Goal: Task Accomplishment & Management: Manage account settings

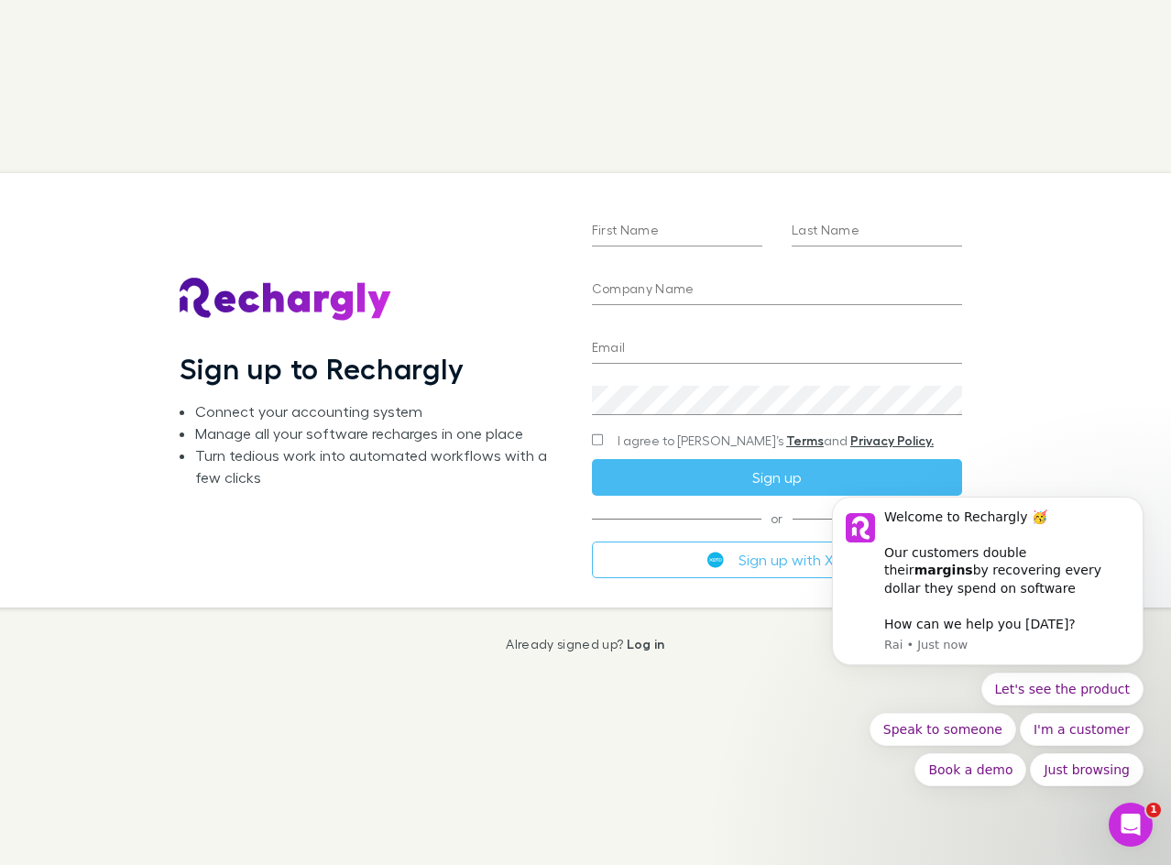
click at [678, 232] on input "First Name" at bounding box center [677, 231] width 170 height 29
type input "***"
type input "****"
type input "**********"
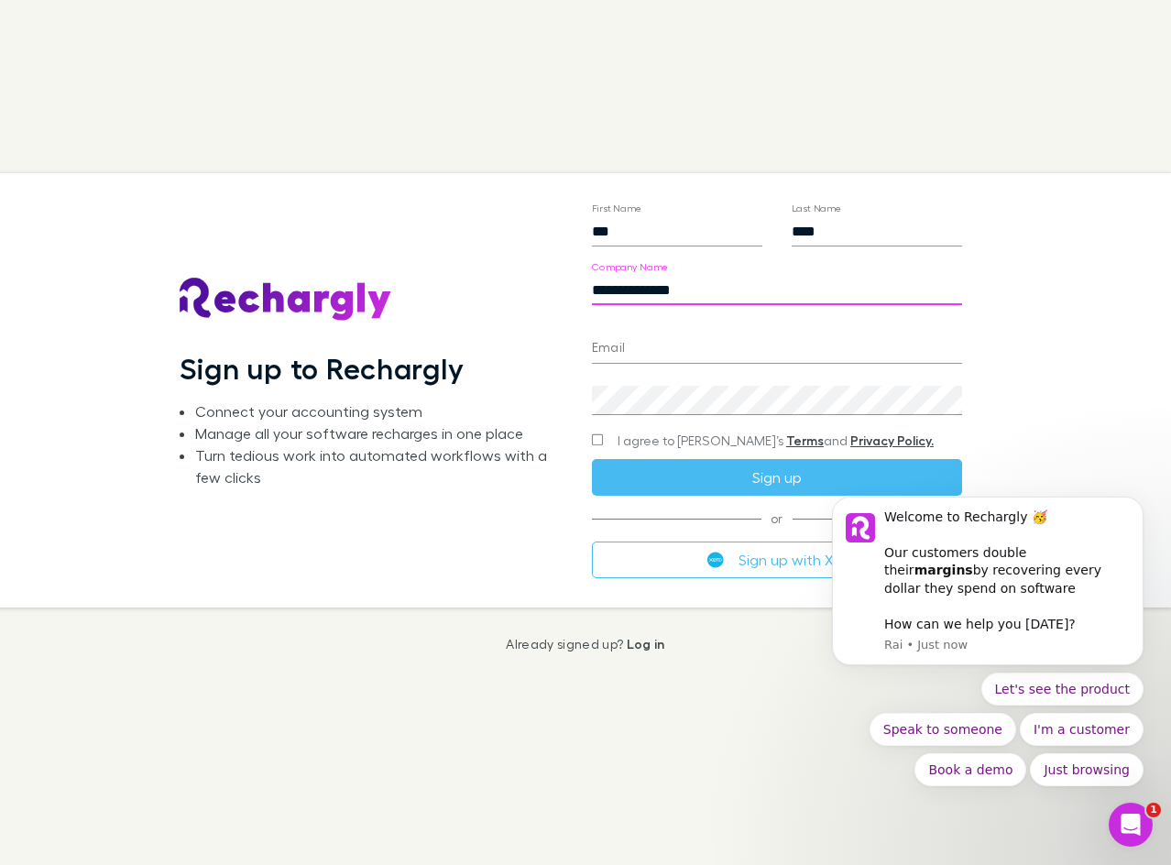
click at [719, 288] on input "**********" at bounding box center [777, 290] width 371 height 29
click at [619, 338] on input "Email" at bounding box center [777, 348] width 371 height 29
type input "**********"
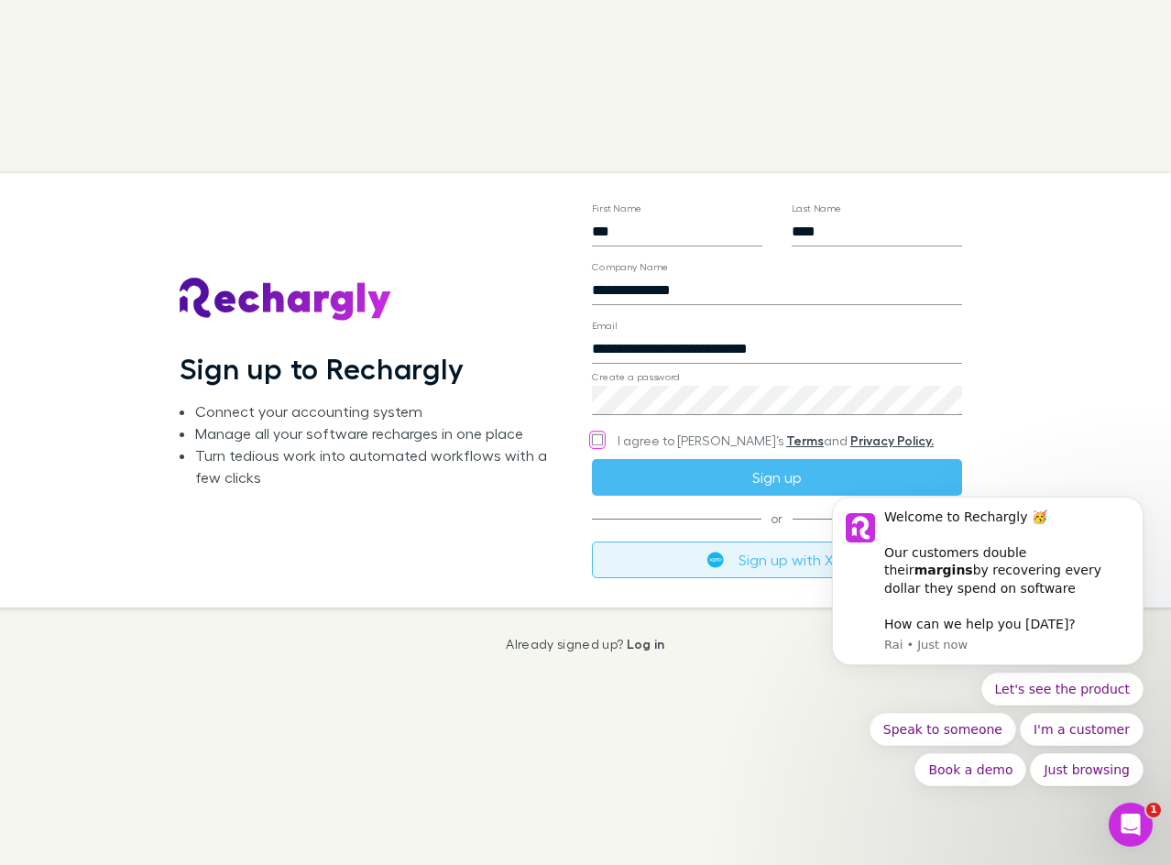
click at [690, 558] on button "Sign up with Xero" at bounding box center [777, 560] width 371 height 37
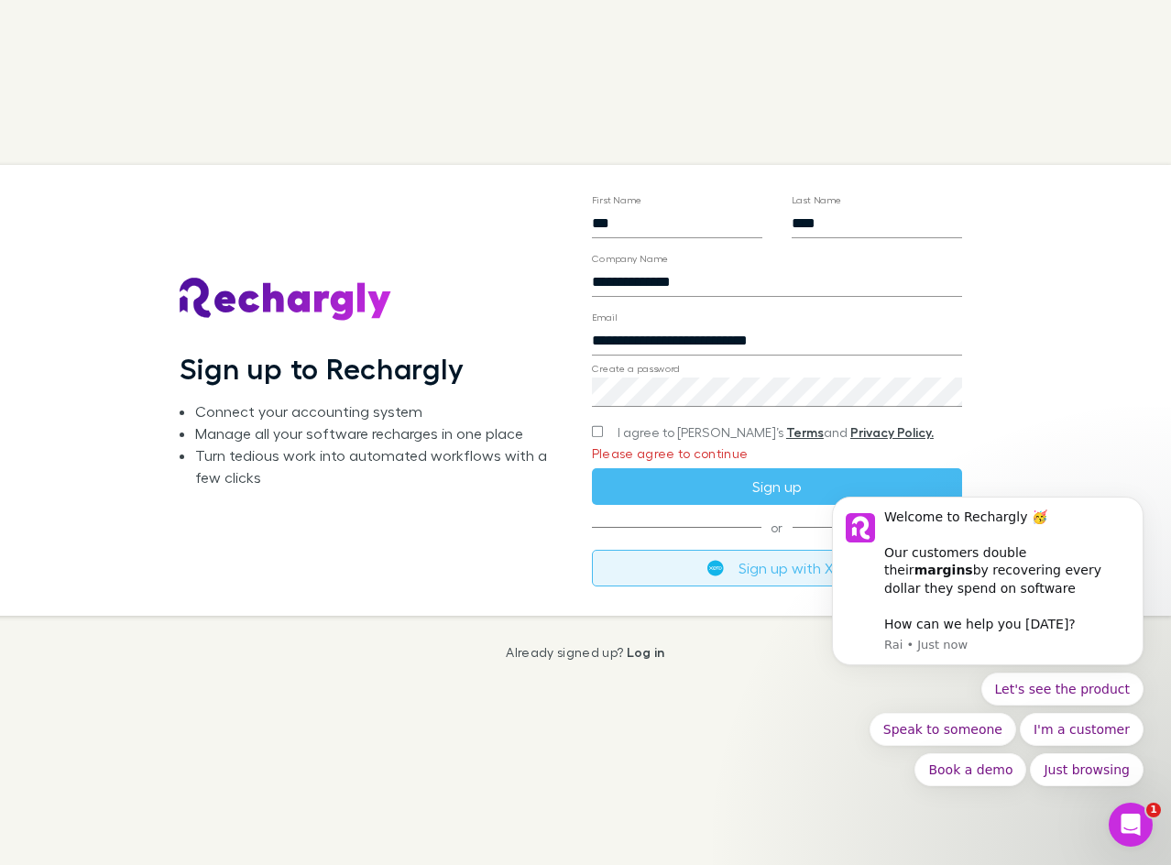
click at [691, 570] on button "Sign up with Xero" at bounding box center [777, 568] width 371 height 37
click at [608, 432] on label "I agree to Rechargly’s Terms and Privacy Policy." at bounding box center [763, 432] width 342 height 18
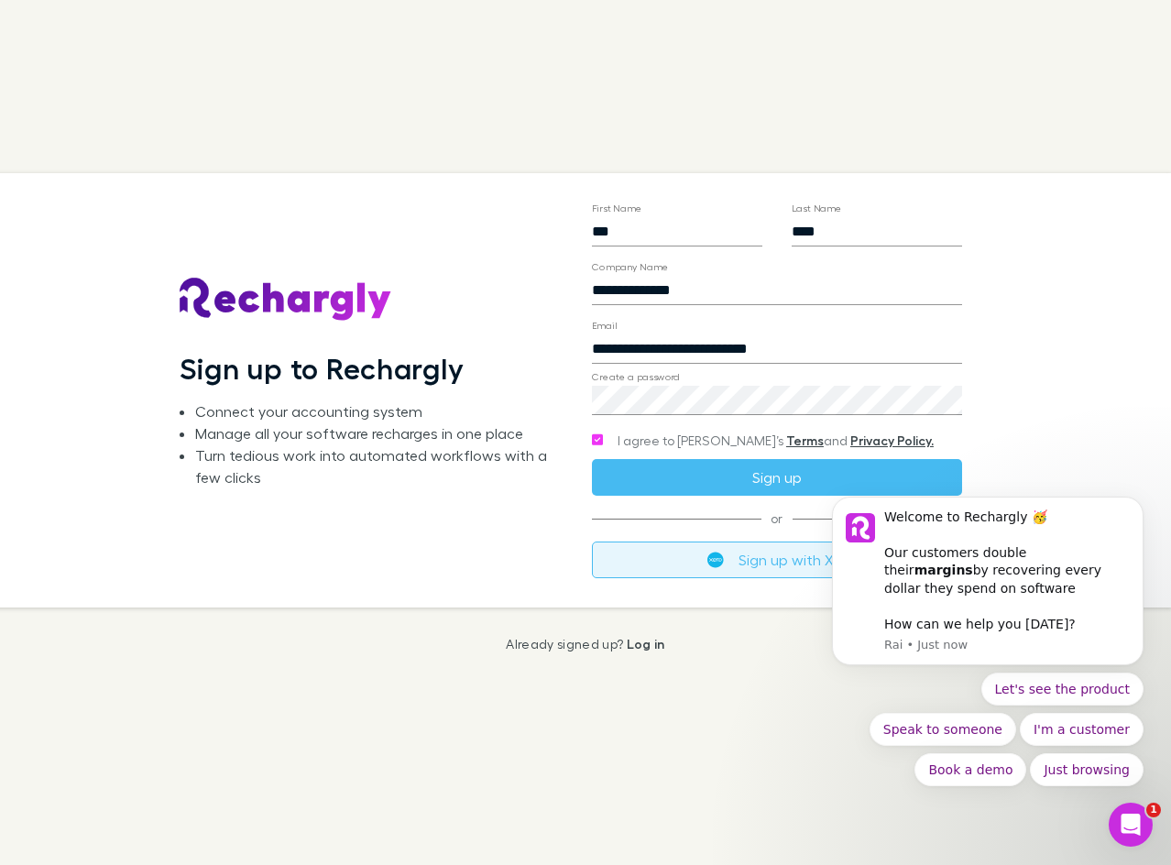
click at [762, 559] on button "Sign up with Xero" at bounding box center [777, 560] width 371 height 37
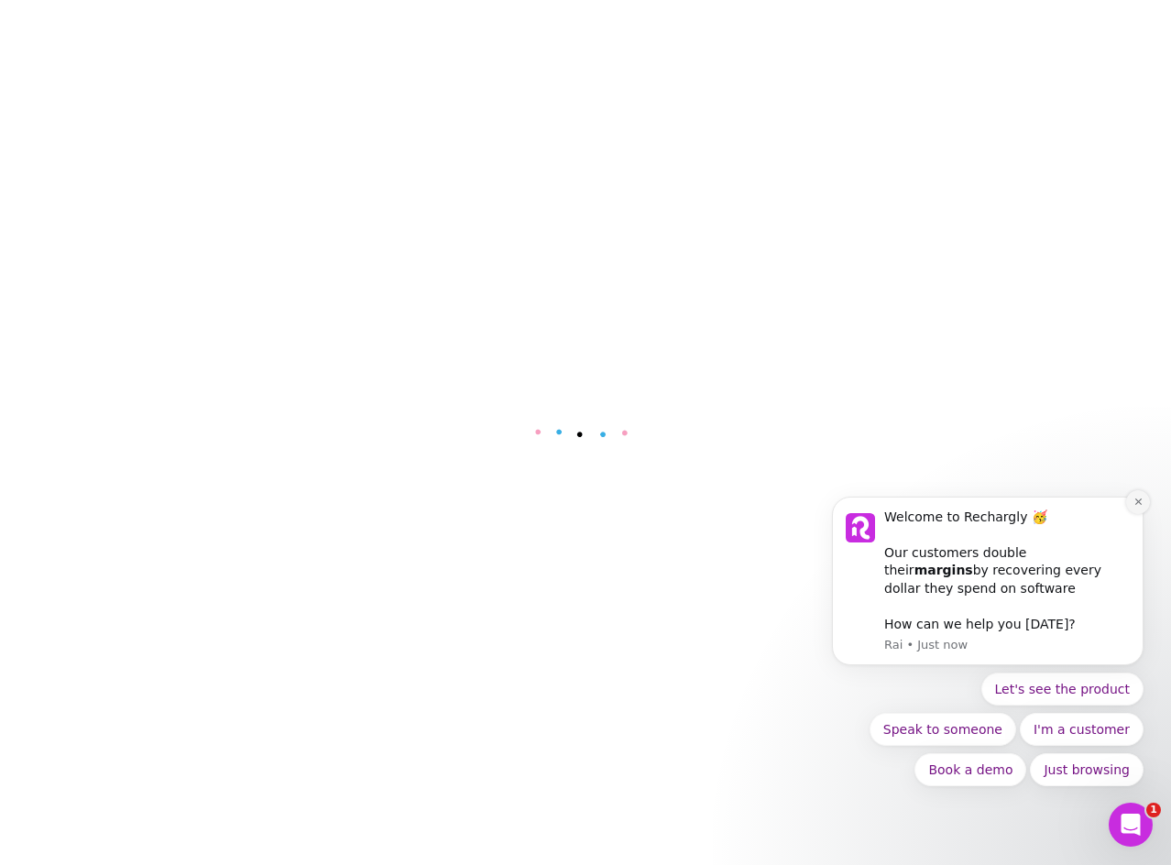
click at [1128, 508] on button "Dismiss notification" at bounding box center [1138, 502] width 24 height 24
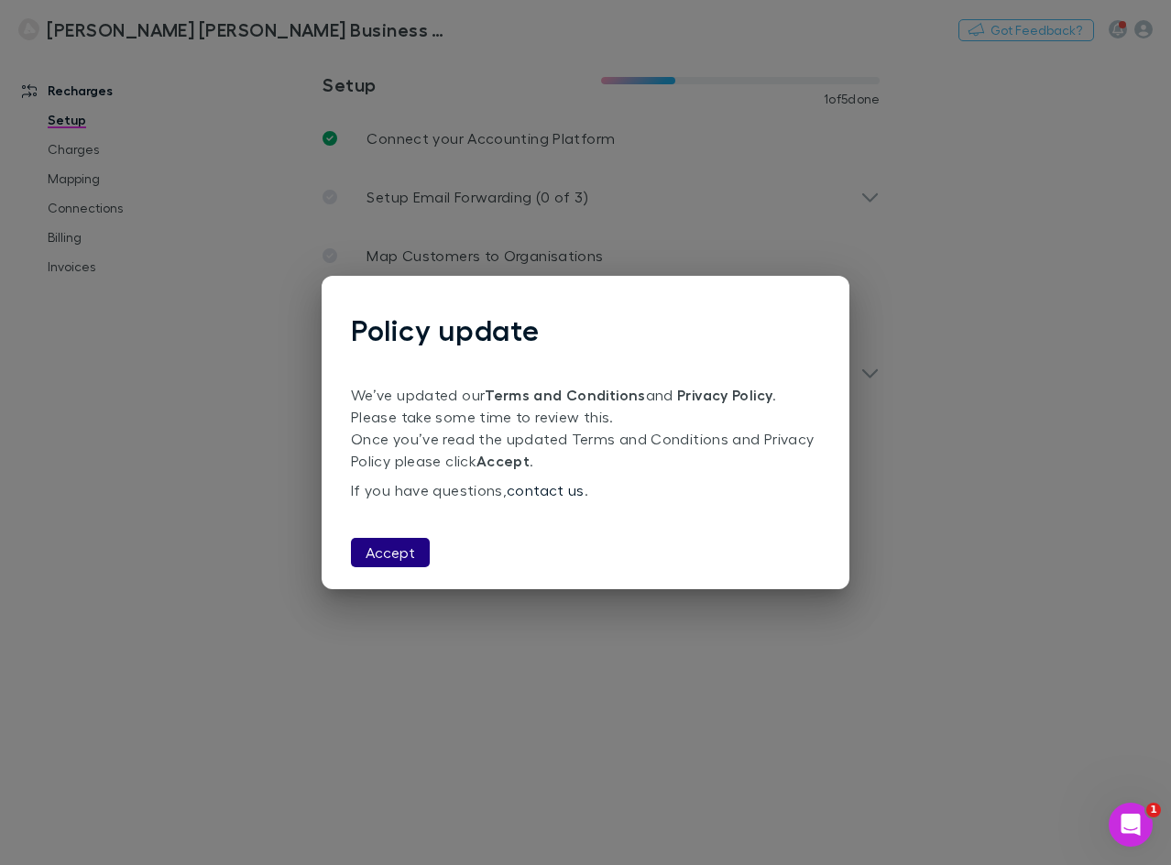
click at [384, 546] on button "Accept" at bounding box center [390, 552] width 79 height 29
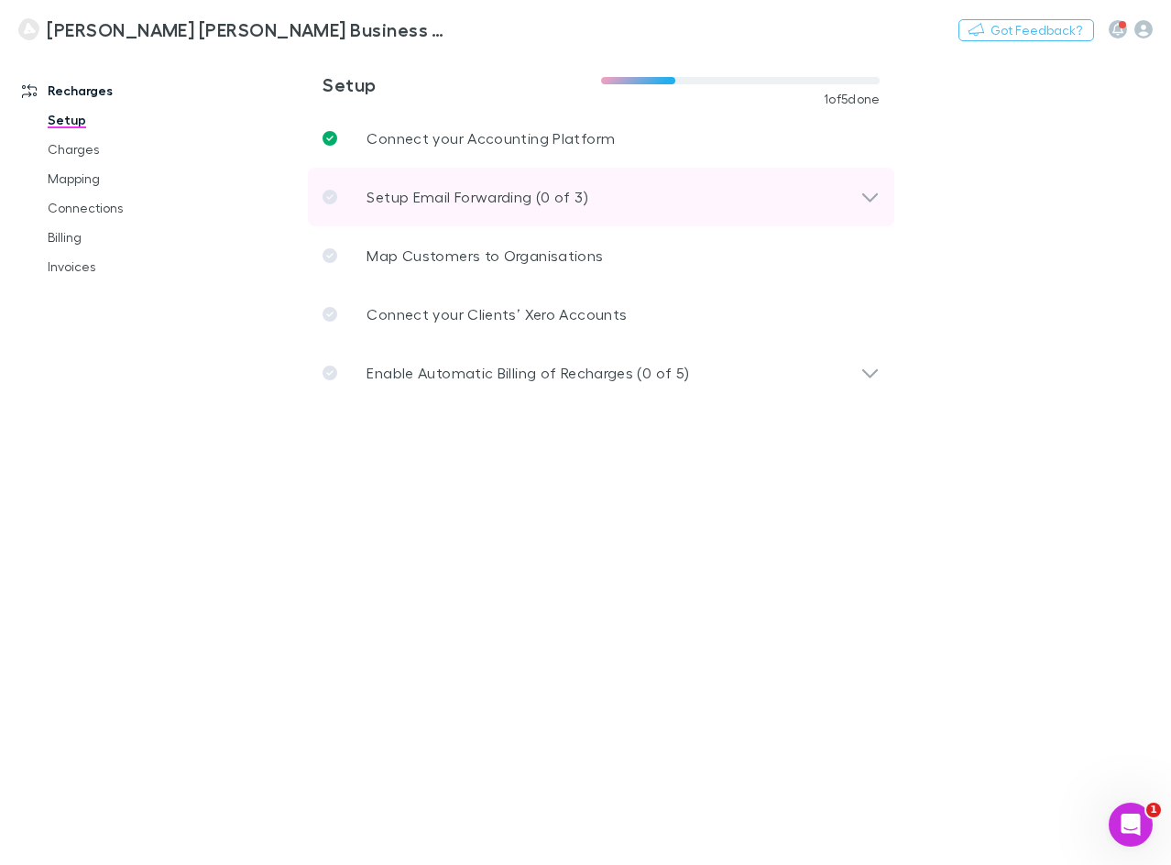
click at [619, 195] on div "Setup Email Forwarding (0 of 3)" at bounding box center [592, 197] width 538 height 22
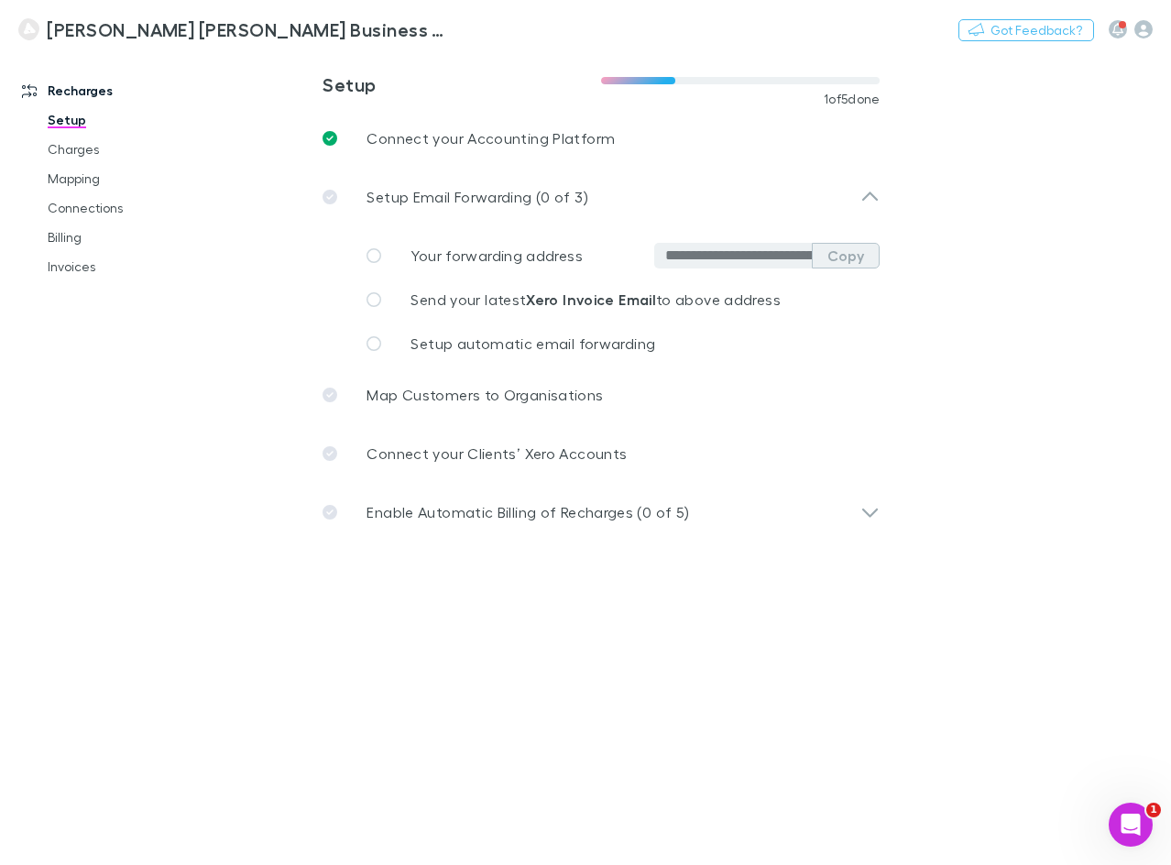
click at [868, 257] on button "Copy" at bounding box center [846, 256] width 68 height 26
drag, startPoint x: 860, startPoint y: 260, endPoint x: 867, endPoint y: 252, distance: 11.0
click at [860, 260] on button "Copy" at bounding box center [846, 256] width 68 height 26
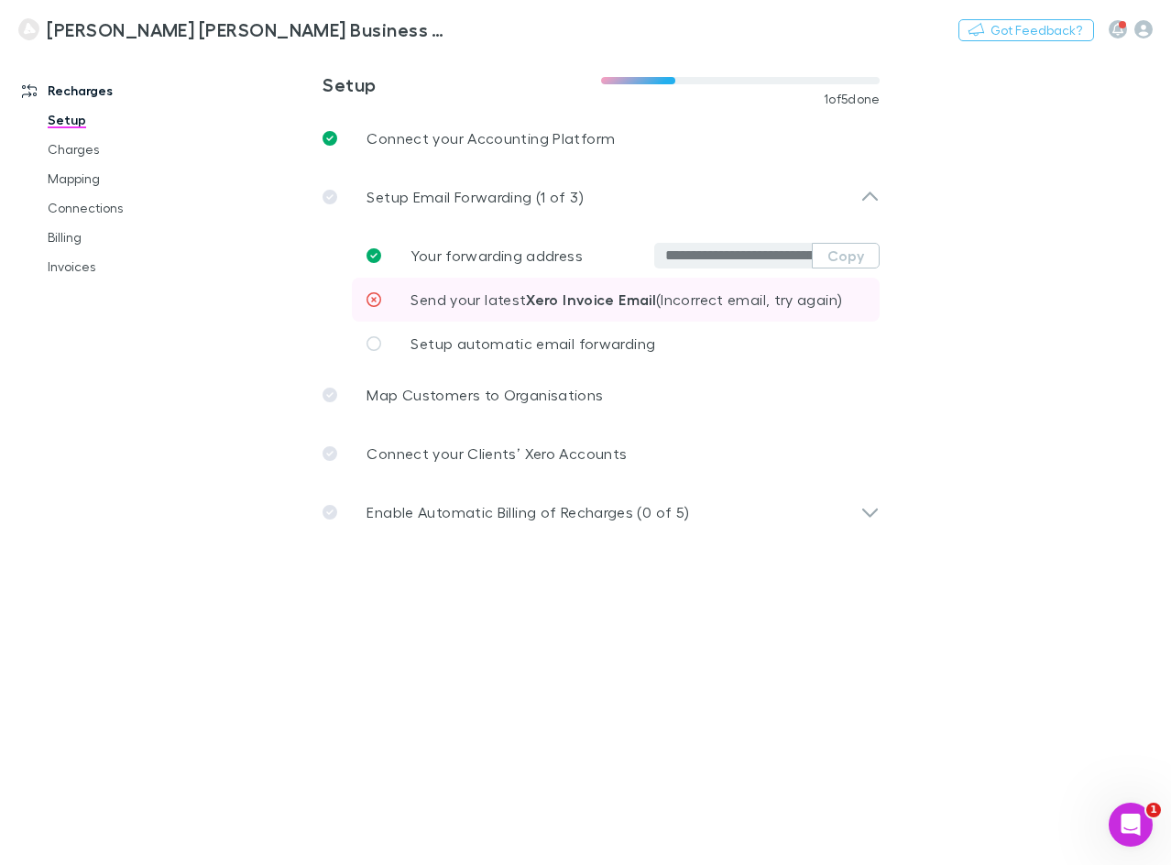
click at [696, 299] on span "Send your latest Xero Invoice Email (Incorrect email, try again)" at bounding box center [627, 298] width 432 height 17
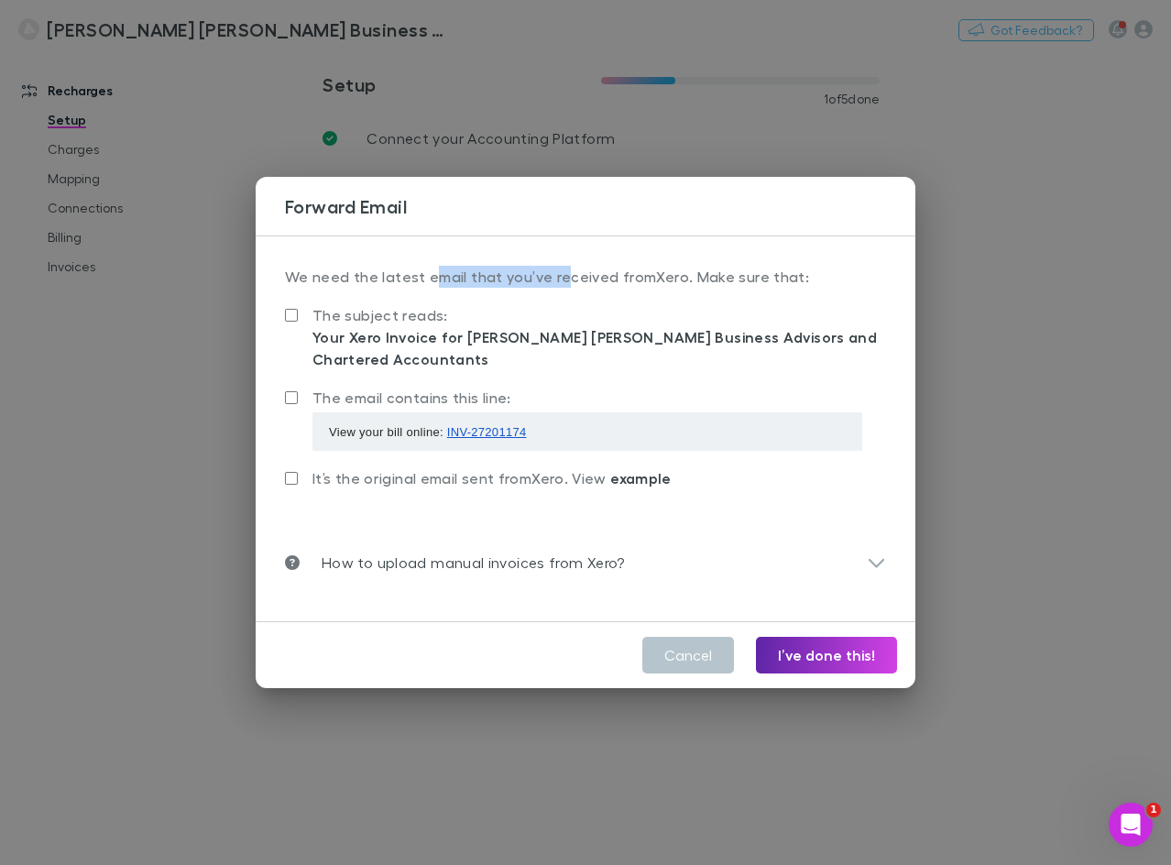
drag, startPoint x: 430, startPoint y: 276, endPoint x: 559, endPoint y: 282, distance: 129.4
click at [559, 282] on p "We need the latest email that you’ve received from Xero . Make sure that:" at bounding box center [585, 284] width 601 height 37
click at [488, 433] on span "INV-27201174" at bounding box center [487, 432] width 80 height 14
click at [446, 477] on span "It’s the original email sent from Xero . View example" at bounding box center [491, 477] width 359 height 17
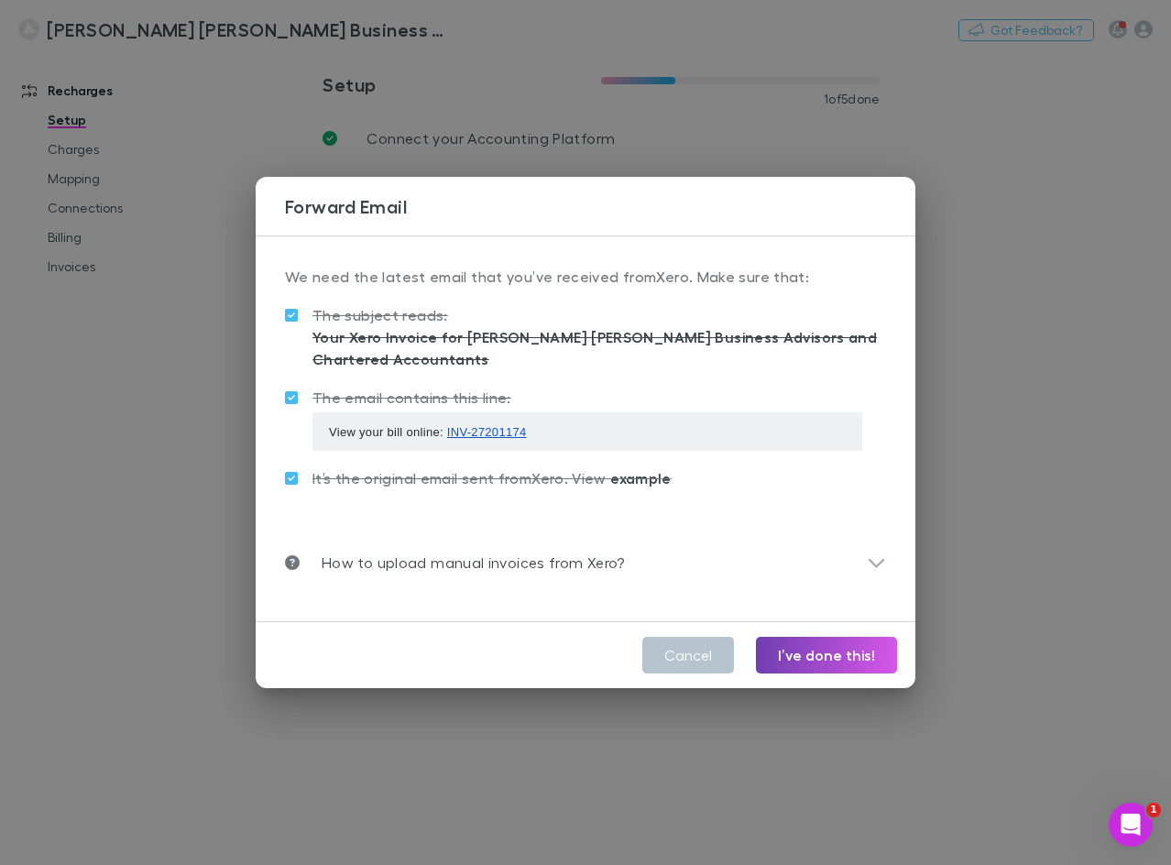
click at [845, 658] on button "I’ve done this!" at bounding box center [826, 655] width 141 height 37
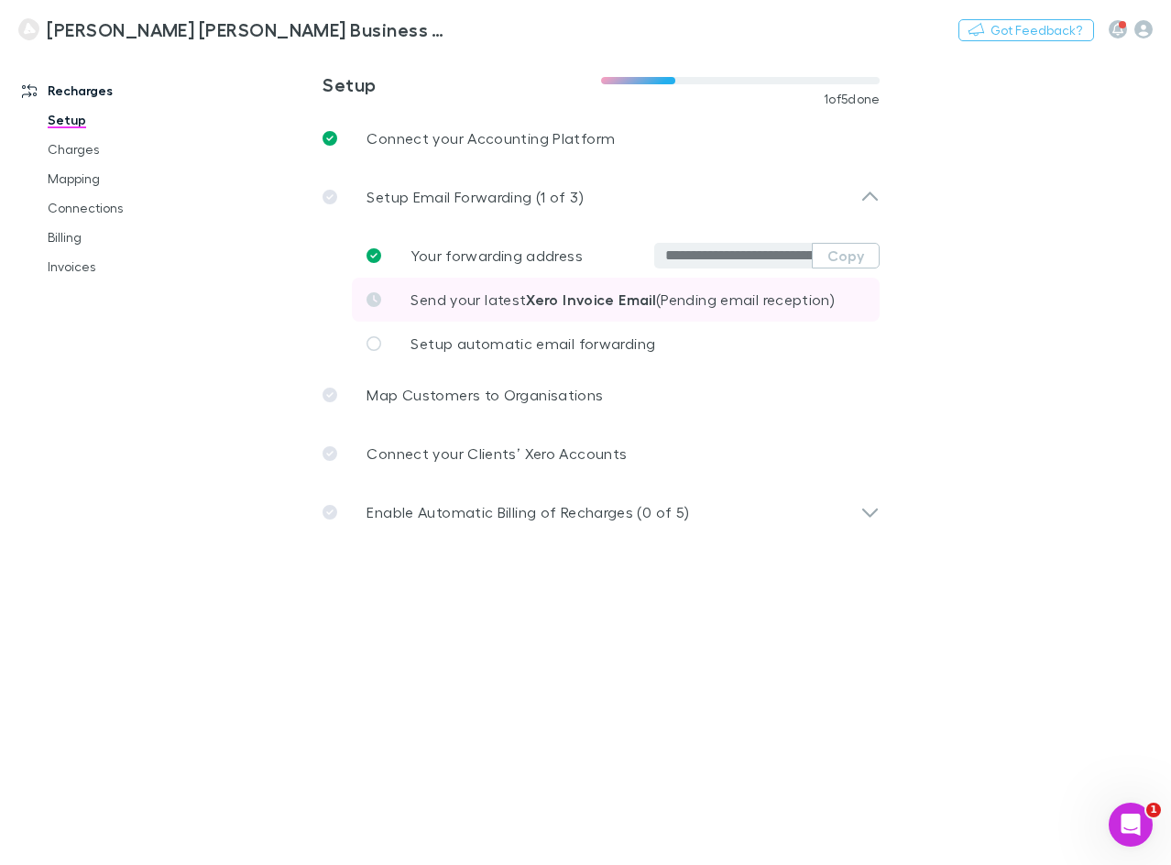
click at [494, 301] on span "Send your latest Xero Invoice Email (Pending email reception)" at bounding box center [623, 298] width 424 height 17
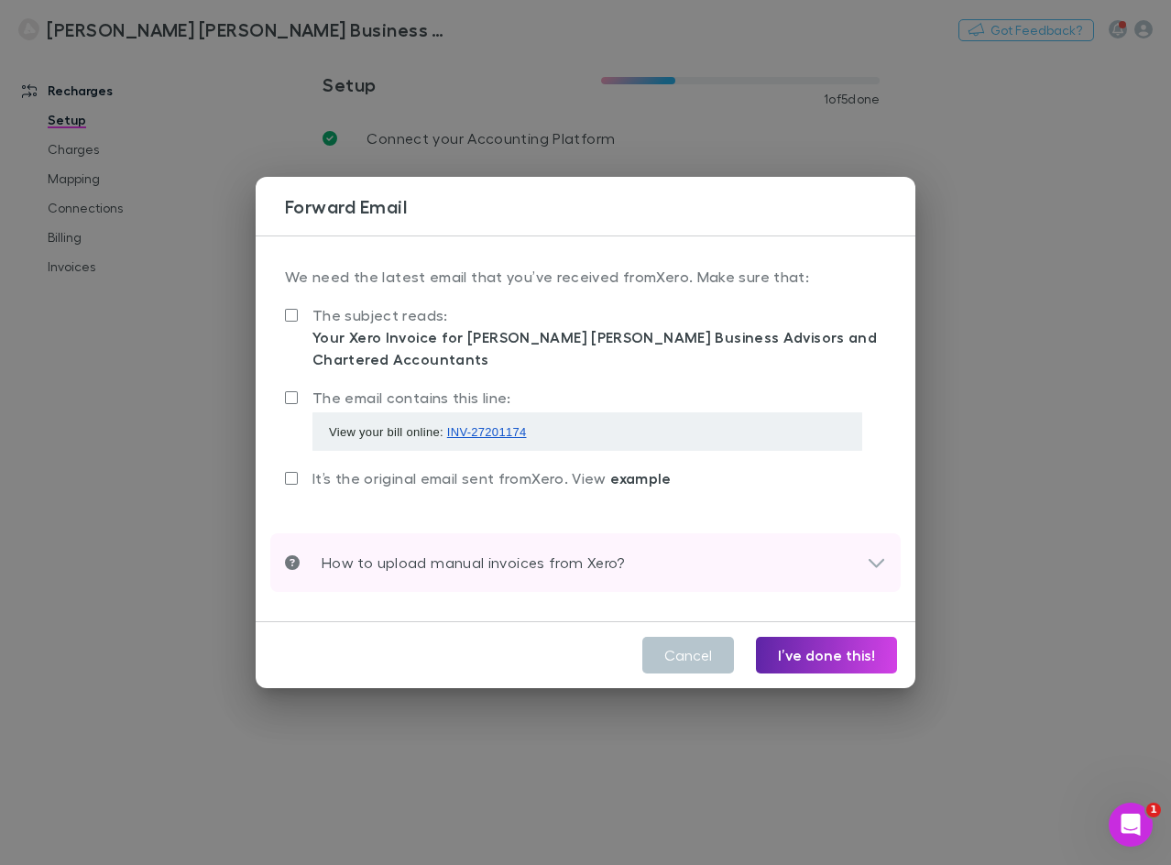
click at [405, 556] on p "How to upload manual invoices from Xero?" at bounding box center [462, 563] width 325 height 22
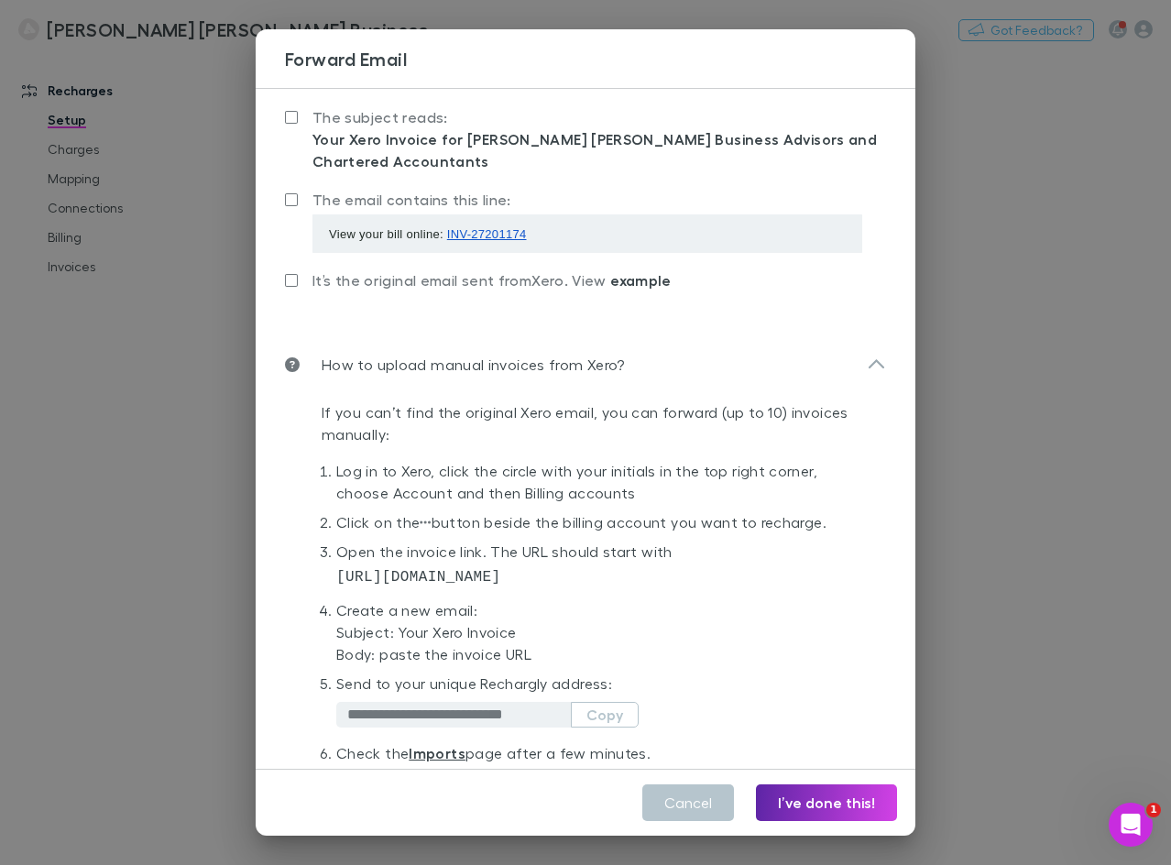
scroll to position [92, 0]
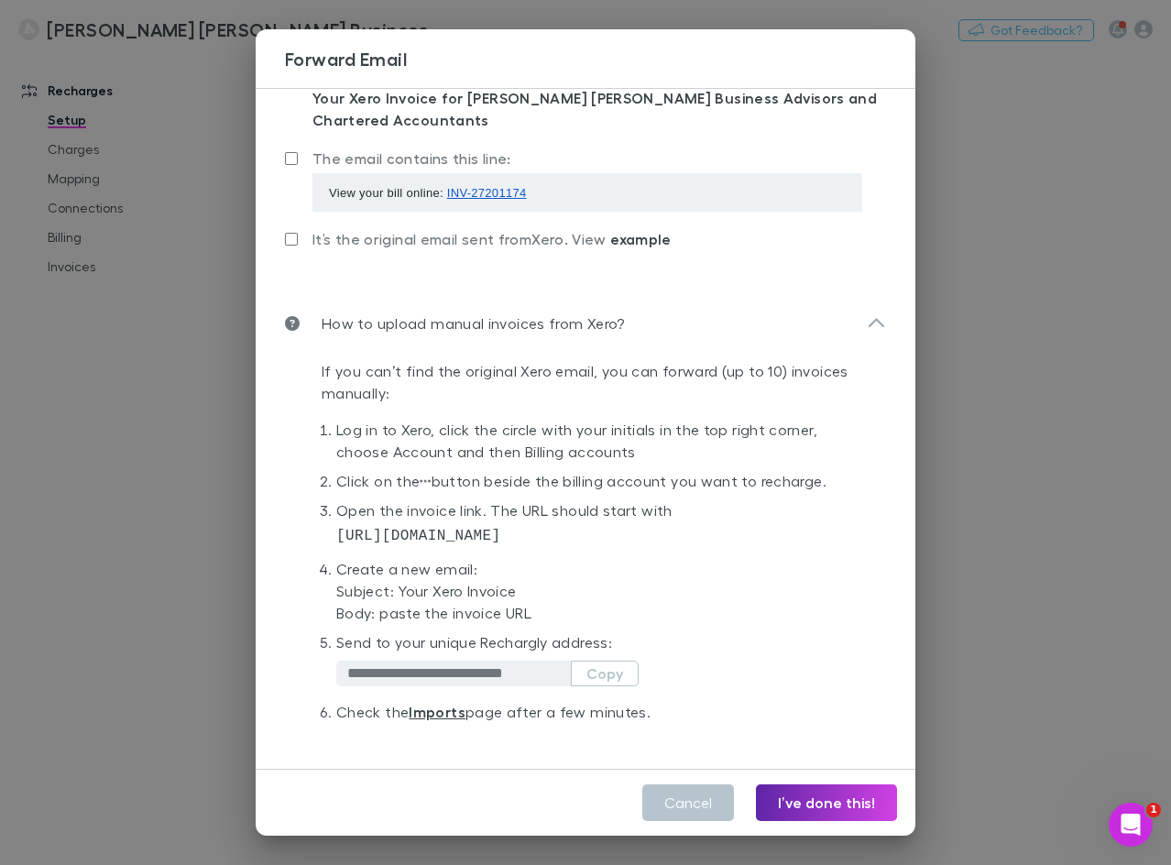
click at [500, 611] on div "Body: paste the invoice URL" at bounding box center [603, 613] width 535 height 22
click at [519, 368] on p "If you can’t find the original Xero email, you can forward (up to 10) invoices …" at bounding box center [604, 382] width 564 height 44
drag, startPoint x: 552, startPoint y: 367, endPoint x: 549, endPoint y: 389, distance: 21.3
click at [549, 389] on p "If you can’t find the original Xero email, you can forward (up to 10) invoices …" at bounding box center [604, 382] width 564 height 44
click at [544, 387] on p "If you can’t find the original Xero email, you can forward (up to 10) invoices …" at bounding box center [604, 382] width 564 height 44
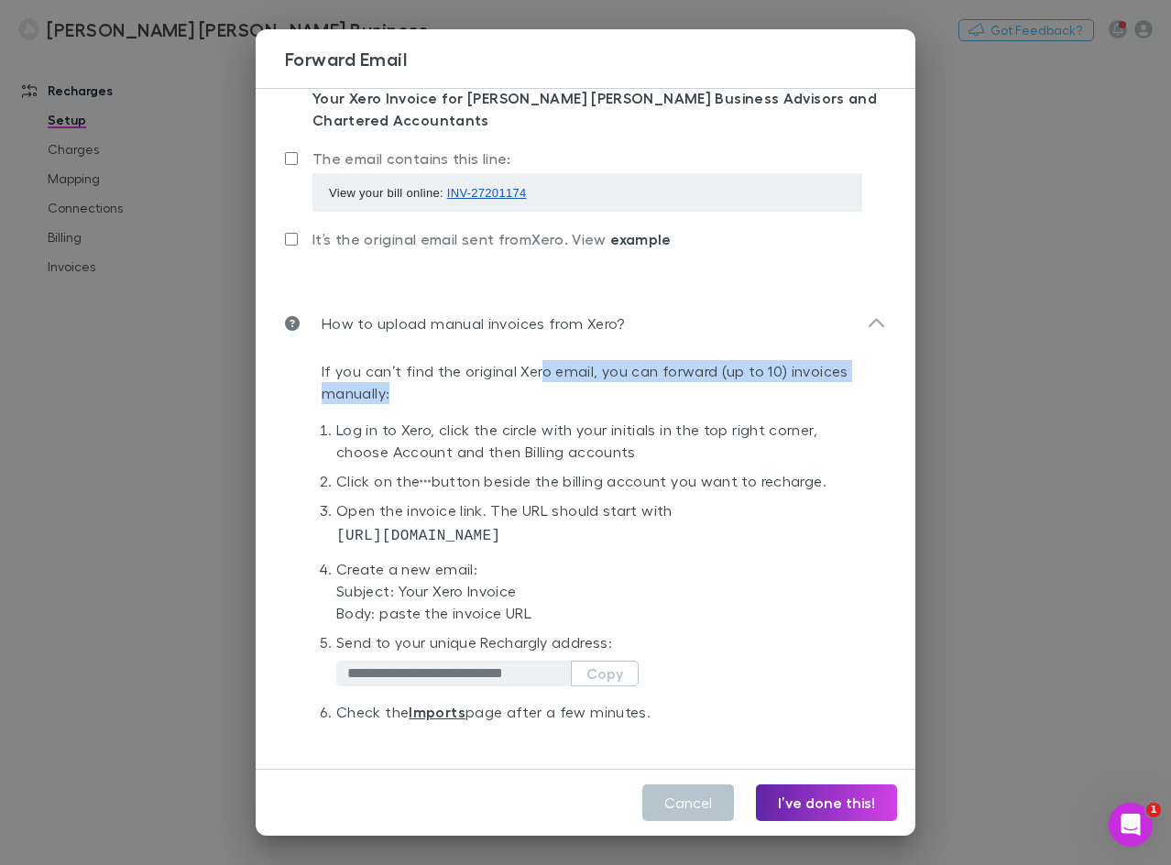
drag, startPoint x: 537, startPoint y: 385, endPoint x: 537, endPoint y: 369, distance: 15.6
click at [537, 369] on p "If you can’t find the original Xero email, you can forward (up to 10) invoices …" at bounding box center [604, 382] width 564 height 44
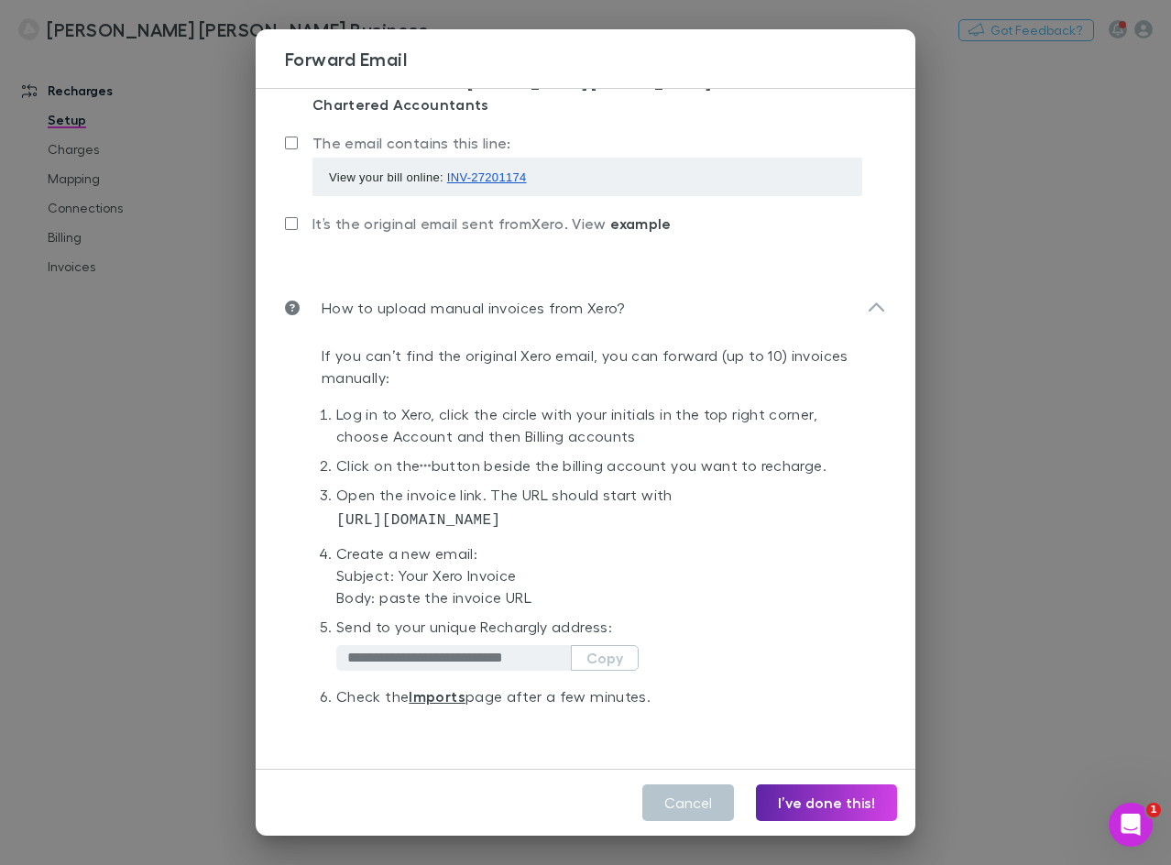
scroll to position [112, 0]
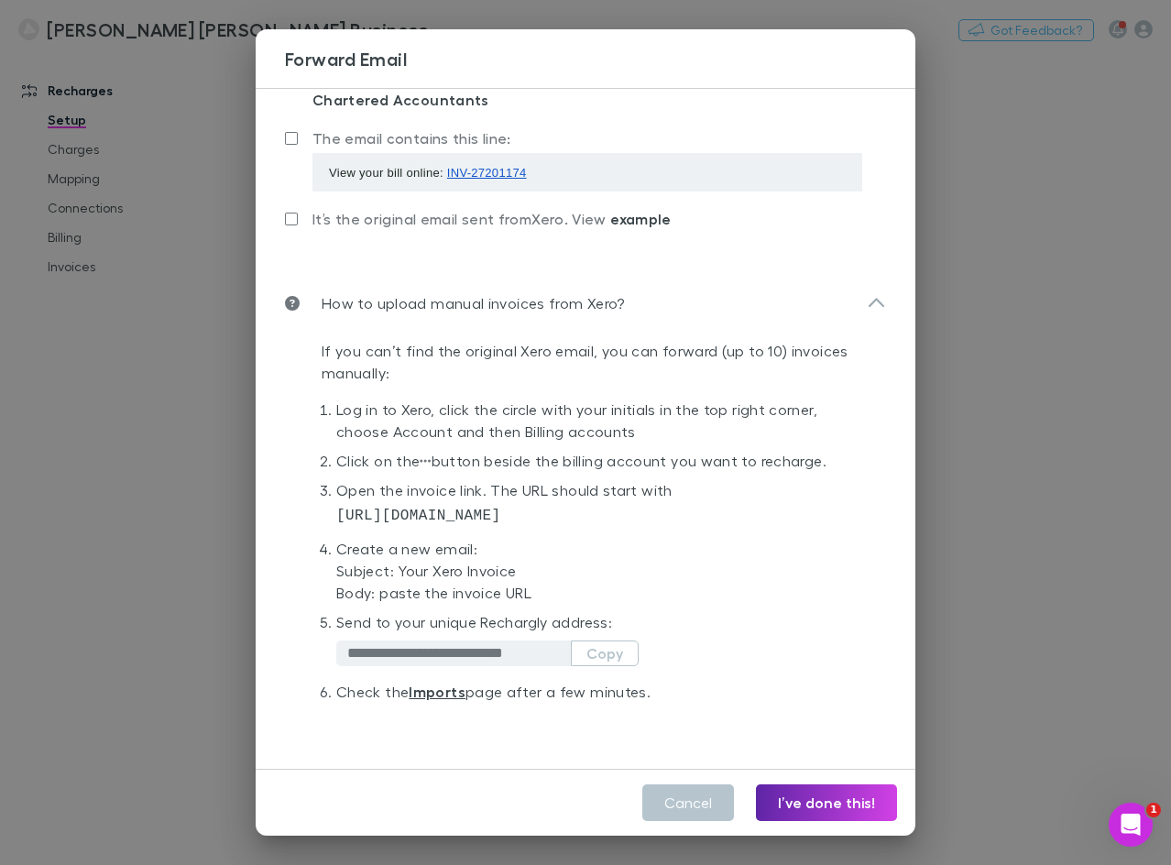
click at [525, 502] on li "Open the invoice link. The URL should start with https://in.xero.com/" at bounding box center [603, 508] width 535 height 59
click at [711, 804] on button "Cancel" at bounding box center [688, 802] width 92 height 37
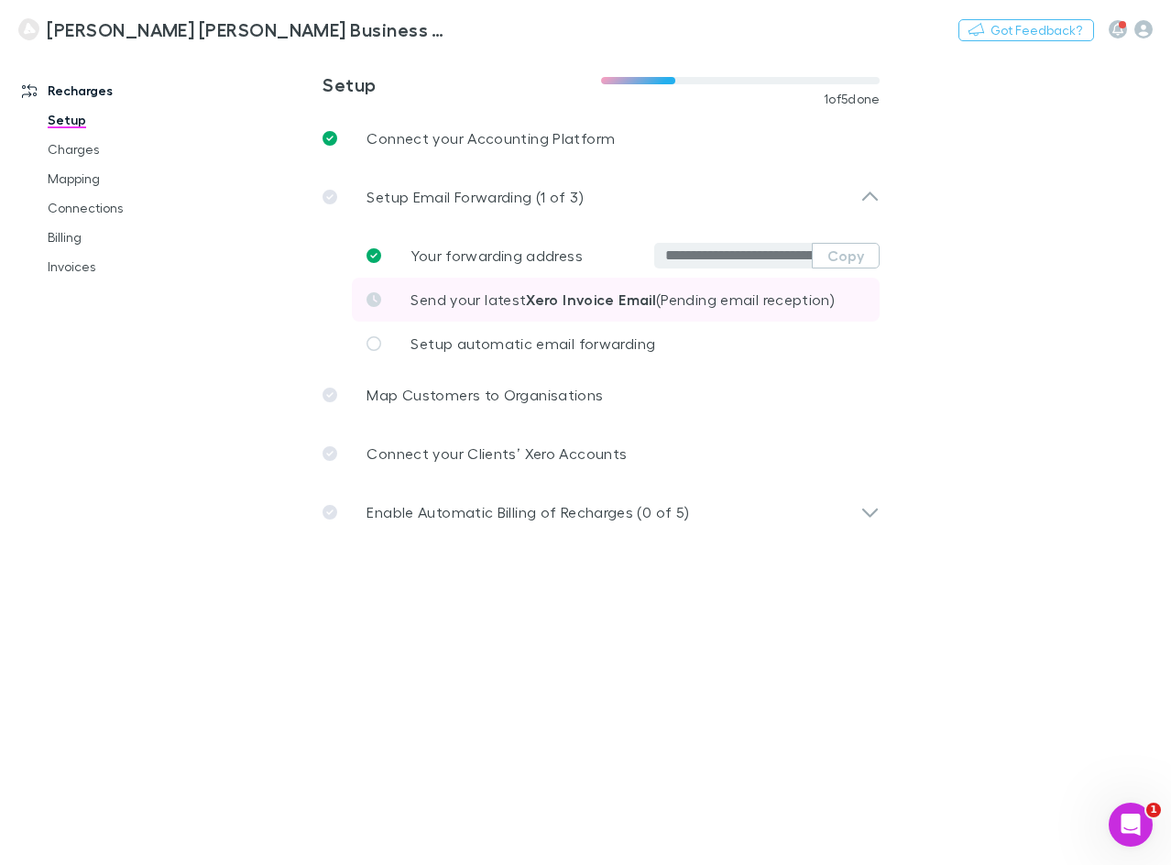
click at [498, 312] on link "Send your latest Xero Invoice Email (Pending email reception)" at bounding box center [616, 300] width 528 height 44
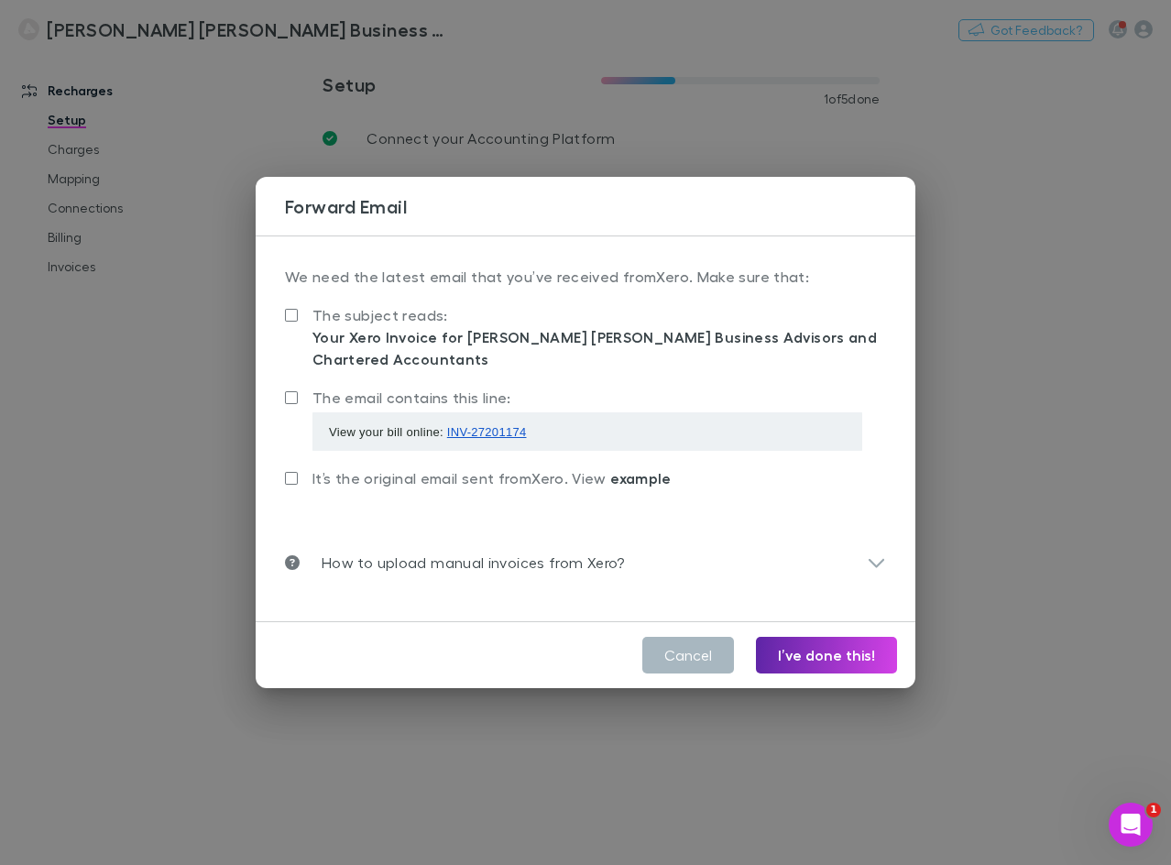
click at [698, 652] on button "Cancel" at bounding box center [688, 655] width 92 height 37
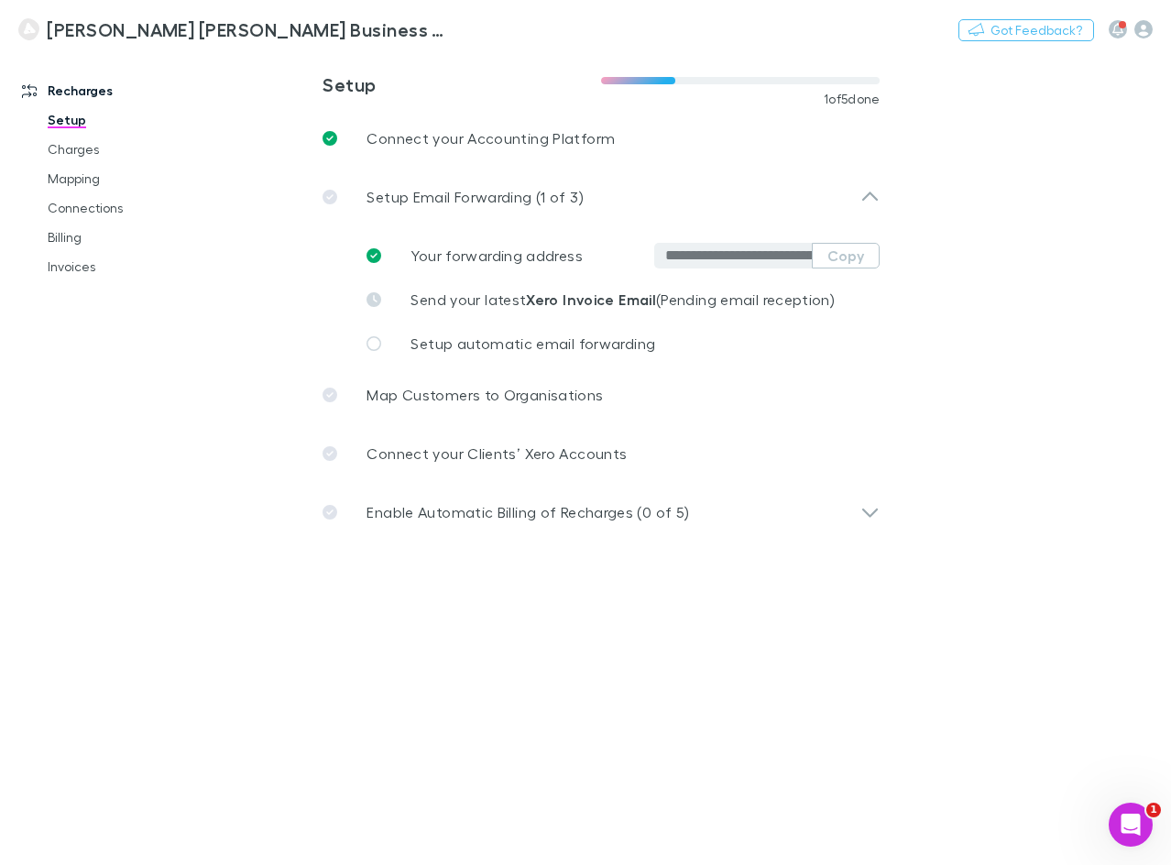
click at [994, 82] on main "**********" at bounding box center [697, 458] width 948 height 814
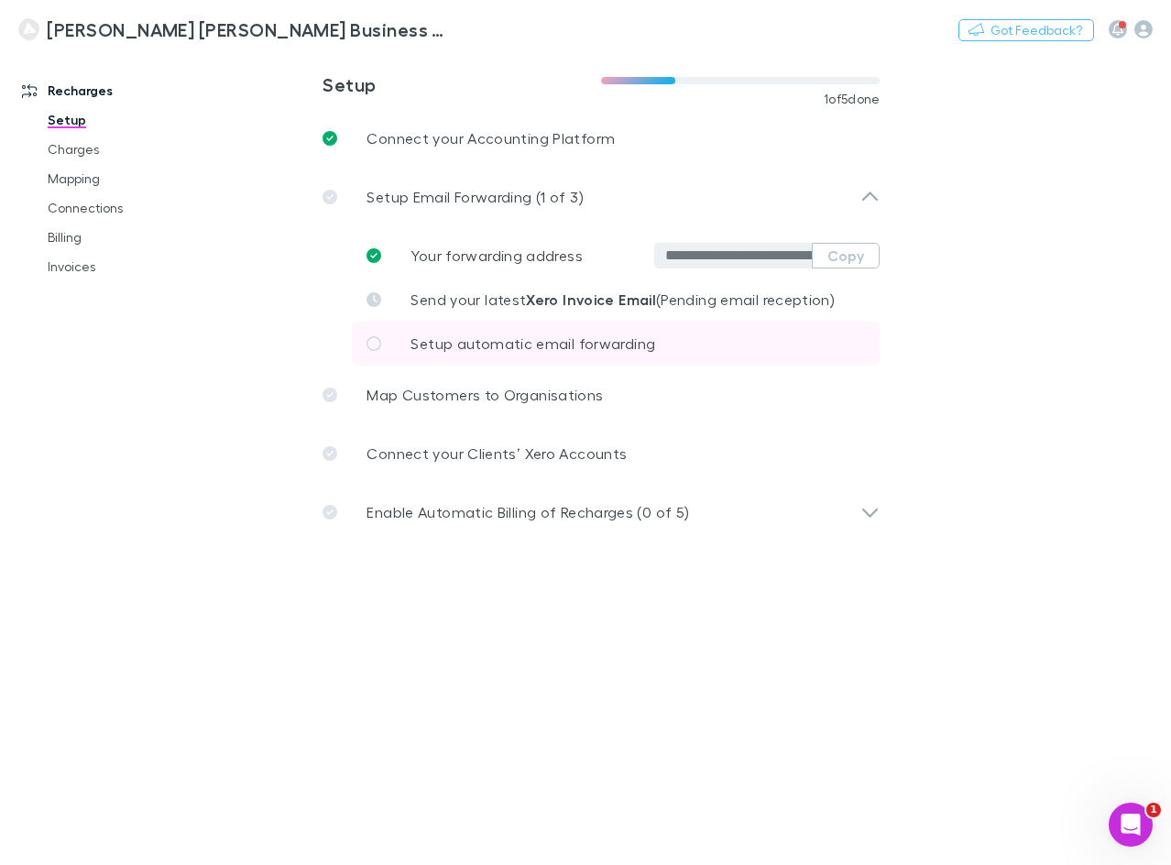
click at [471, 352] on p "Setup automatic email forwarding" at bounding box center [533, 344] width 245 height 22
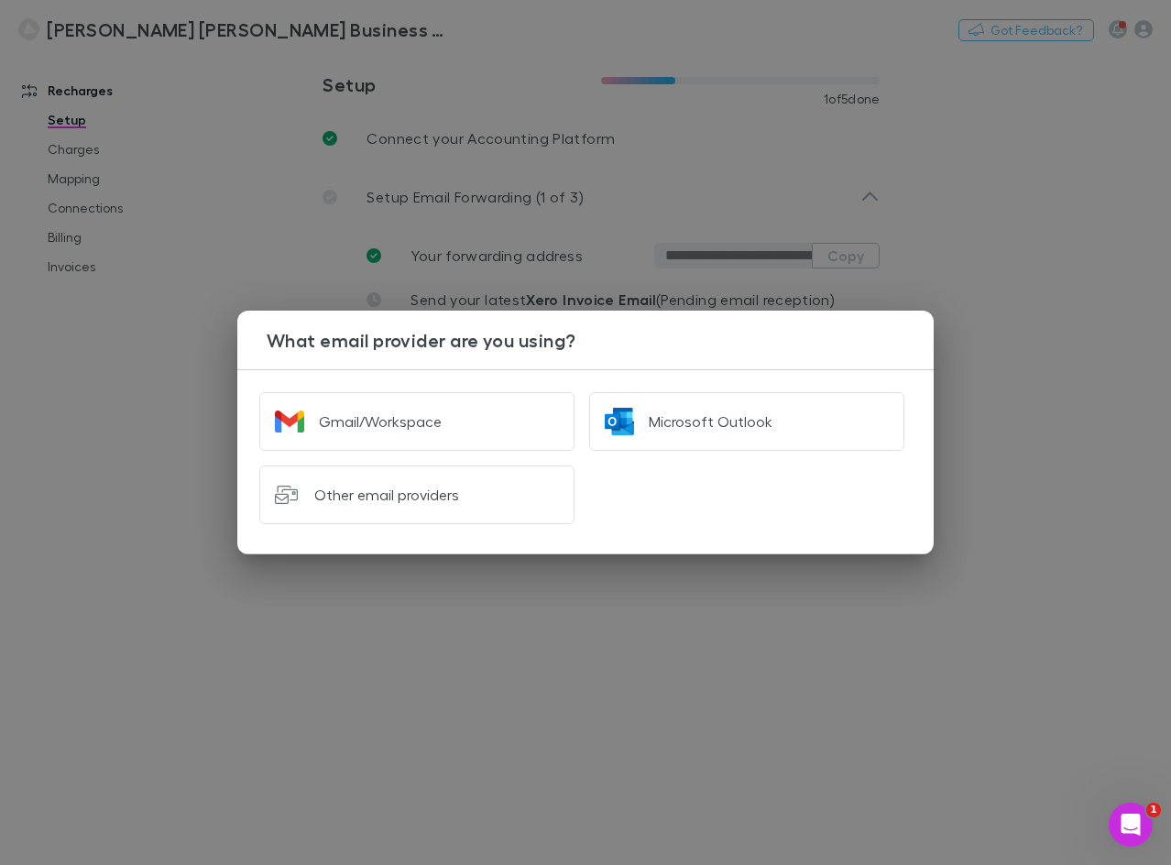
click at [1036, 296] on div "What email provider are you using? Gmail/Workspace Microsoft Outlook Other emai…" at bounding box center [585, 432] width 1171 height 865
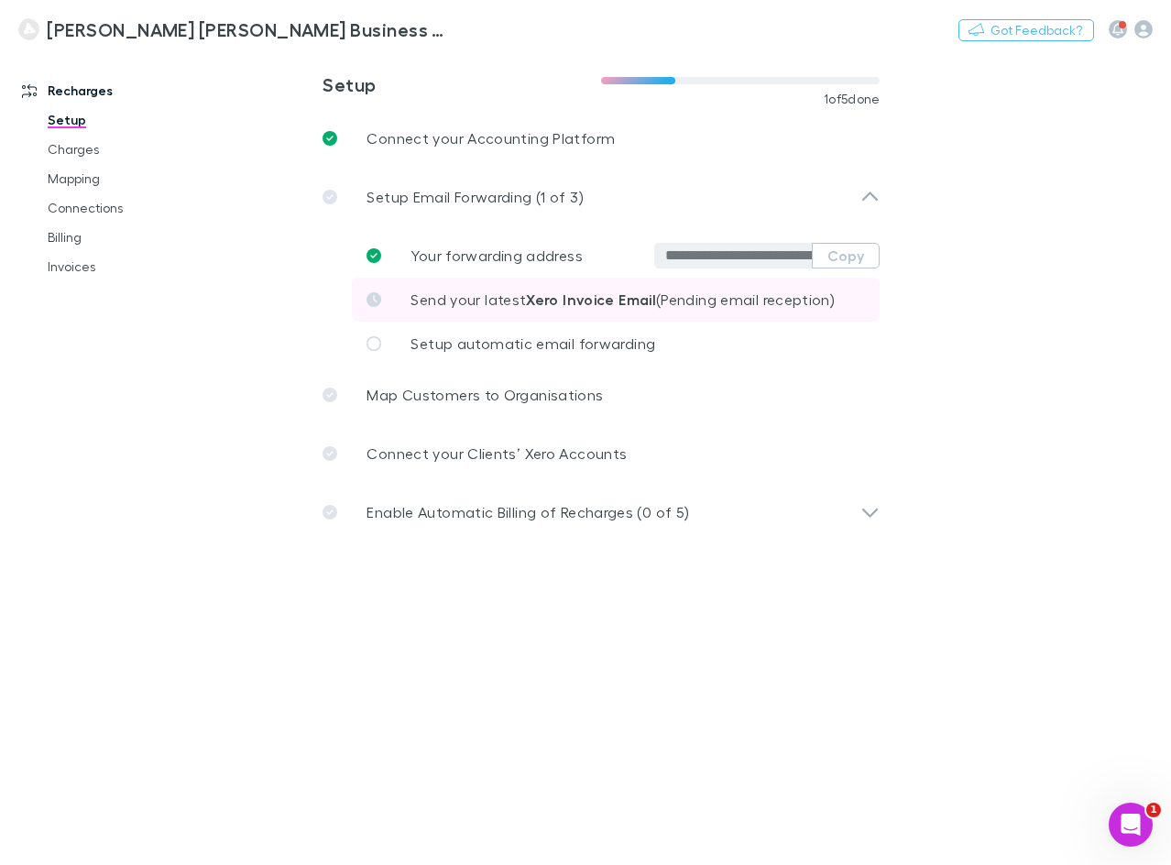
click at [491, 314] on link "Send your latest Xero Invoice Email (Pending email reception)" at bounding box center [616, 300] width 528 height 44
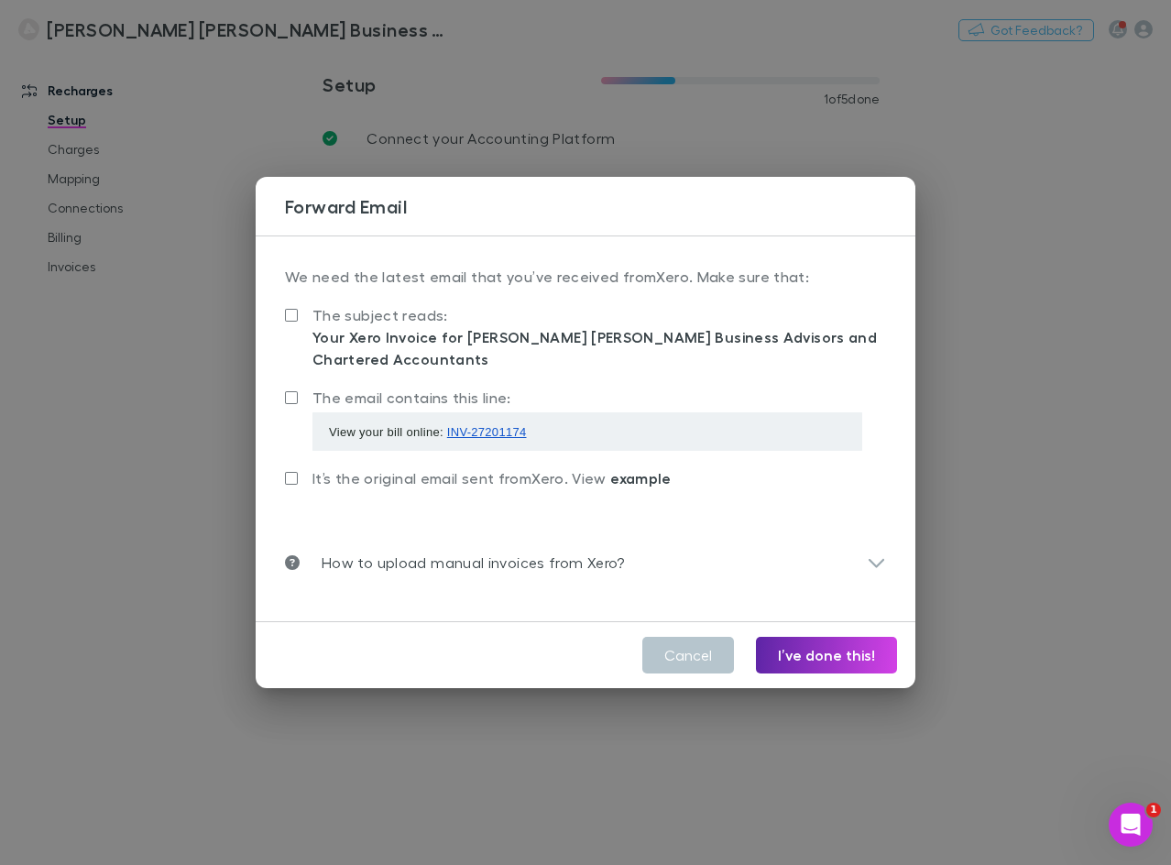
drag, startPoint x: 354, startPoint y: 435, endPoint x: 364, endPoint y: 496, distance: 61.3
click at [364, 496] on div "**********" at bounding box center [586, 428] width 660 height 387
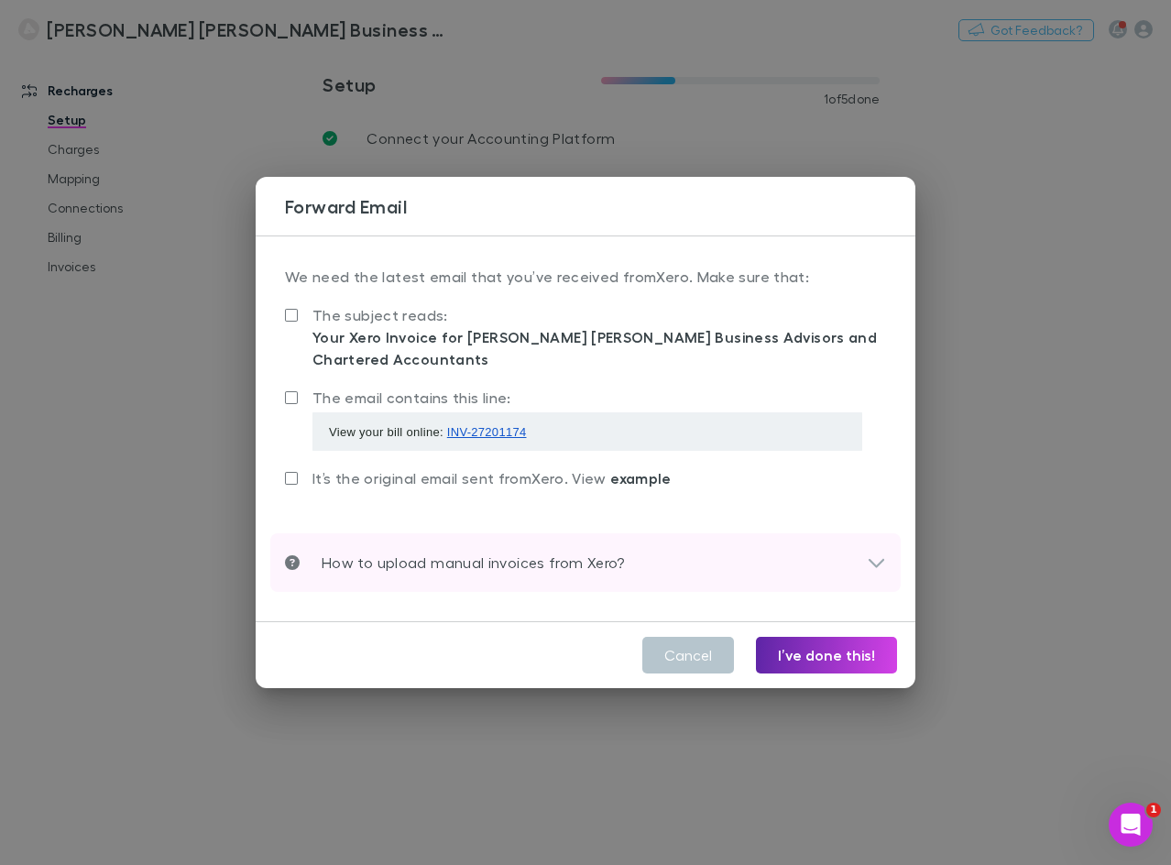
click at [510, 557] on p "How to upload manual invoices from Xero?" at bounding box center [462, 563] width 325 height 22
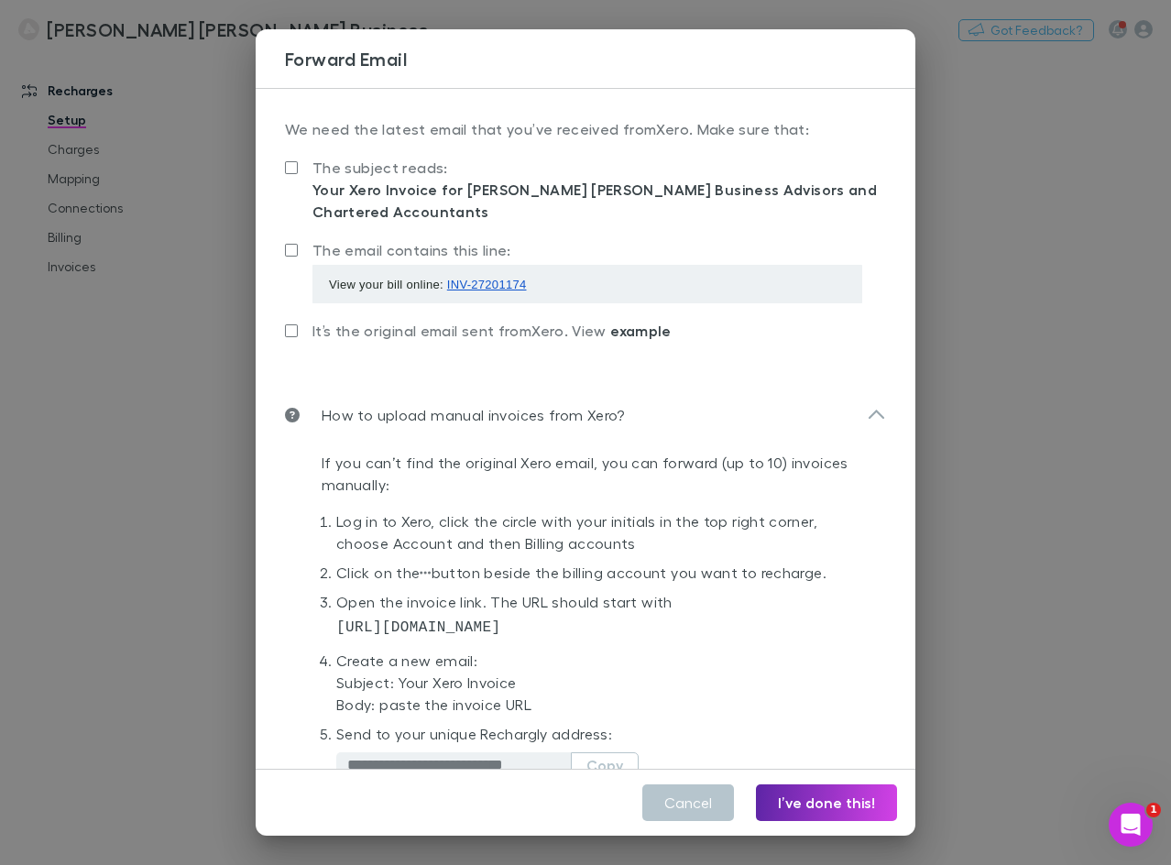
click at [474, 612] on li "Open the invoice link. The URL should start with https://in.xero.com/" at bounding box center [603, 620] width 535 height 59
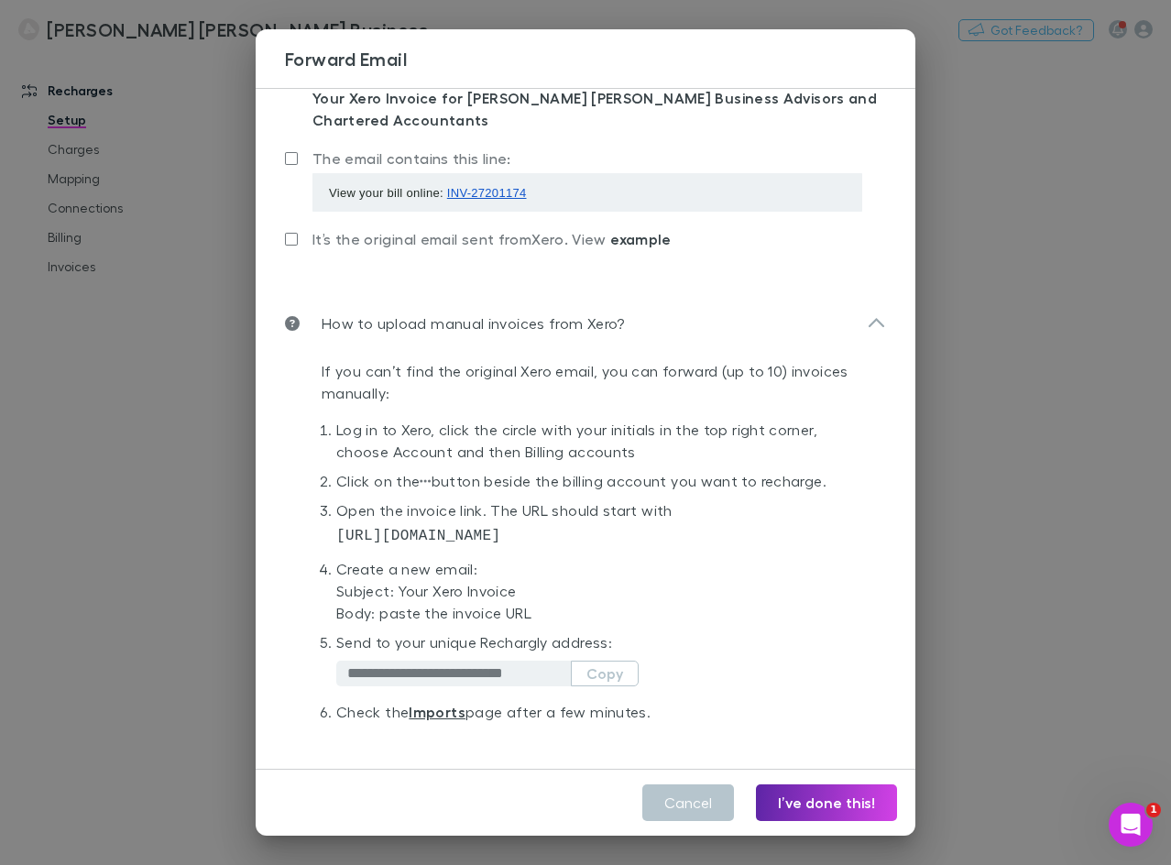
click at [617, 686] on div "**********" at bounding box center [487, 673] width 302 height 40
click at [617, 680] on button "Copy" at bounding box center [605, 674] width 68 height 26
click at [446, 717] on link "Imports" at bounding box center [437, 712] width 57 height 18
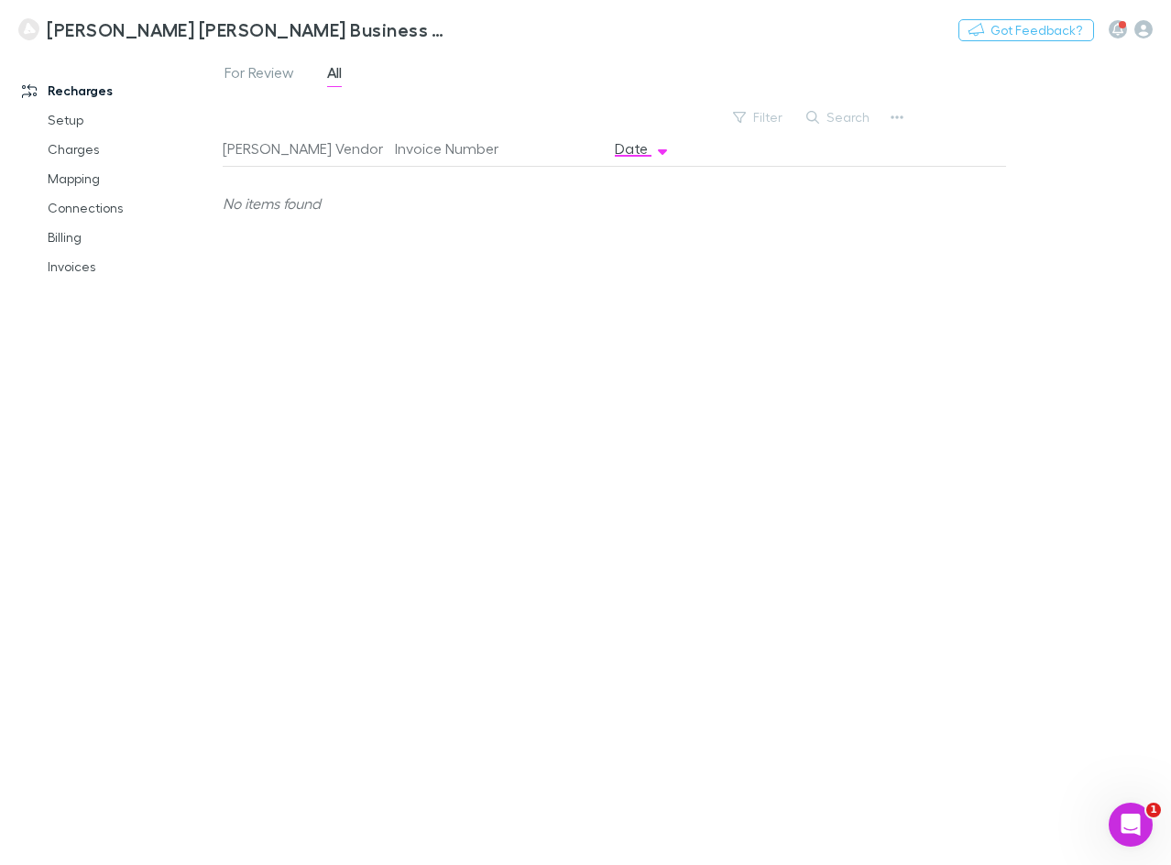
click at [95, 89] on link "Recharges" at bounding box center [118, 90] width 229 height 29
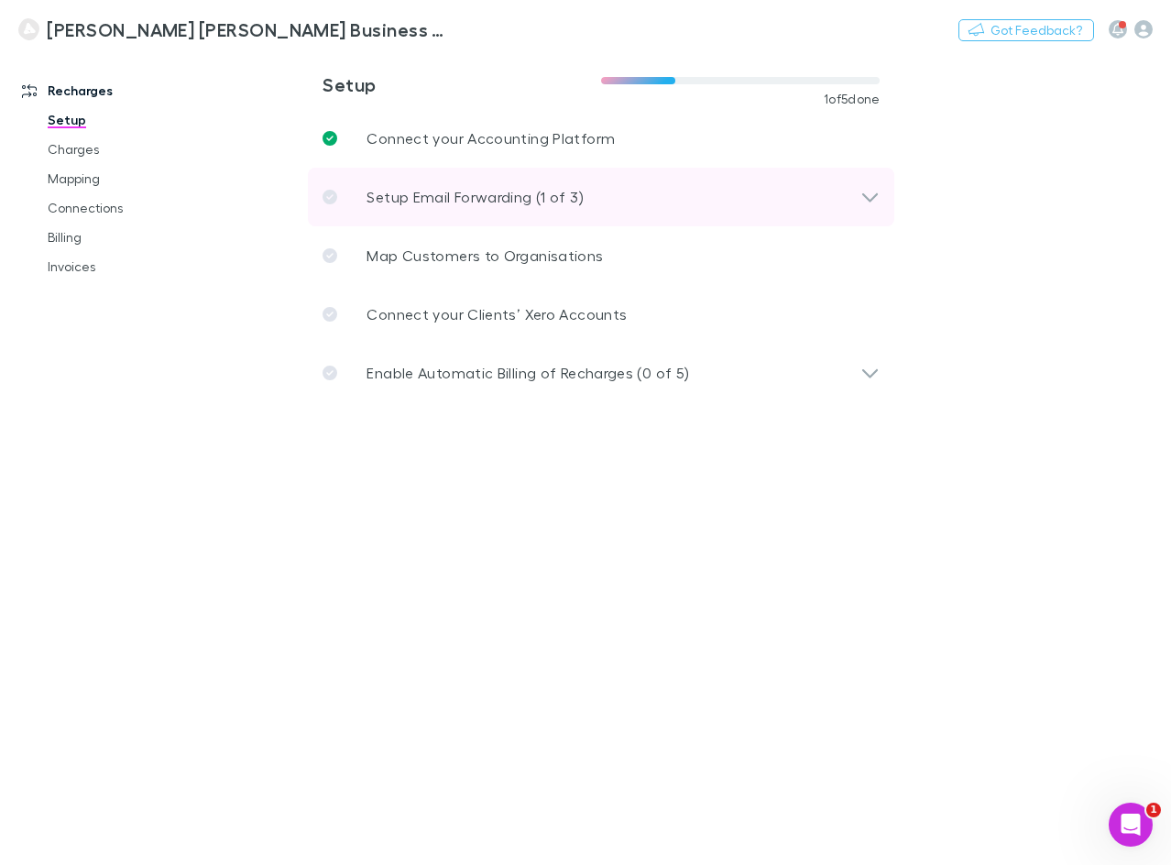
click at [502, 207] on p "Setup Email Forwarding (1 of 3)" at bounding box center [475, 197] width 216 height 22
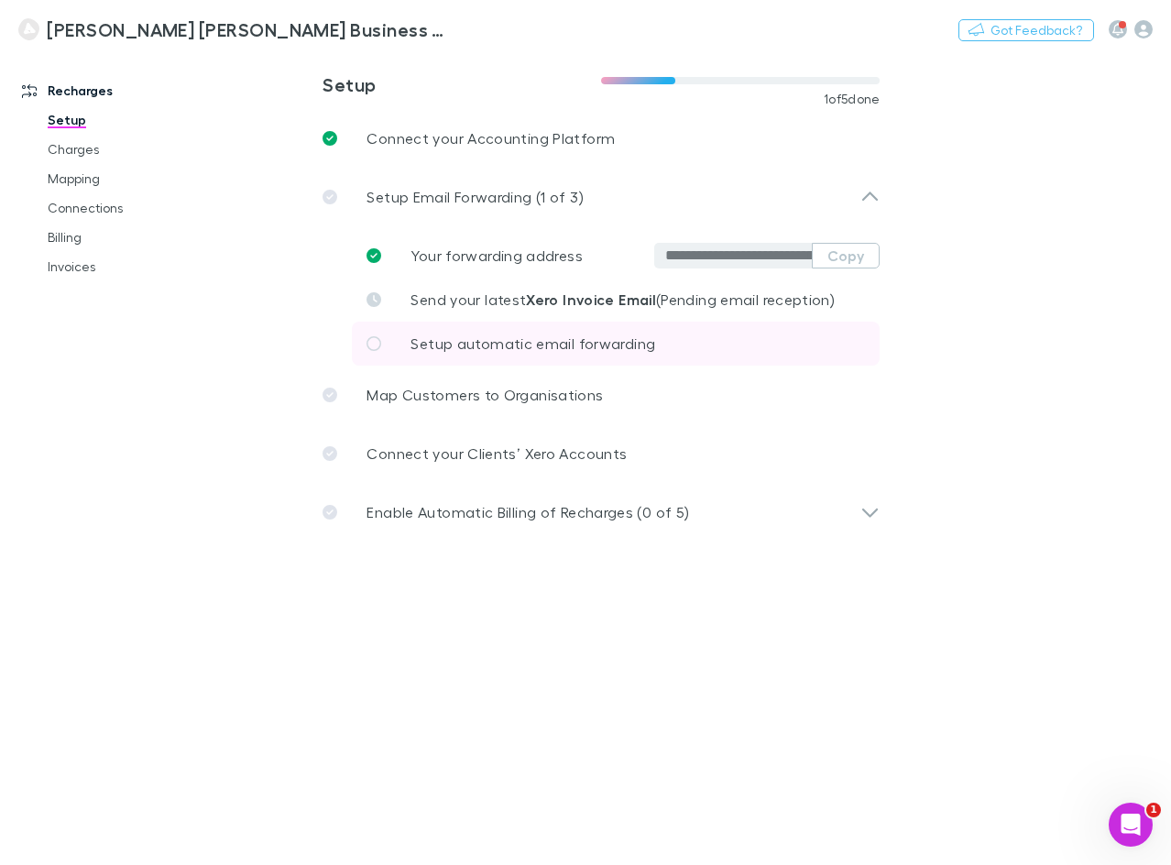
click at [542, 349] on span "Setup automatic email forwarding" at bounding box center [533, 342] width 245 height 17
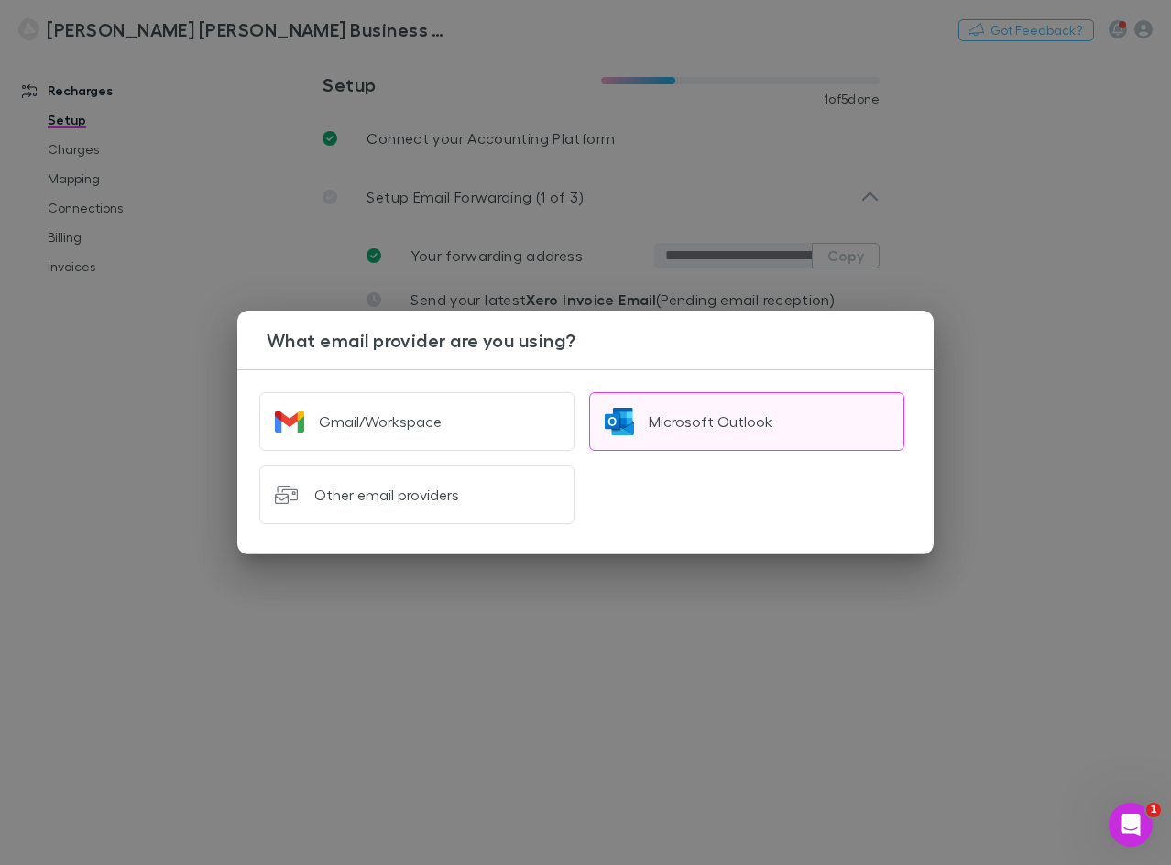
click at [694, 430] on div "Microsoft Outlook" at bounding box center [711, 421] width 124 height 18
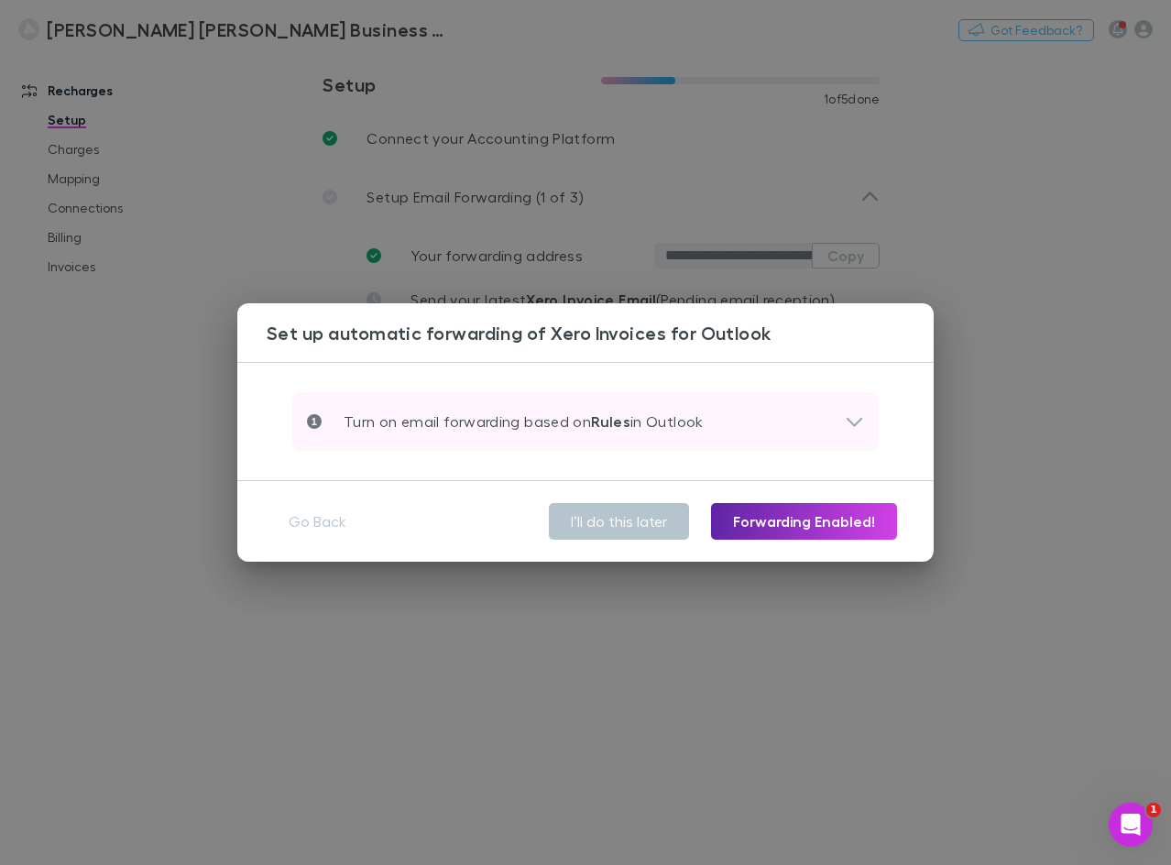
click at [838, 422] on div "Turn on email forwarding based on Rules in Outlook" at bounding box center [576, 422] width 538 height 22
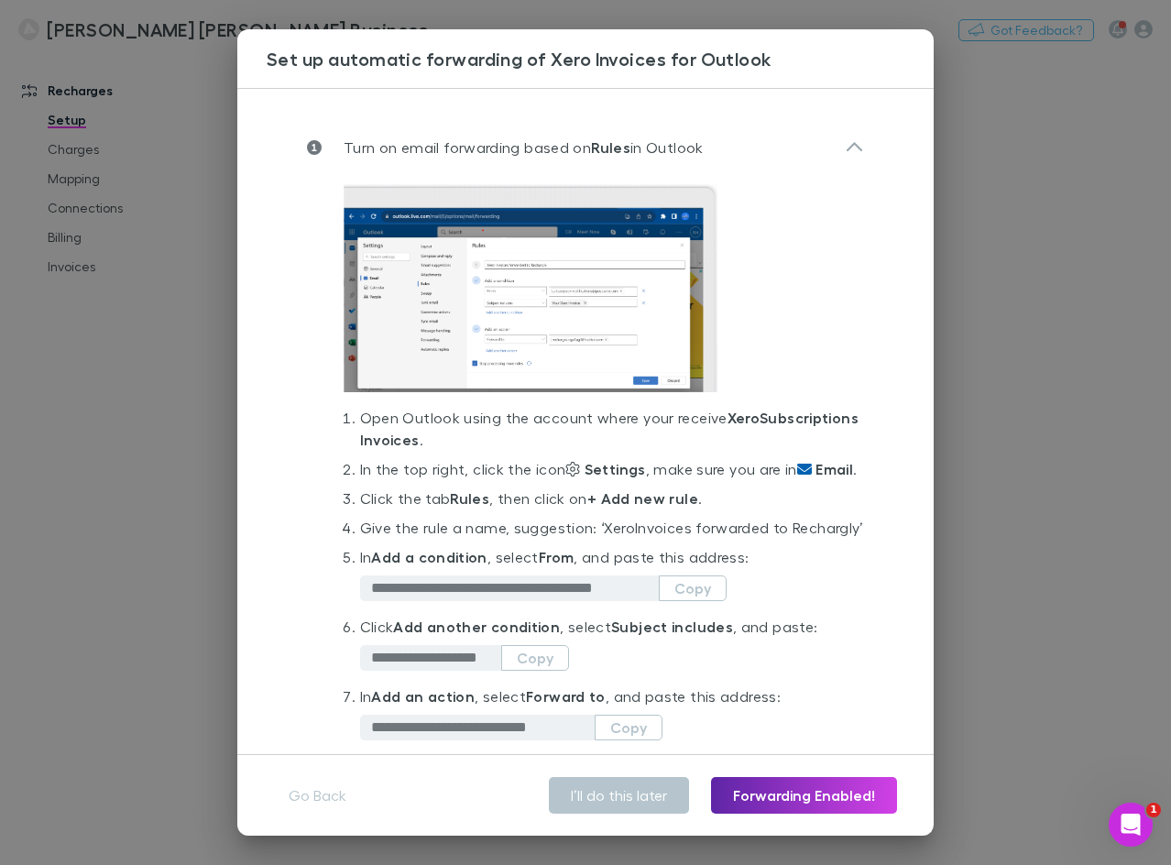
click at [542, 469] on li "In the top right, click the icon Settings , make sure you are in Email ." at bounding box center [612, 472] width 504 height 29
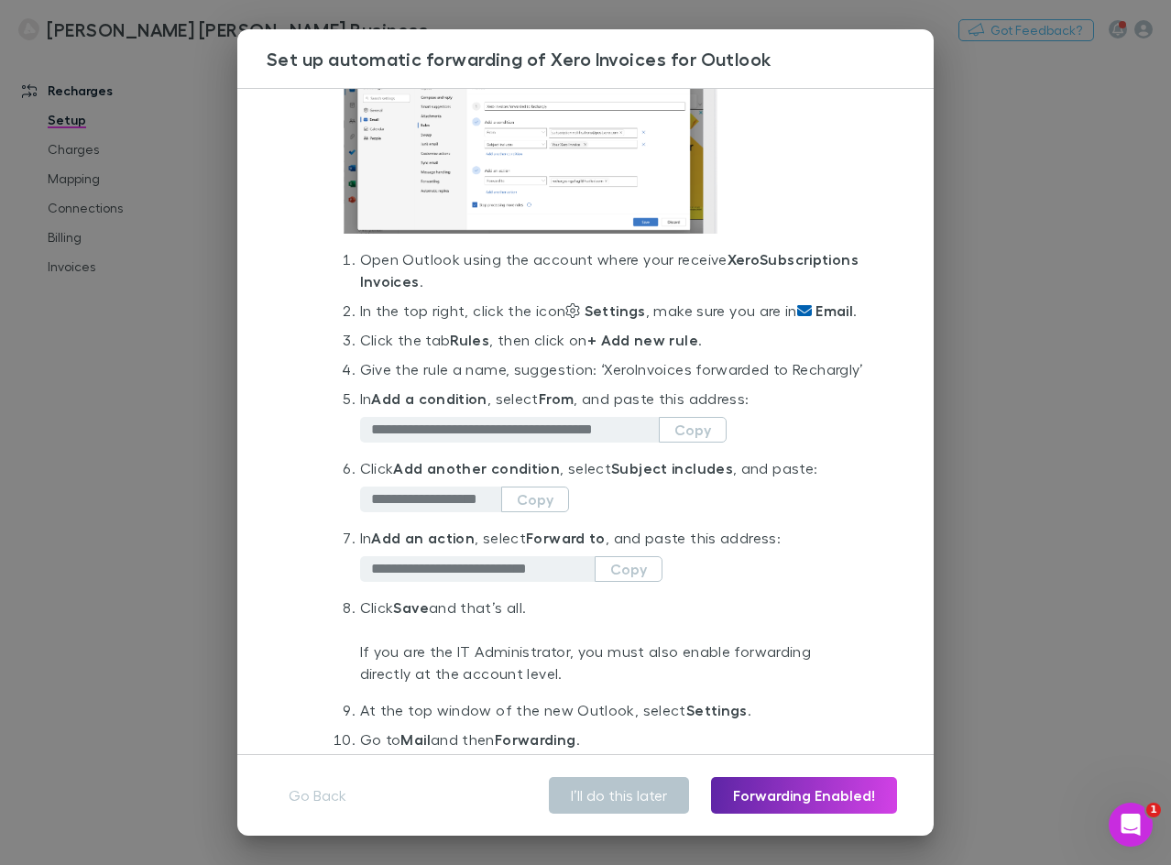
scroll to position [393, 0]
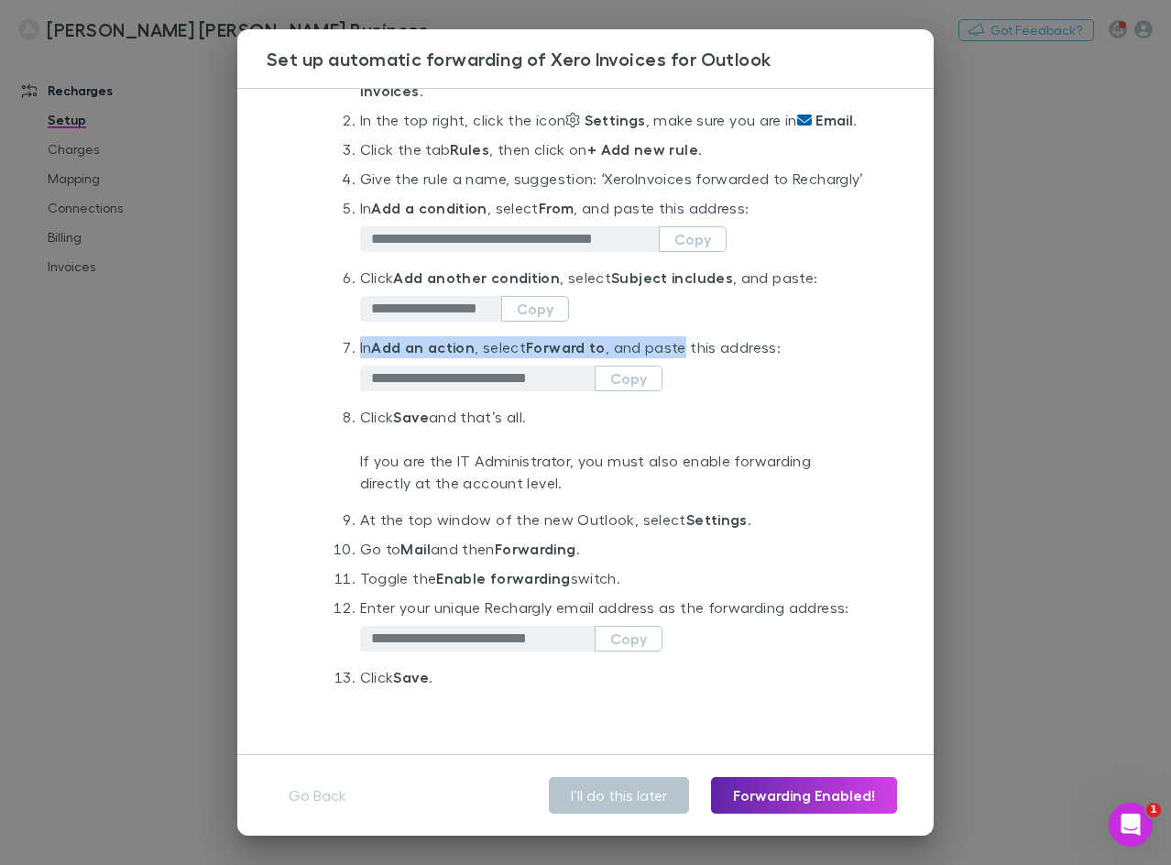
drag, startPoint x: 497, startPoint y: 357, endPoint x: 678, endPoint y: 352, distance: 181.5
click at [678, 352] on li "**********" at bounding box center [612, 371] width 504 height 70
click at [652, 276] on strong "Subject includes" at bounding box center [672, 277] width 122 height 18
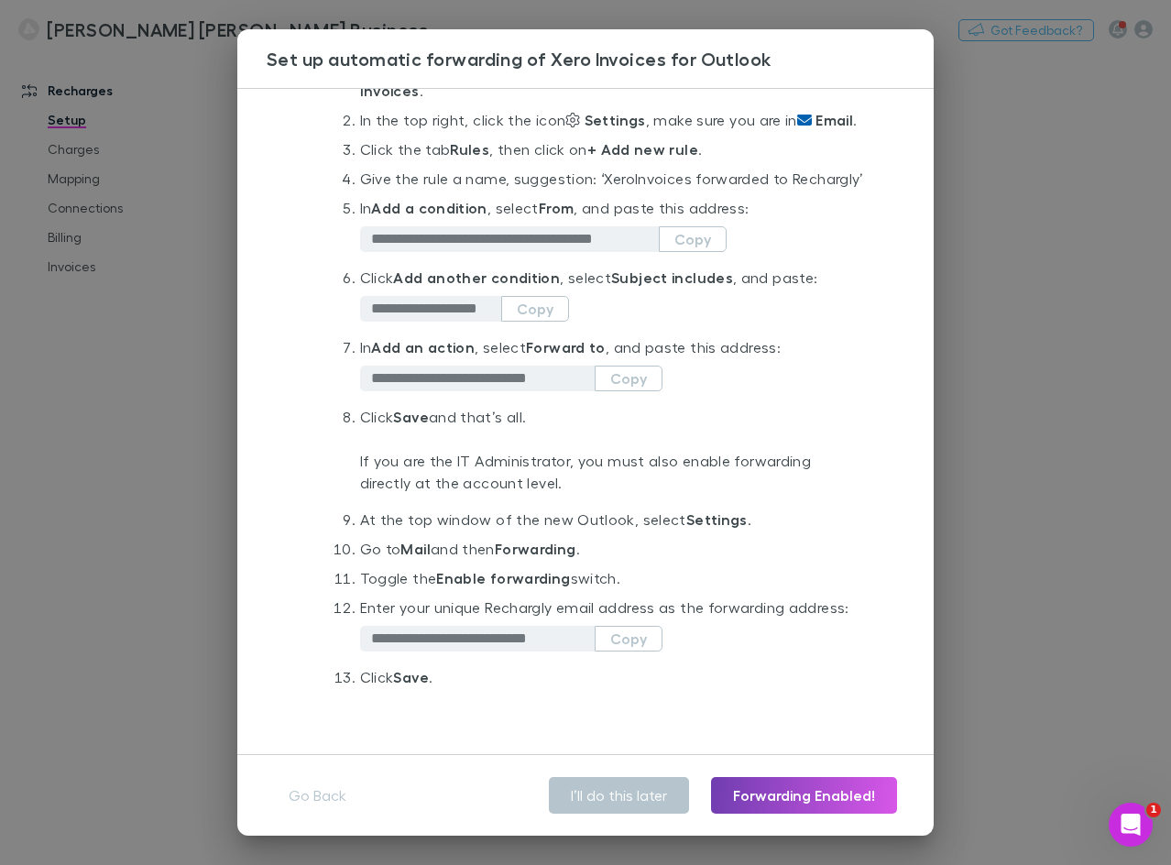
click at [798, 790] on button "Forwarding Enabled!" at bounding box center [804, 795] width 186 height 37
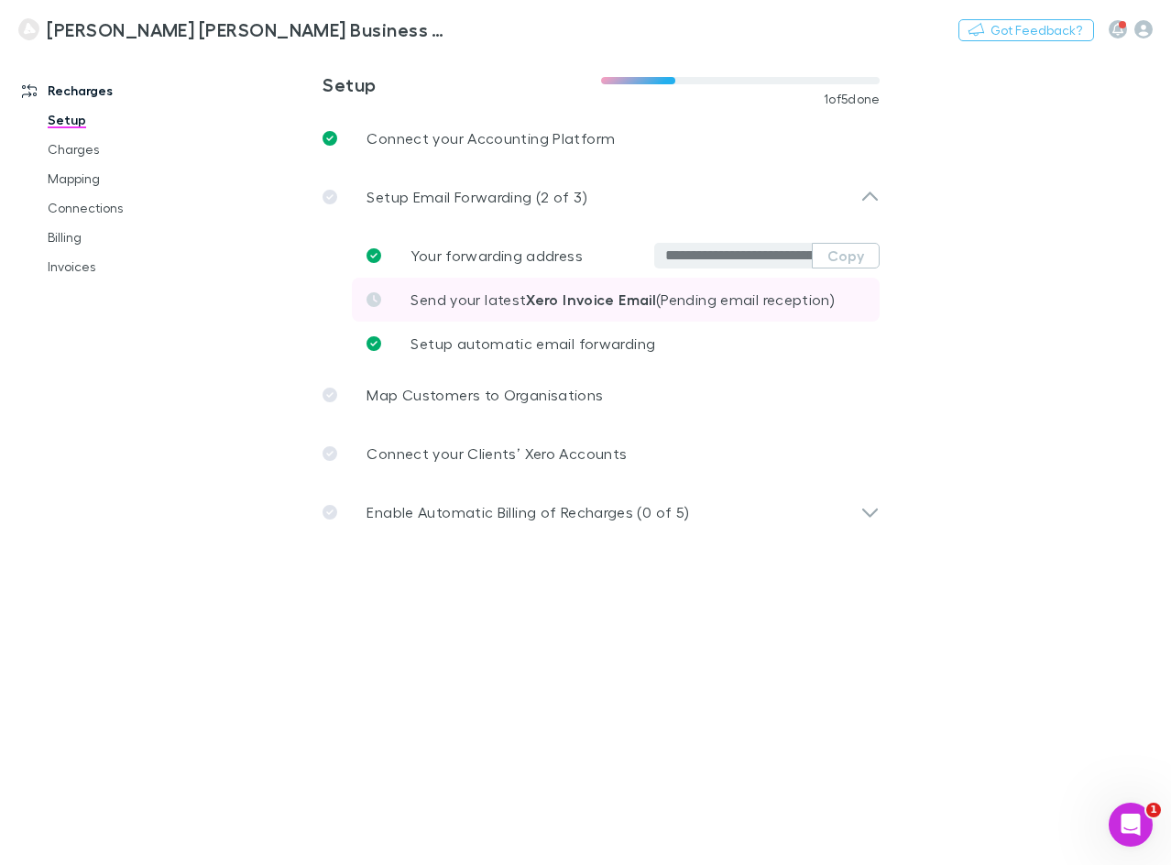
click at [487, 300] on span "Send your latest Xero Invoice Email (Pending email reception)" at bounding box center [623, 298] width 424 height 17
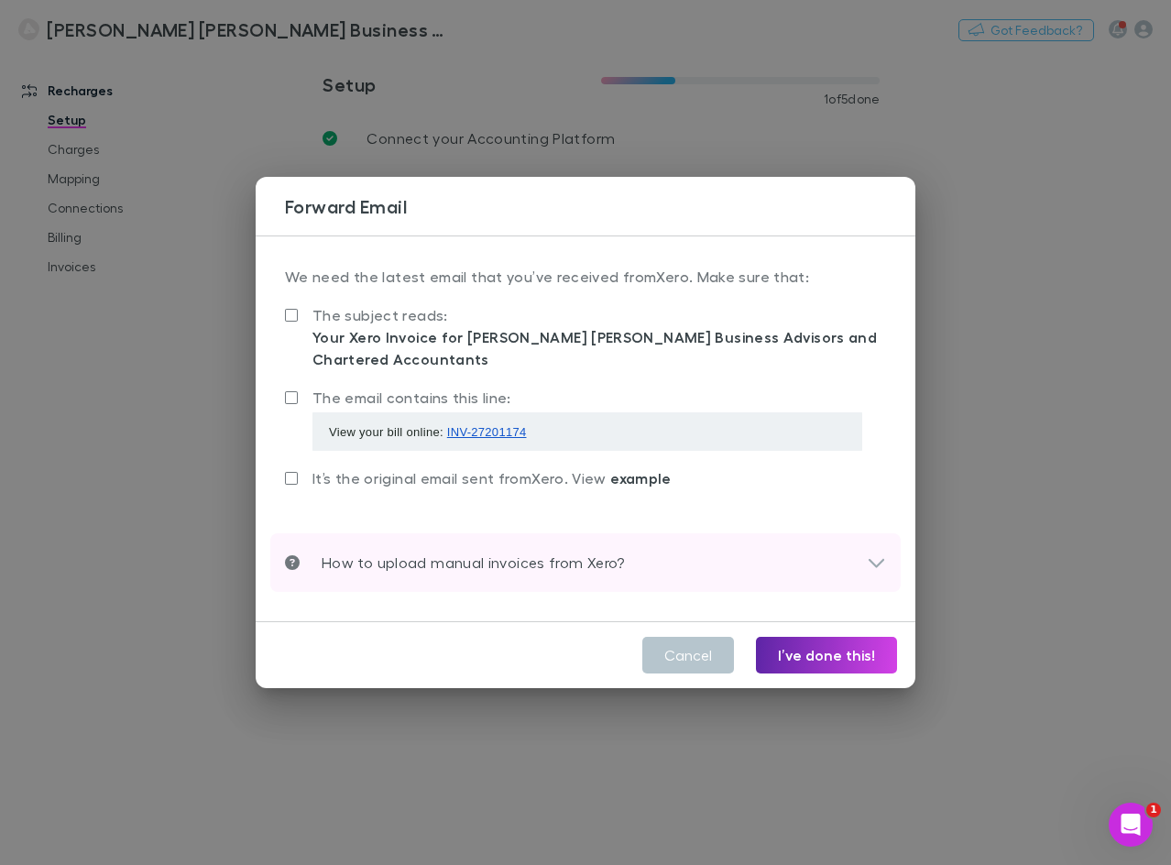
click at [529, 575] on div "How to upload manual invoices from Xero?" at bounding box center [585, 562] width 630 height 59
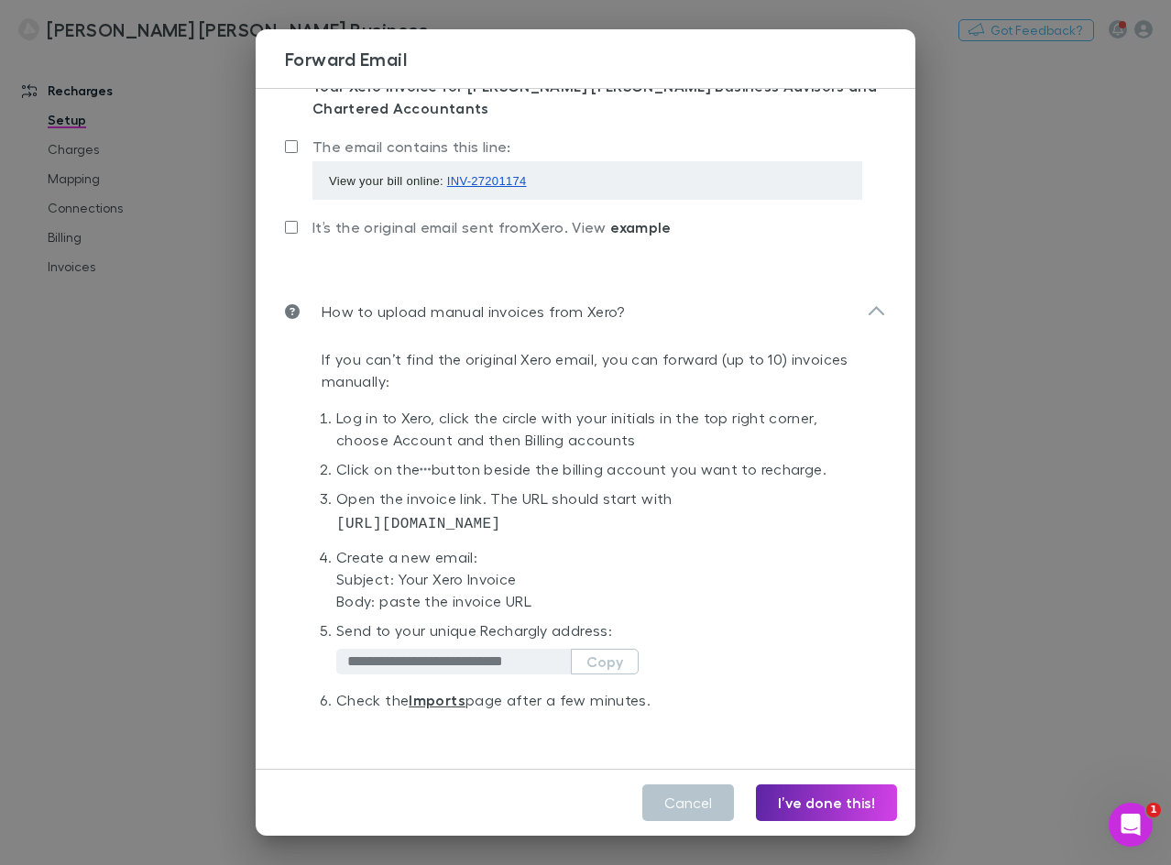
scroll to position [112, 0]
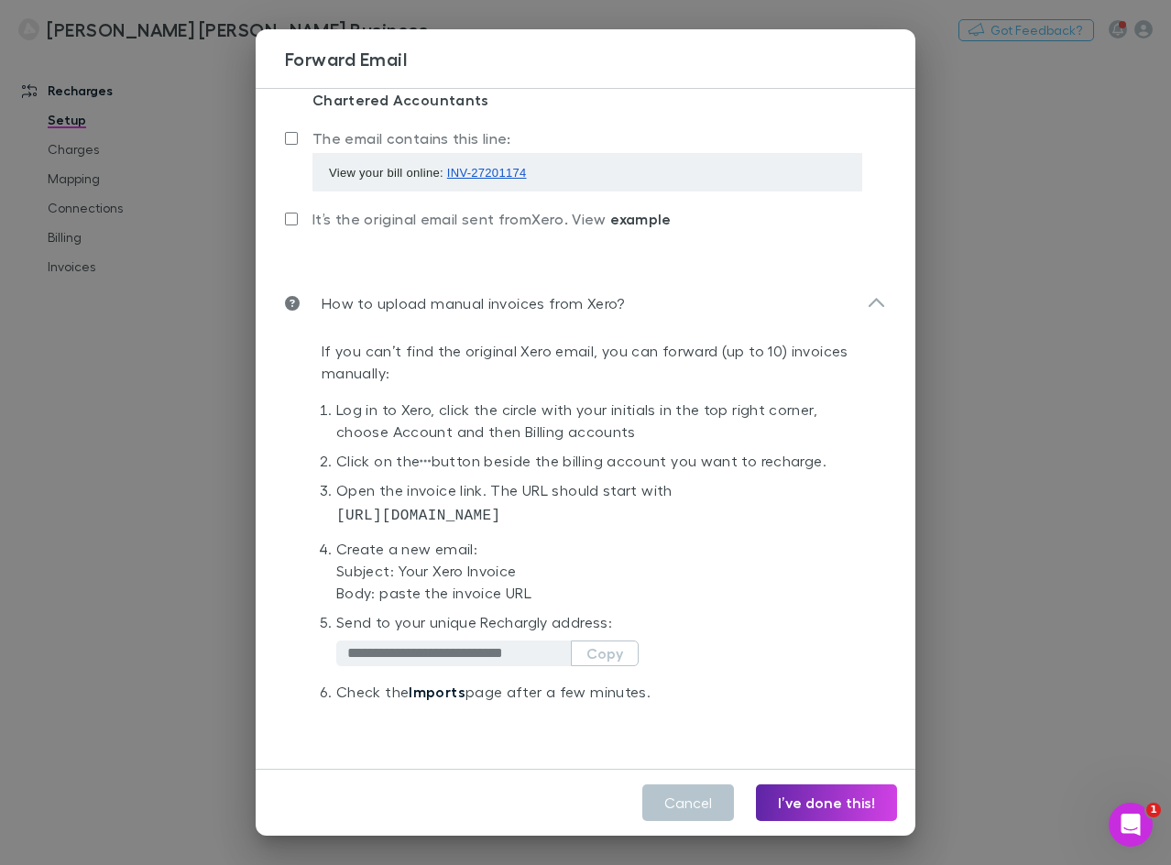
click at [456, 695] on link "Imports" at bounding box center [437, 692] width 57 height 18
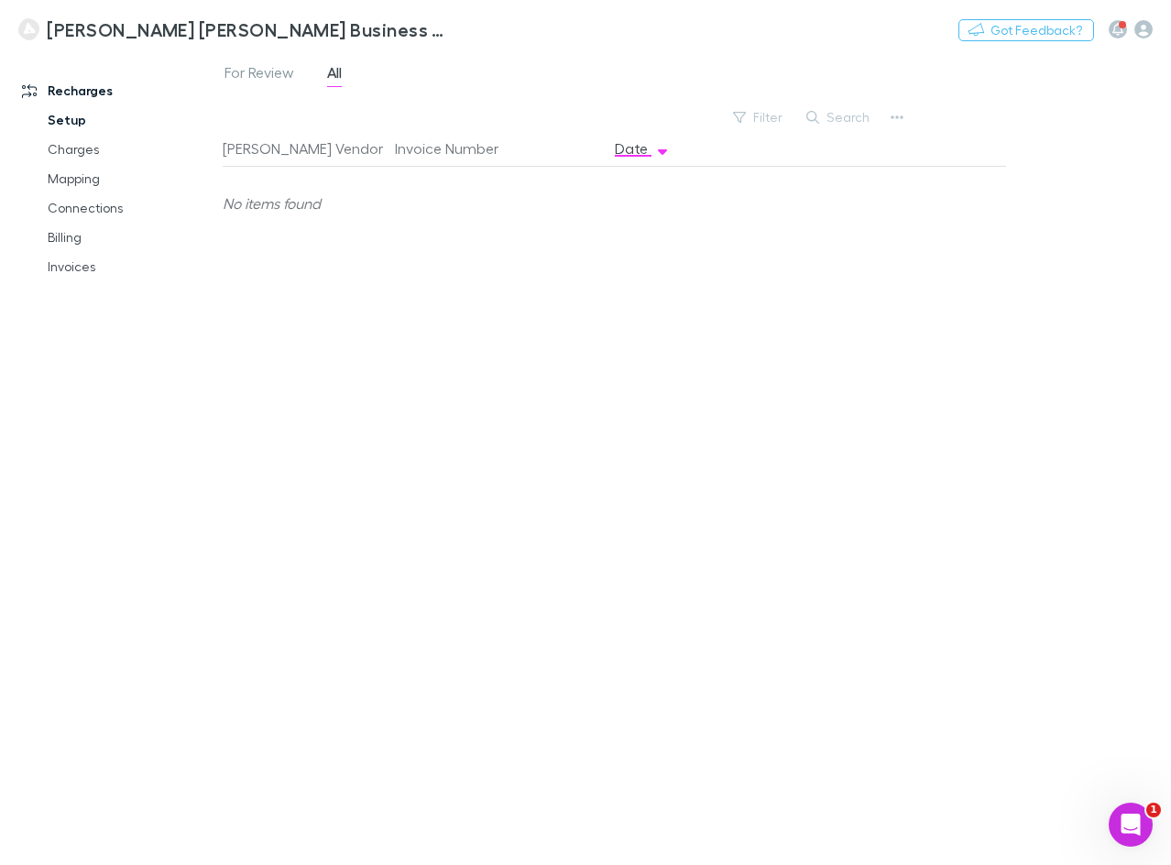
click at [113, 119] on link "Setup" at bounding box center [130, 119] width 203 height 29
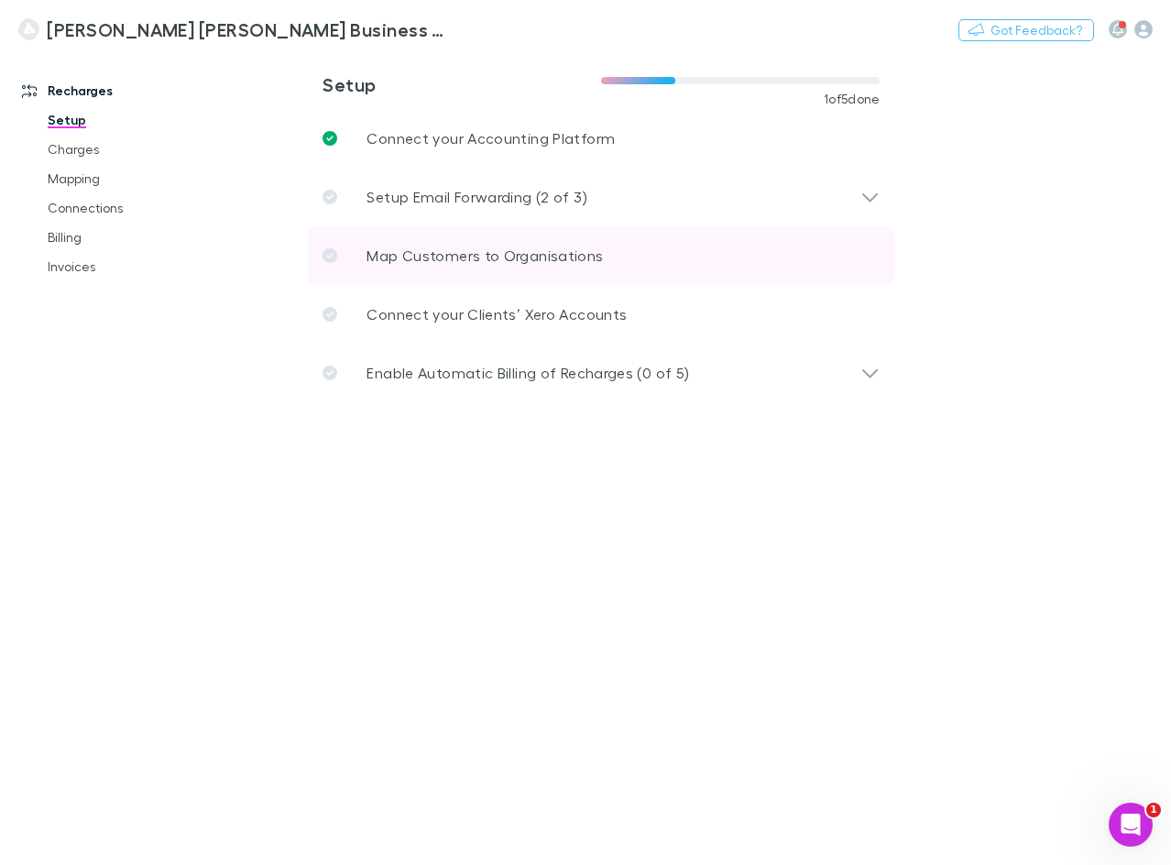
click at [495, 258] on p "Map Customers to Organisations" at bounding box center [485, 256] width 236 height 22
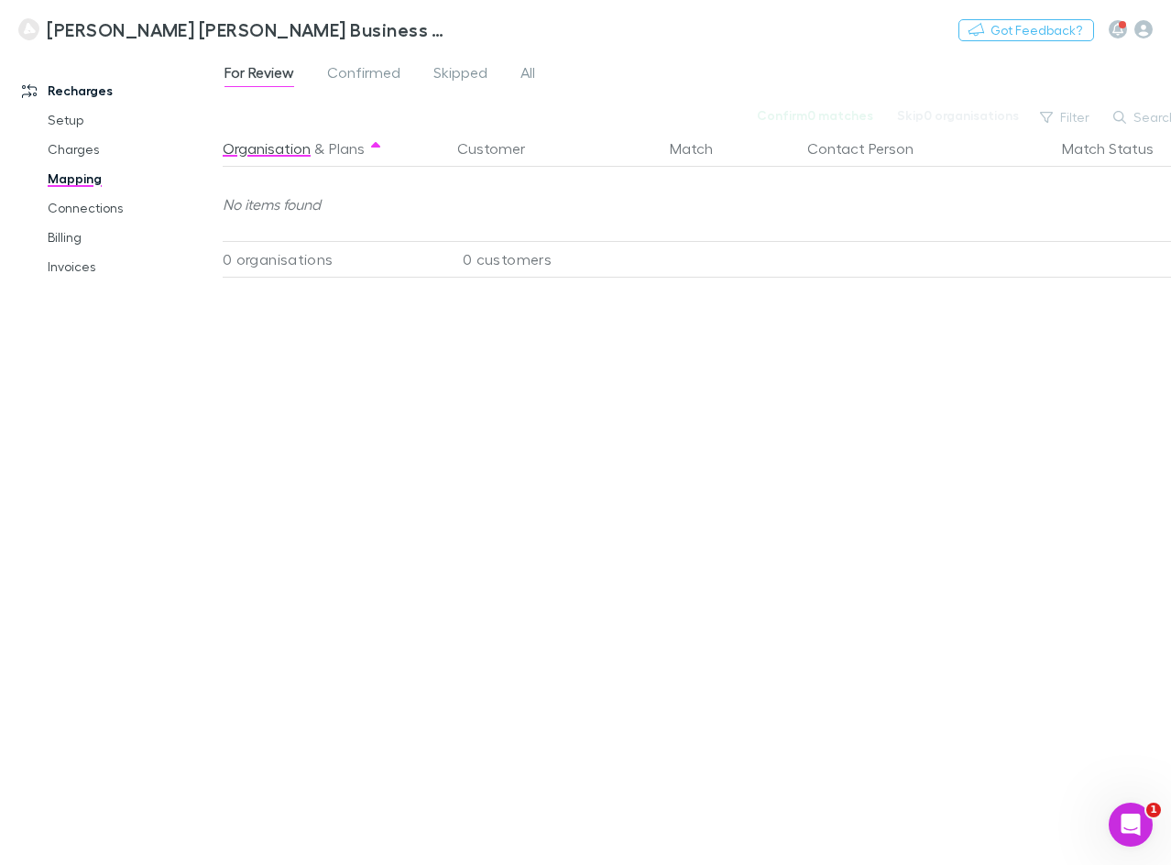
click at [590, 476] on div "Organisation & Plans Customer Match Contact Person Match Status No items found …" at bounding box center [720, 490] width 994 height 720
drag, startPoint x: 357, startPoint y: 256, endPoint x: 285, endPoint y: 256, distance: 72.4
click at [285, 256] on div "0 organisations" at bounding box center [333, 259] width 220 height 37
click at [435, 312] on div "Organisation & Plans Customer Match Contact Person Match Status No items found …" at bounding box center [720, 490] width 994 height 720
drag, startPoint x: 571, startPoint y: 268, endPoint x: 447, endPoint y: 262, distance: 123.9
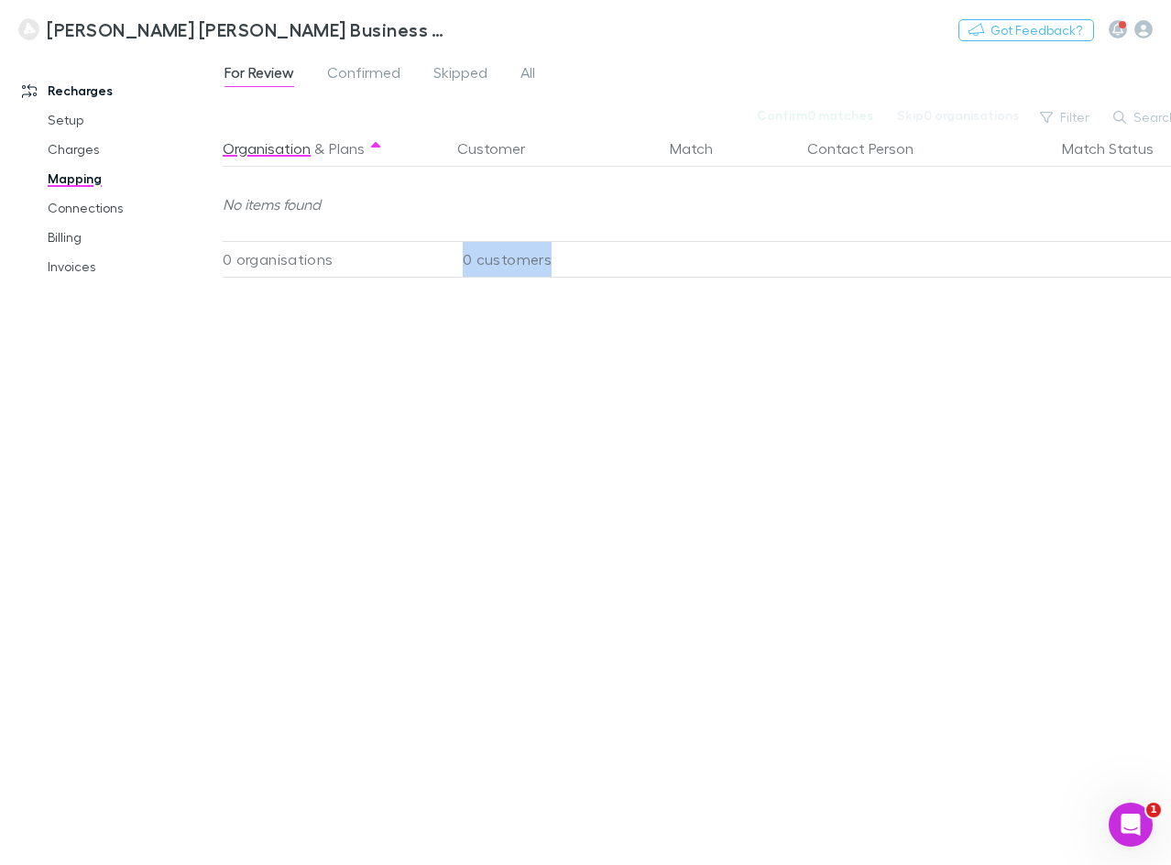
click at [447, 262] on div "0 customers" at bounding box center [553, 259] width 220 height 37
click at [494, 298] on div "Organisation & Plans Customer Match Contact Person Match Status No items found …" at bounding box center [720, 490] width 994 height 720
click at [85, 123] on link "Setup" at bounding box center [130, 119] width 203 height 29
click at [90, 120] on link "Setup" at bounding box center [130, 119] width 203 height 29
click at [69, 120] on link "Setup" at bounding box center [130, 119] width 203 height 29
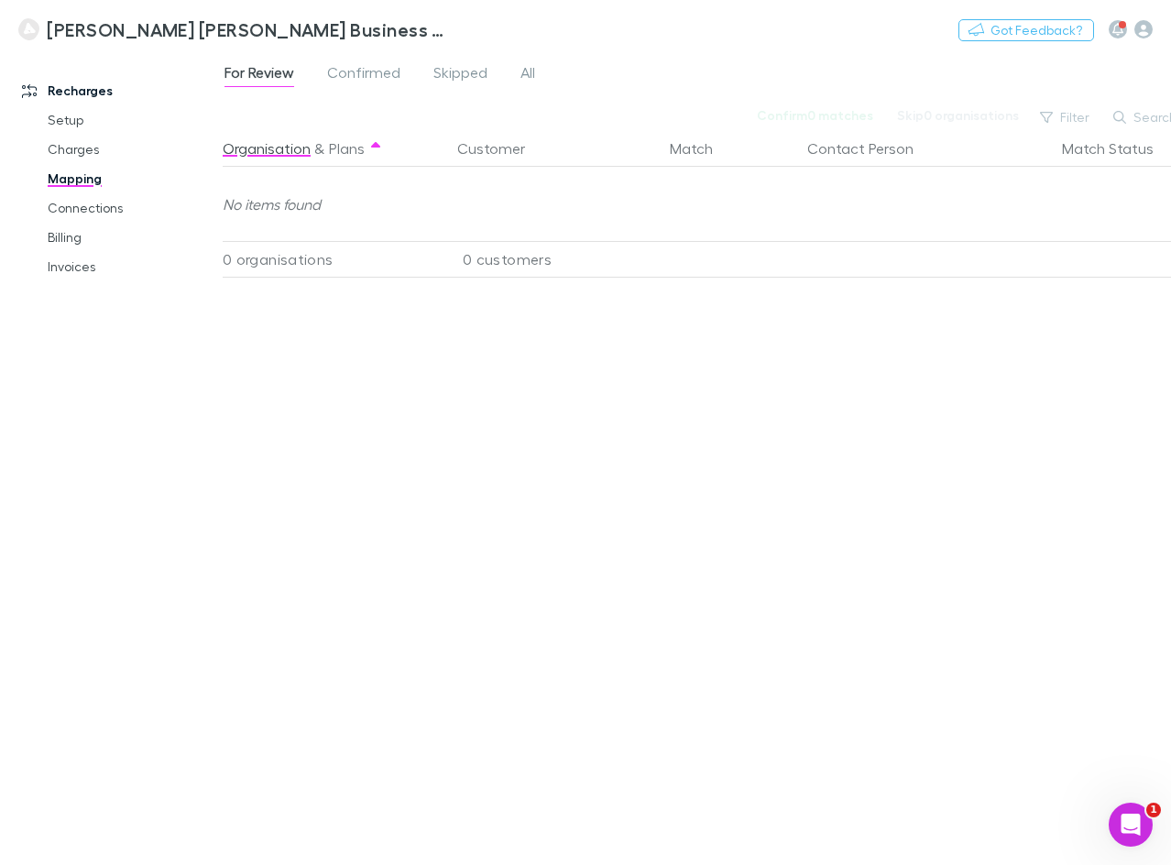
click at [81, 86] on link "Recharges" at bounding box center [118, 90] width 229 height 29
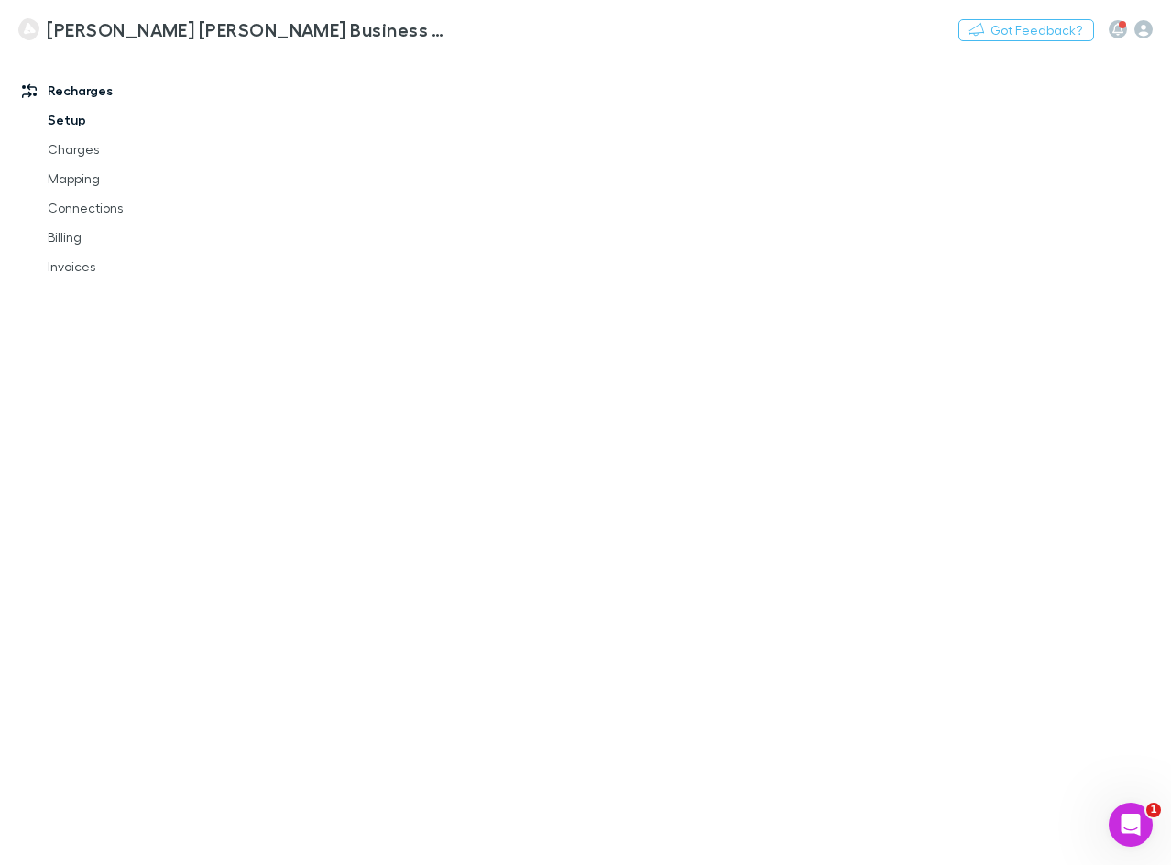
click at [72, 112] on link "Setup" at bounding box center [130, 119] width 203 height 29
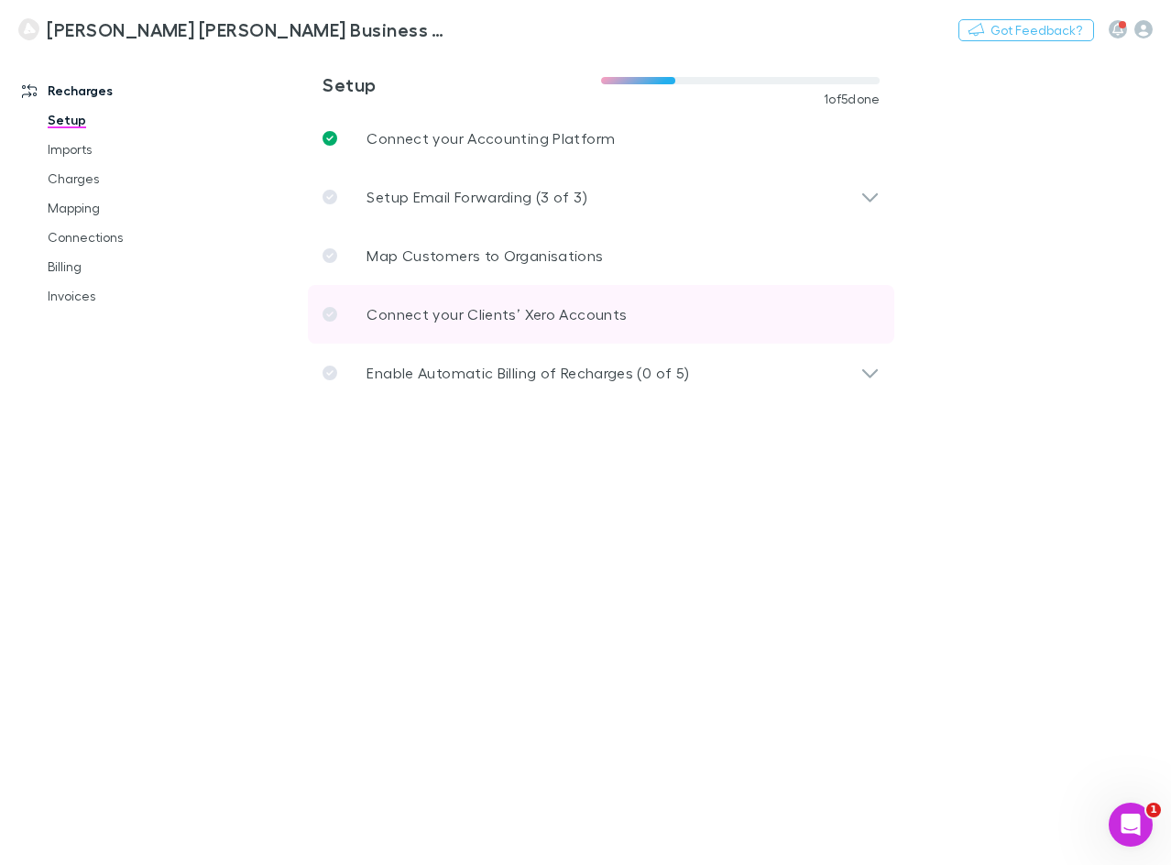
click at [562, 319] on p "Connect your Clients’ Xero Accounts" at bounding box center [497, 314] width 260 height 22
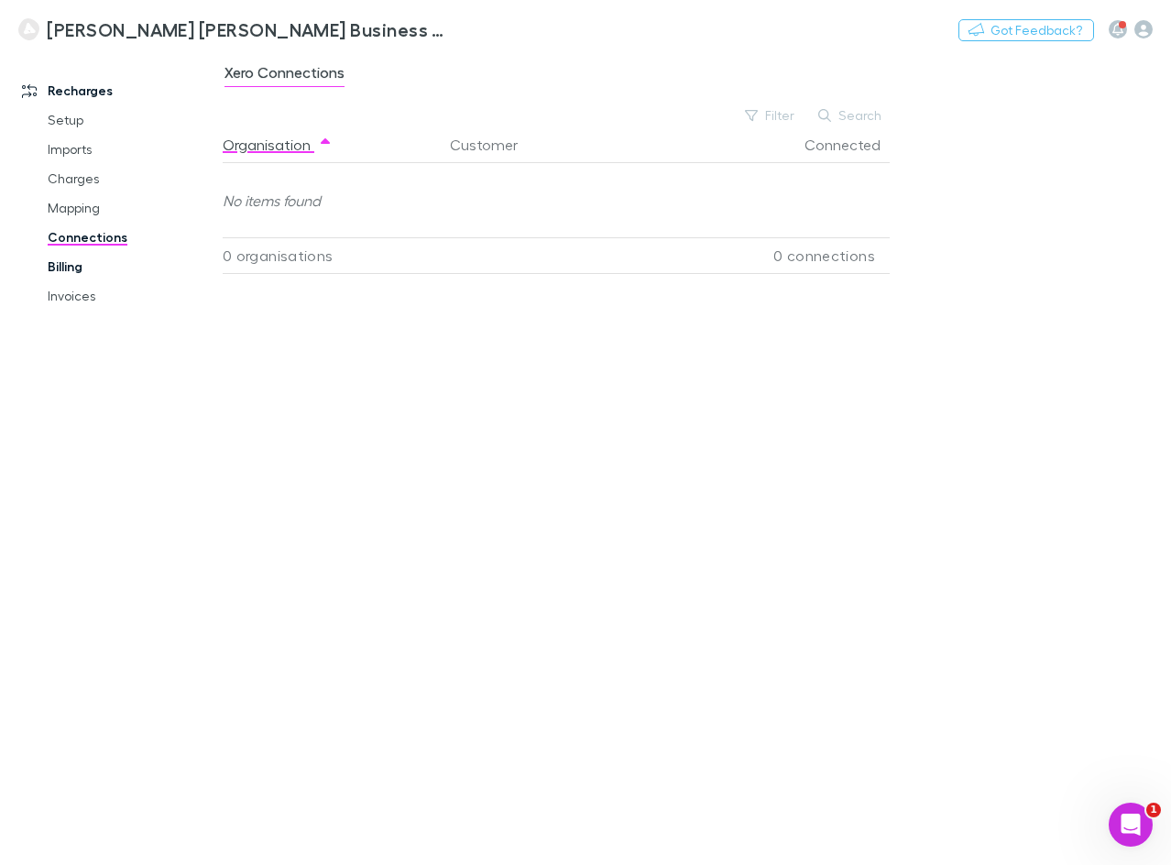
click at [74, 266] on link "Billing" at bounding box center [130, 266] width 203 height 29
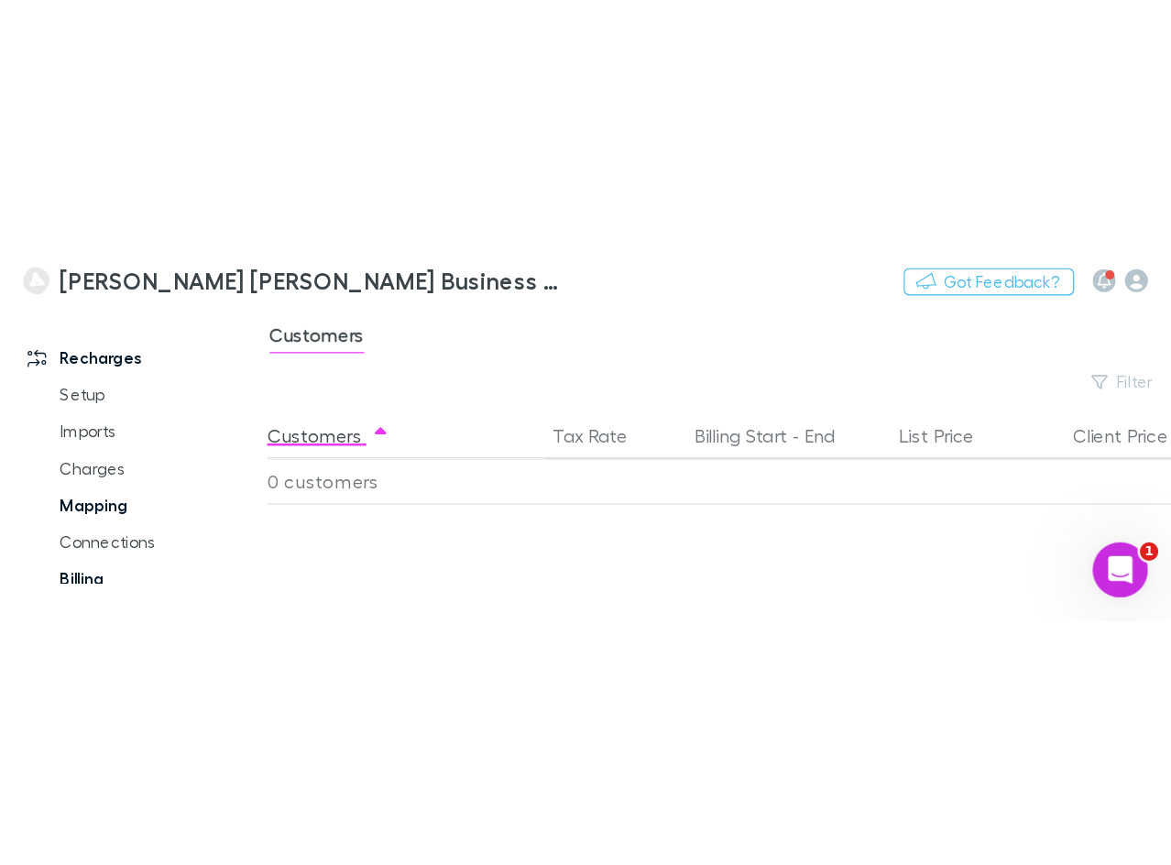
scroll to position [44, 0]
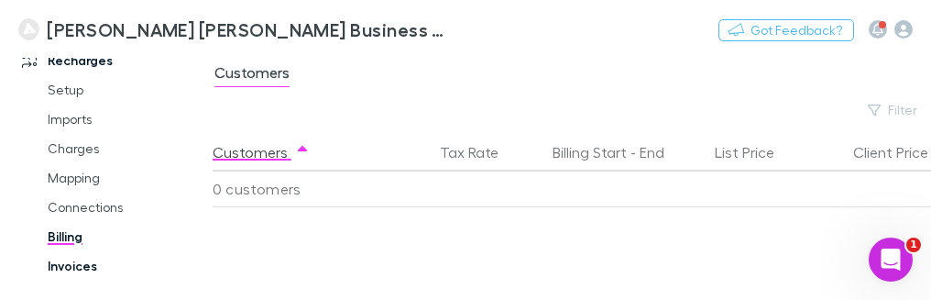
click at [68, 251] on link "Invoices" at bounding box center [125, 265] width 193 height 29
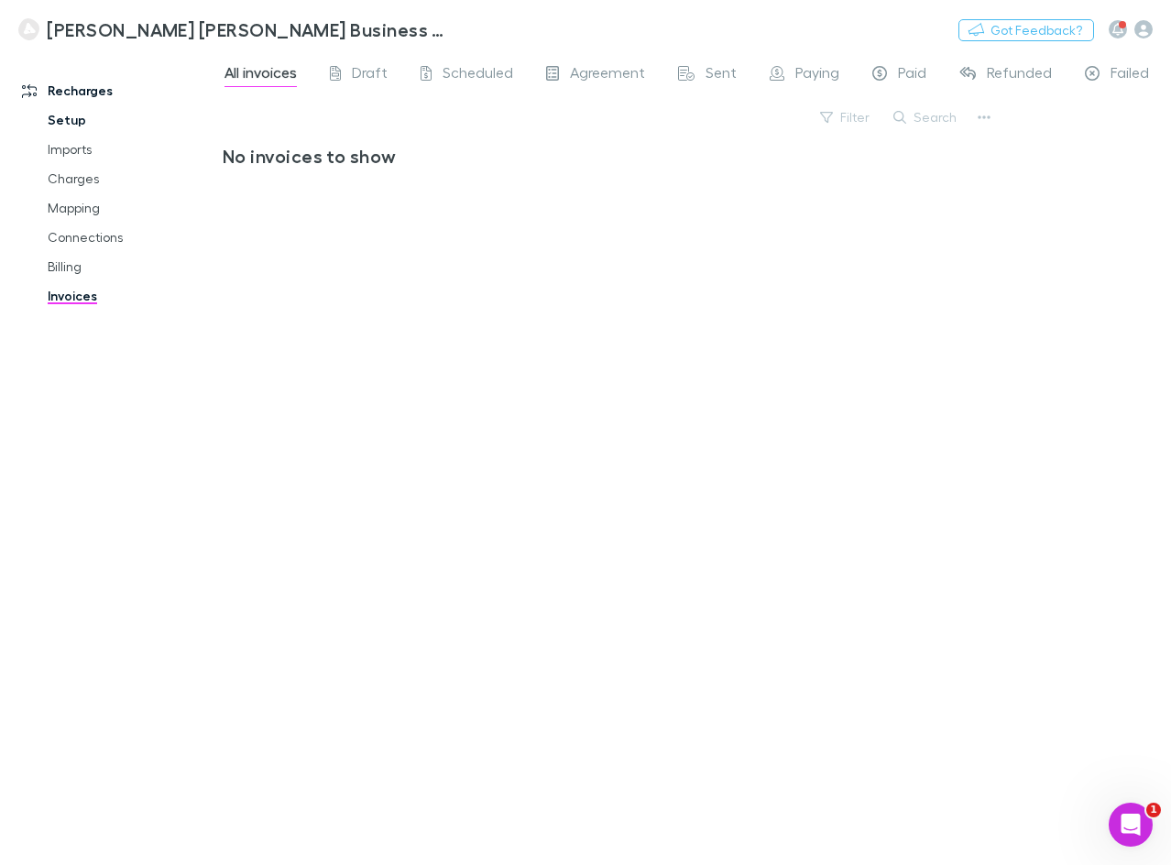
click at [80, 127] on link "Setup" at bounding box center [130, 119] width 203 height 29
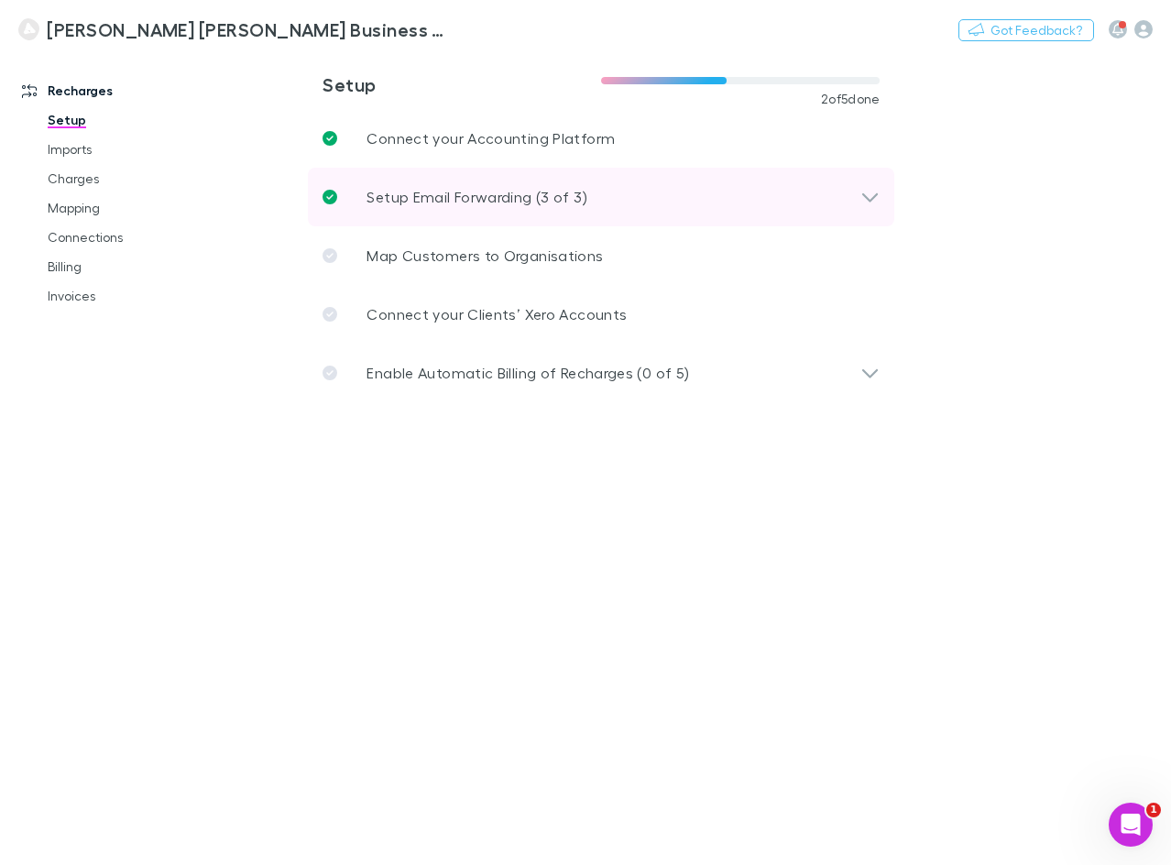
click at [550, 192] on p "Setup Email Forwarding (3 of 3)" at bounding box center [477, 197] width 220 height 22
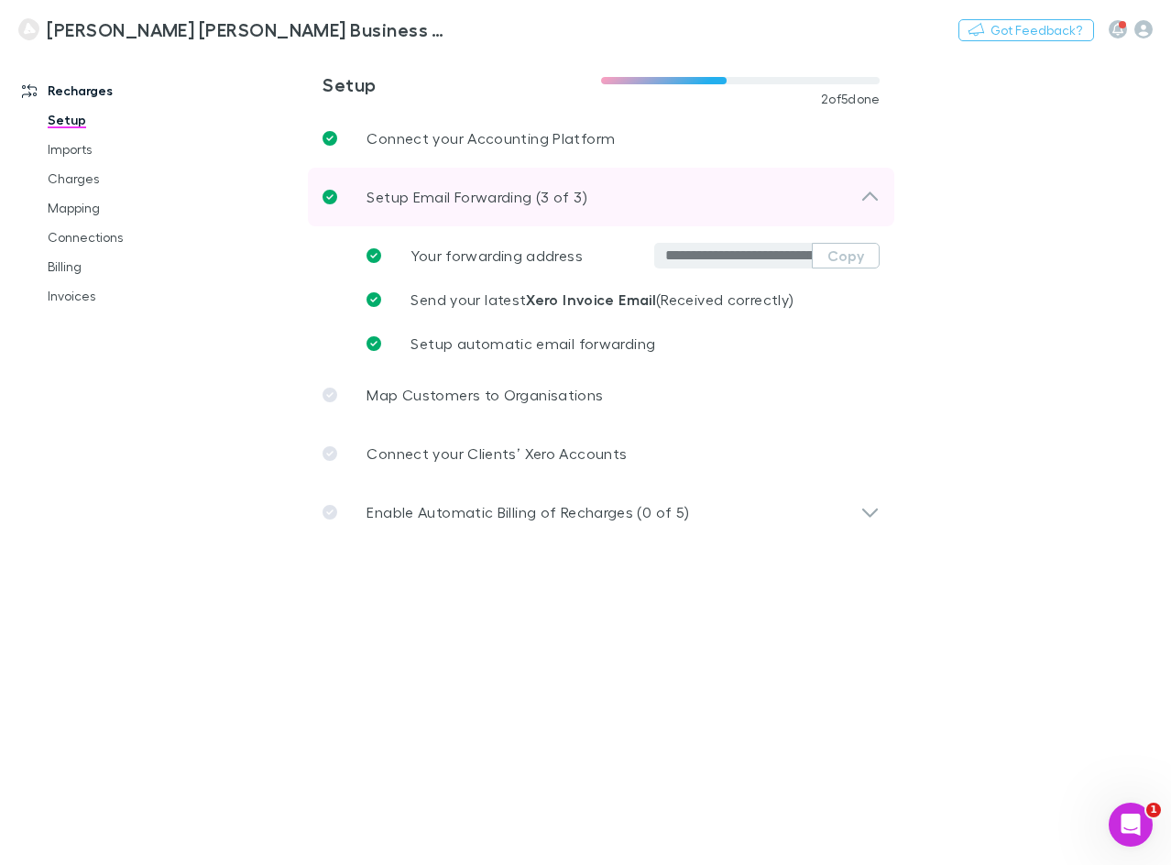
click at [550, 191] on p "Setup Email Forwarding (3 of 3)" at bounding box center [477, 197] width 220 height 22
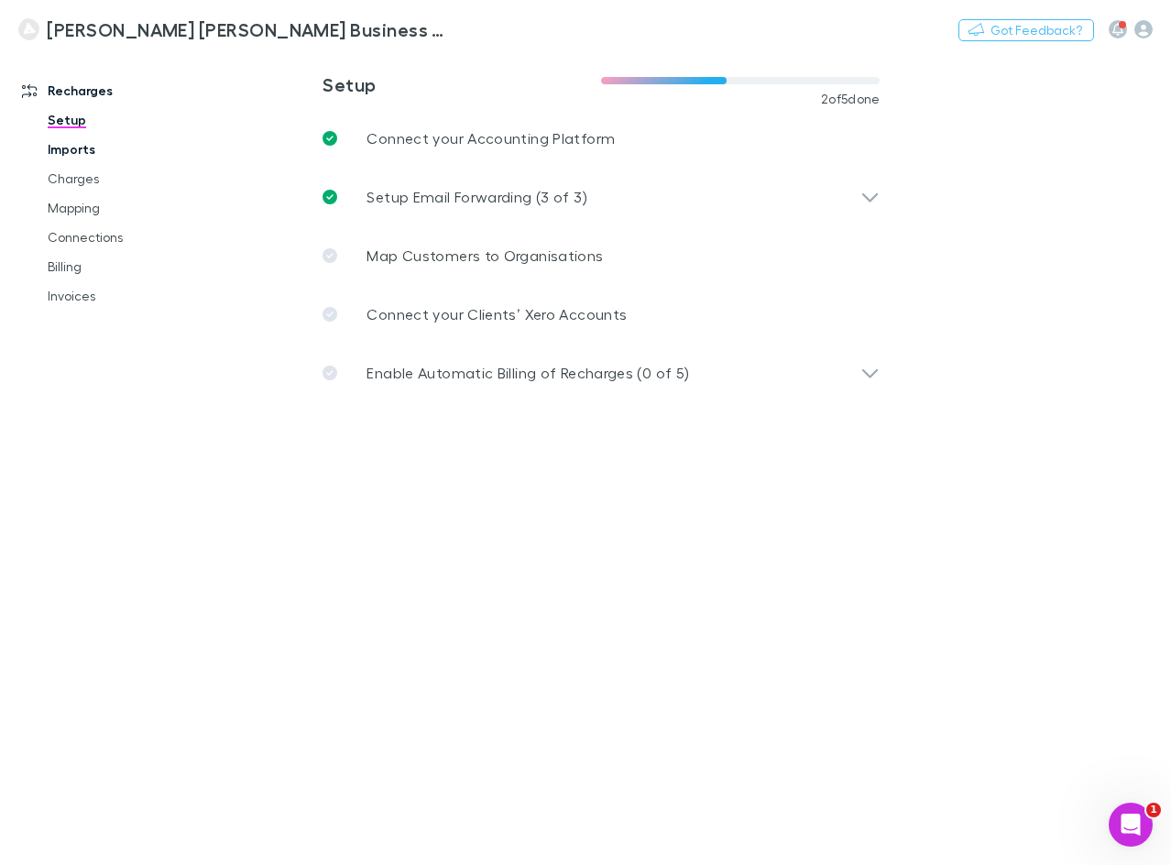
click at [107, 149] on link "Imports" at bounding box center [130, 149] width 203 height 29
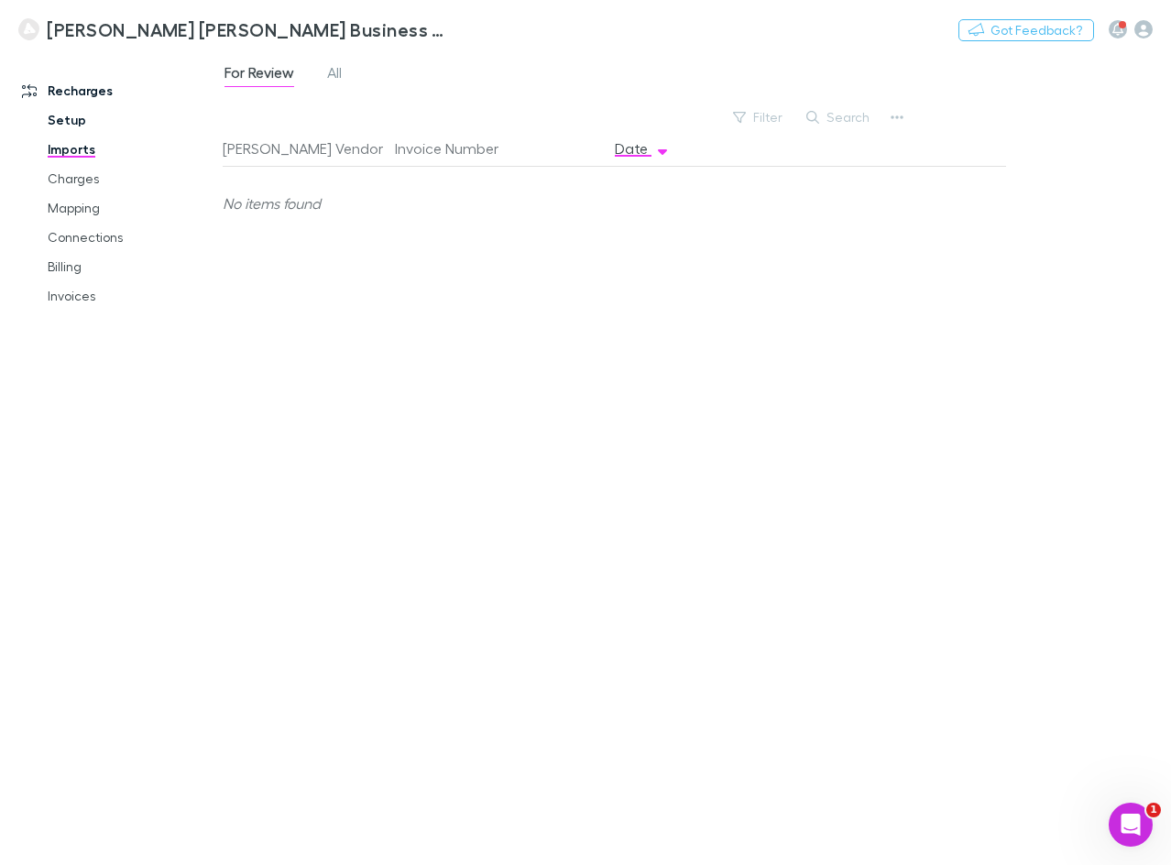
click at [72, 120] on link "Setup" at bounding box center [130, 119] width 203 height 29
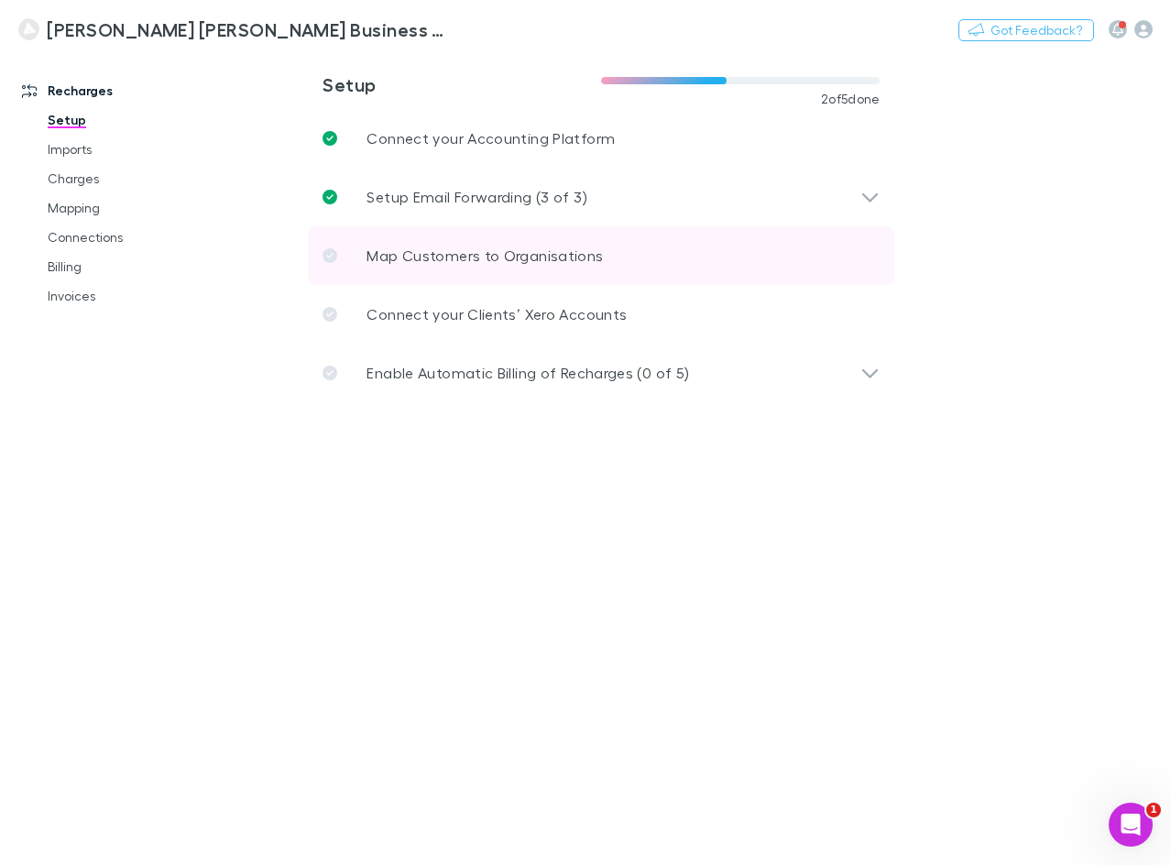
click at [605, 260] on link "Map Customers to Organisations" at bounding box center [601, 255] width 586 height 59
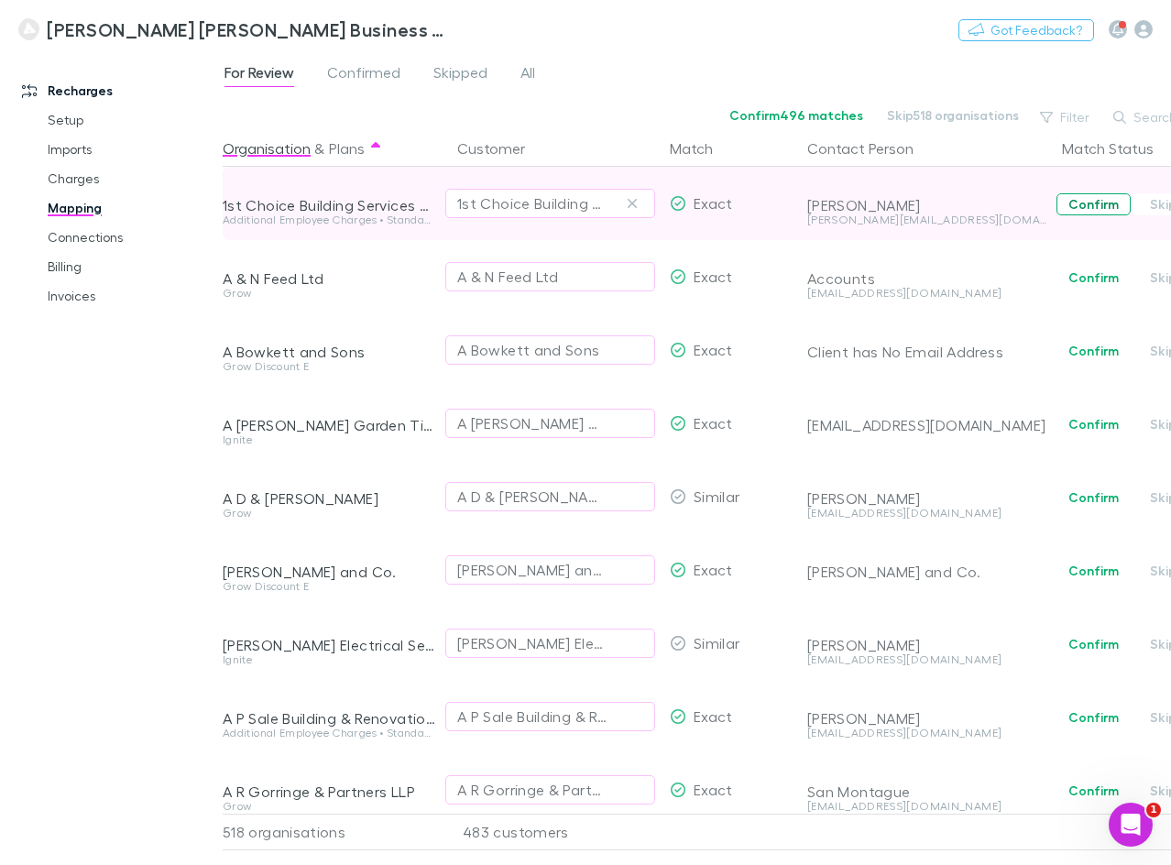
click at [1078, 206] on button "Confirm" at bounding box center [1094, 204] width 74 height 22
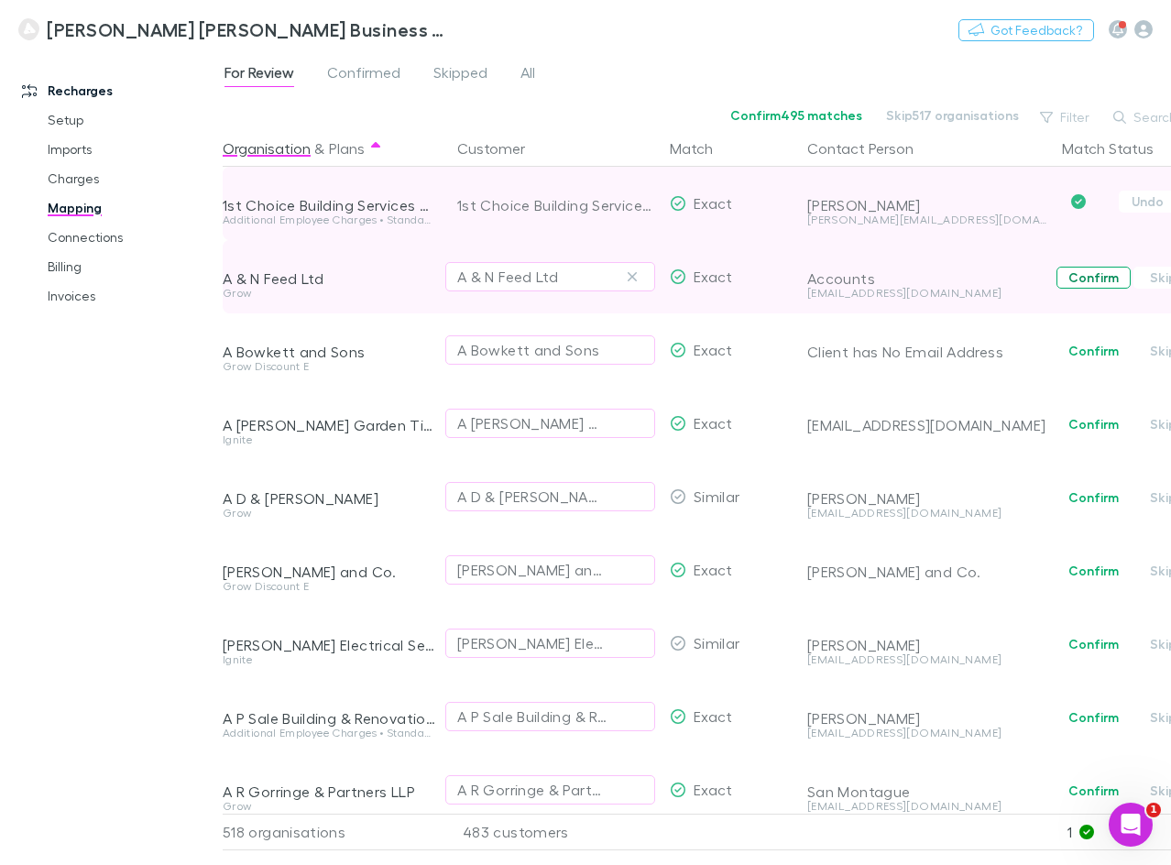
click at [1109, 273] on button "Confirm" at bounding box center [1094, 278] width 74 height 22
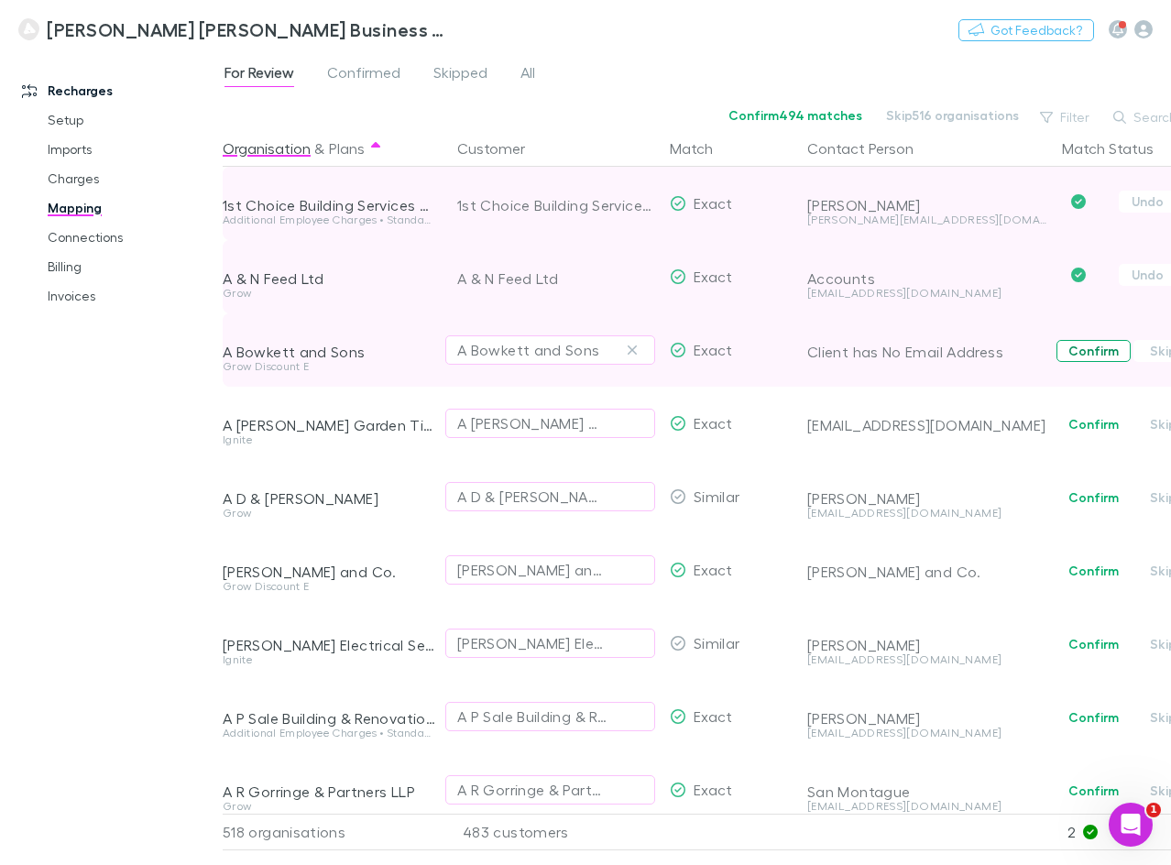
click at [1100, 350] on button "Confirm" at bounding box center [1094, 351] width 74 height 22
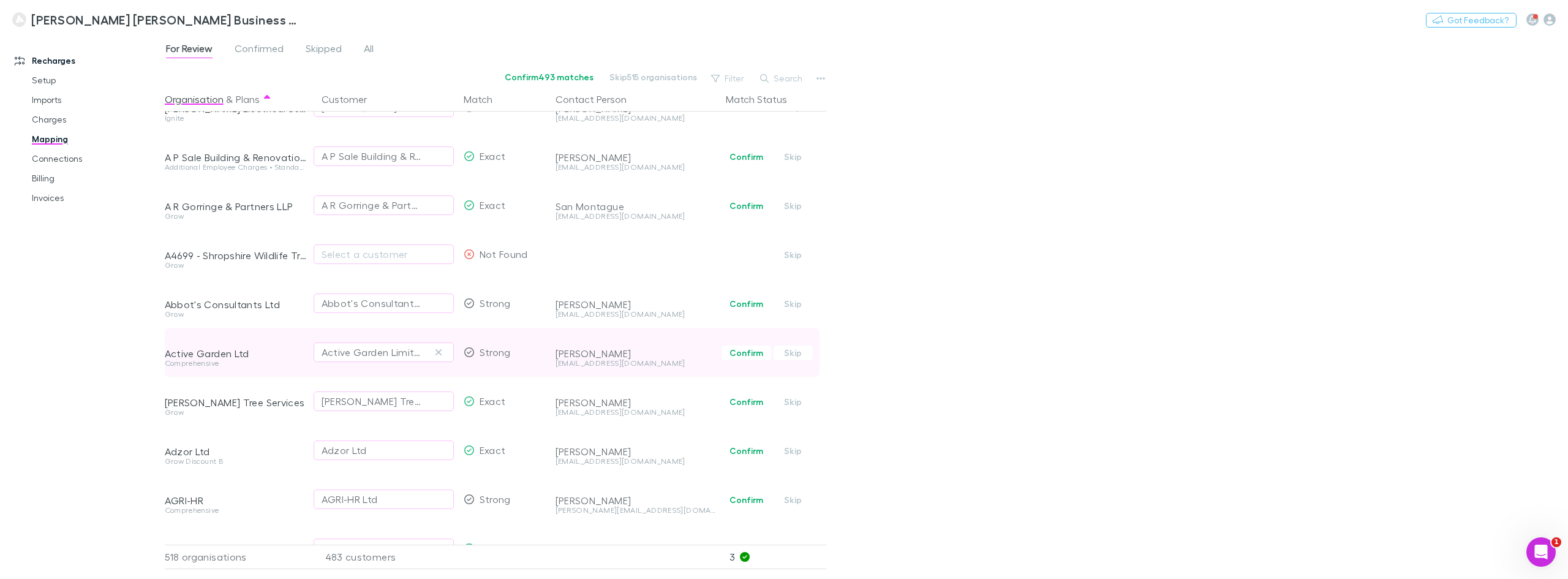
scroll to position [490, 0]
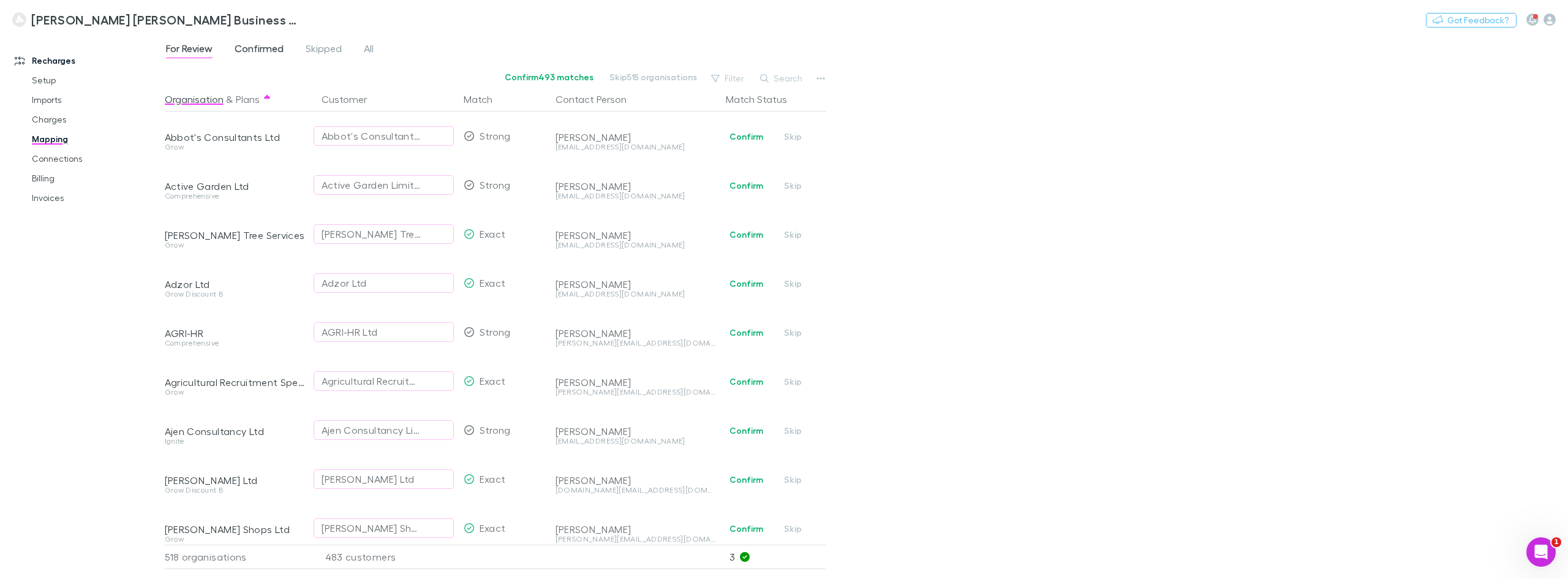
click at [262, 51] on span "Confirmed" at bounding box center [259, 50] width 49 height 16
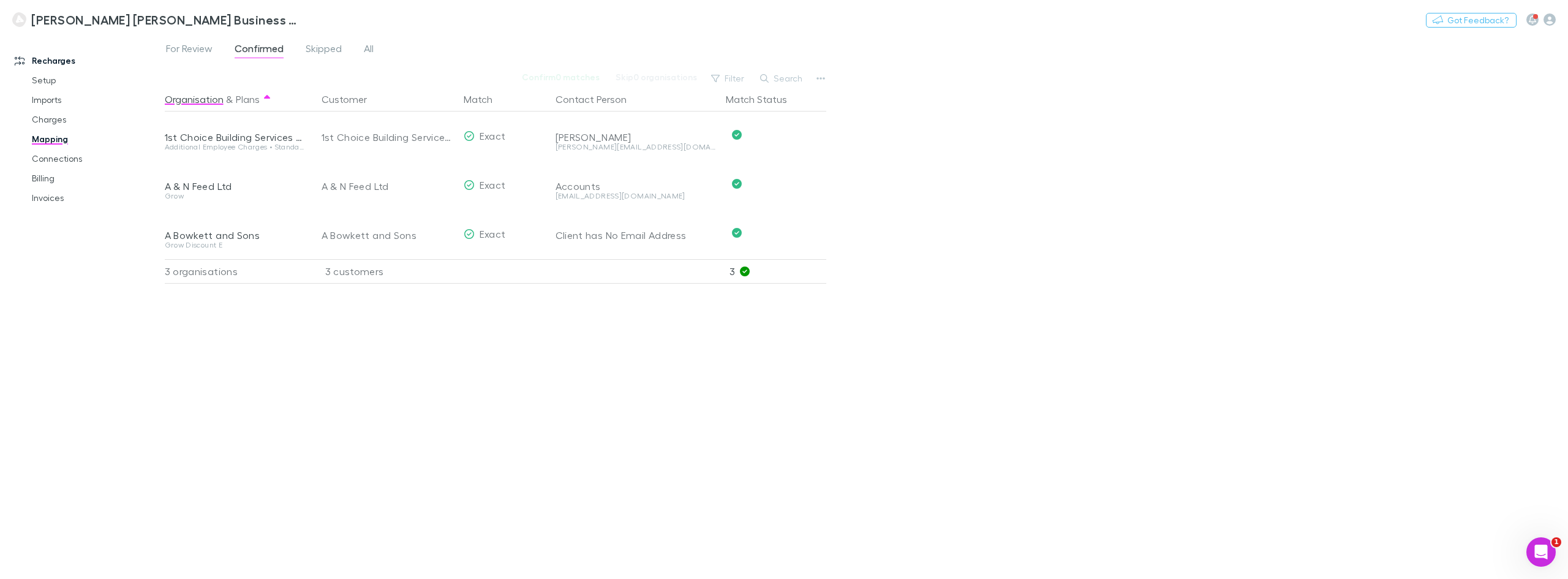
click at [318, 49] on span "Skipped" at bounding box center [323, 50] width 36 height 16
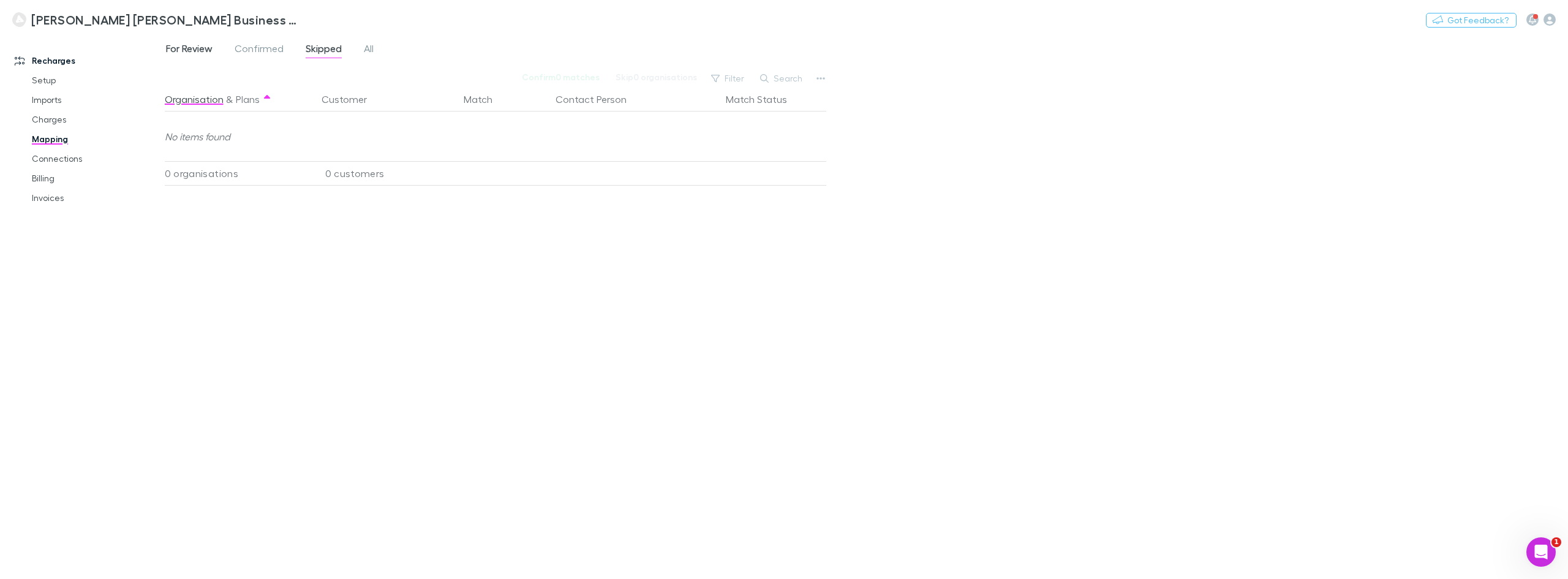
click at [202, 55] on span "For Review" at bounding box center [189, 50] width 47 height 16
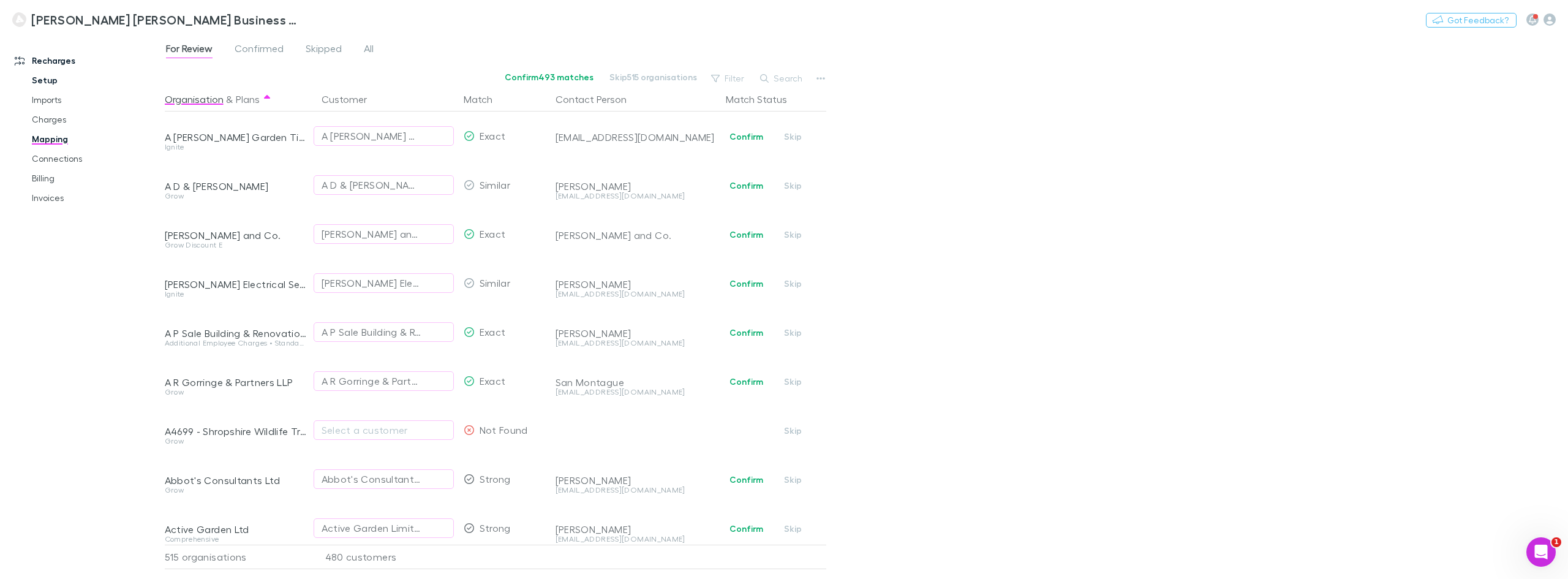
click at [53, 80] on link "Setup" at bounding box center [95, 80] width 152 height 19
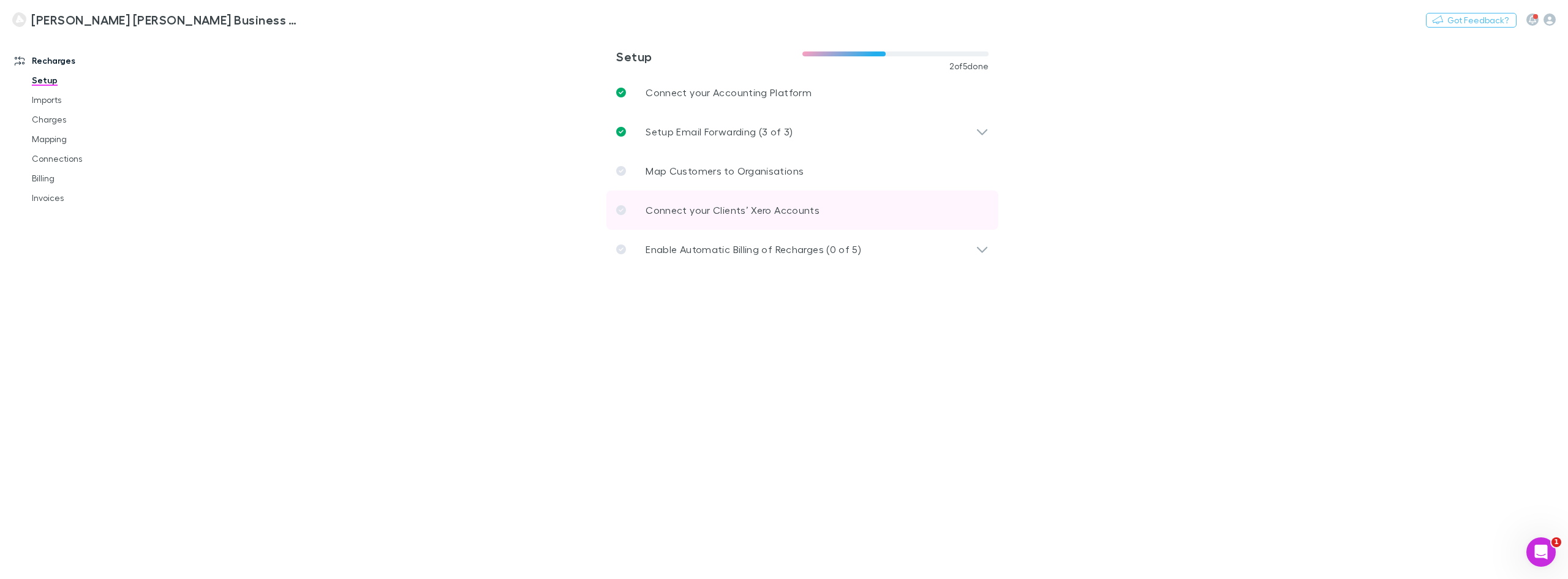
click at [782, 216] on p "Connect your Clients’ Xero Accounts" at bounding box center [733, 210] width 174 height 15
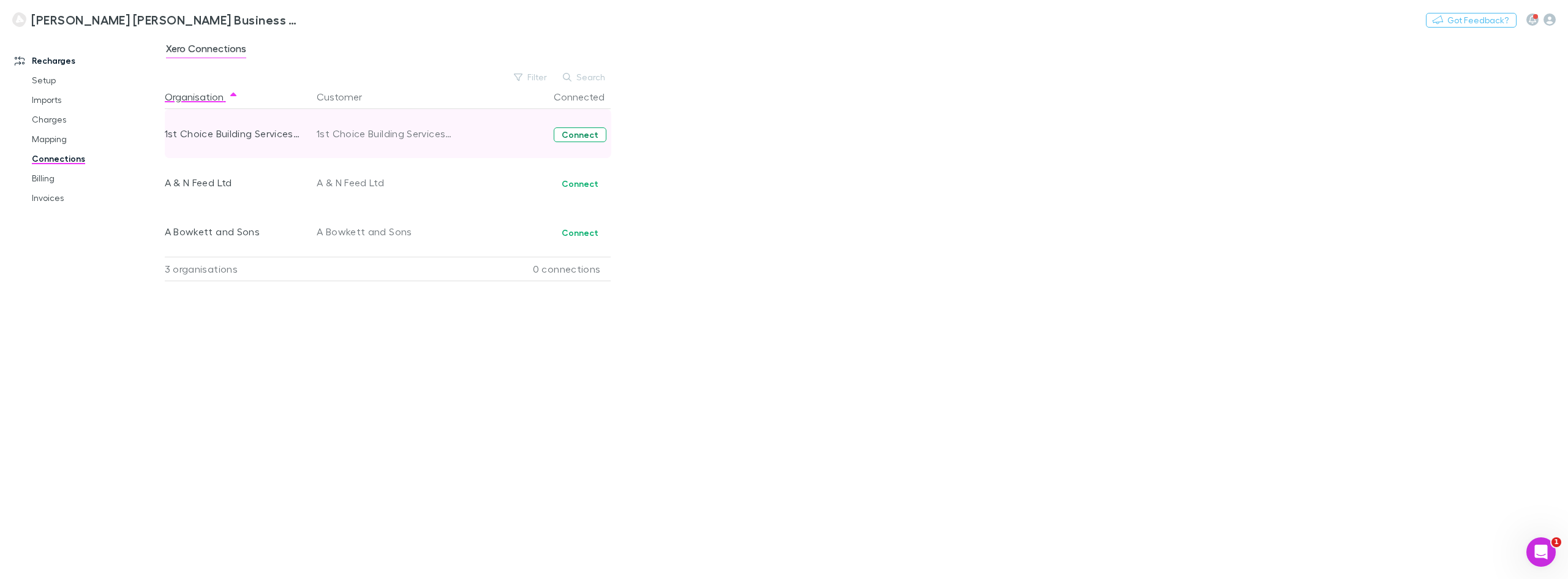
click at [585, 139] on button "Connect" at bounding box center [579, 135] width 53 height 15
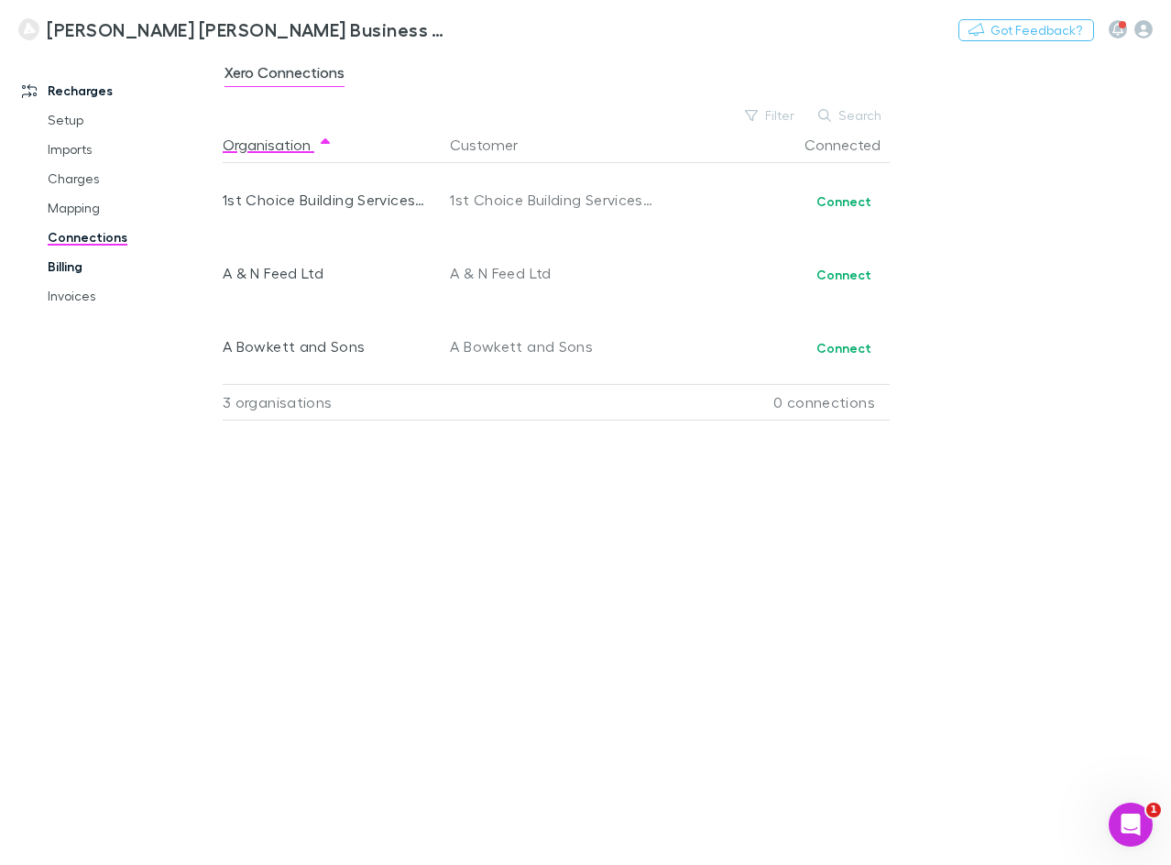
click at [82, 262] on link "Billing" at bounding box center [130, 266] width 203 height 29
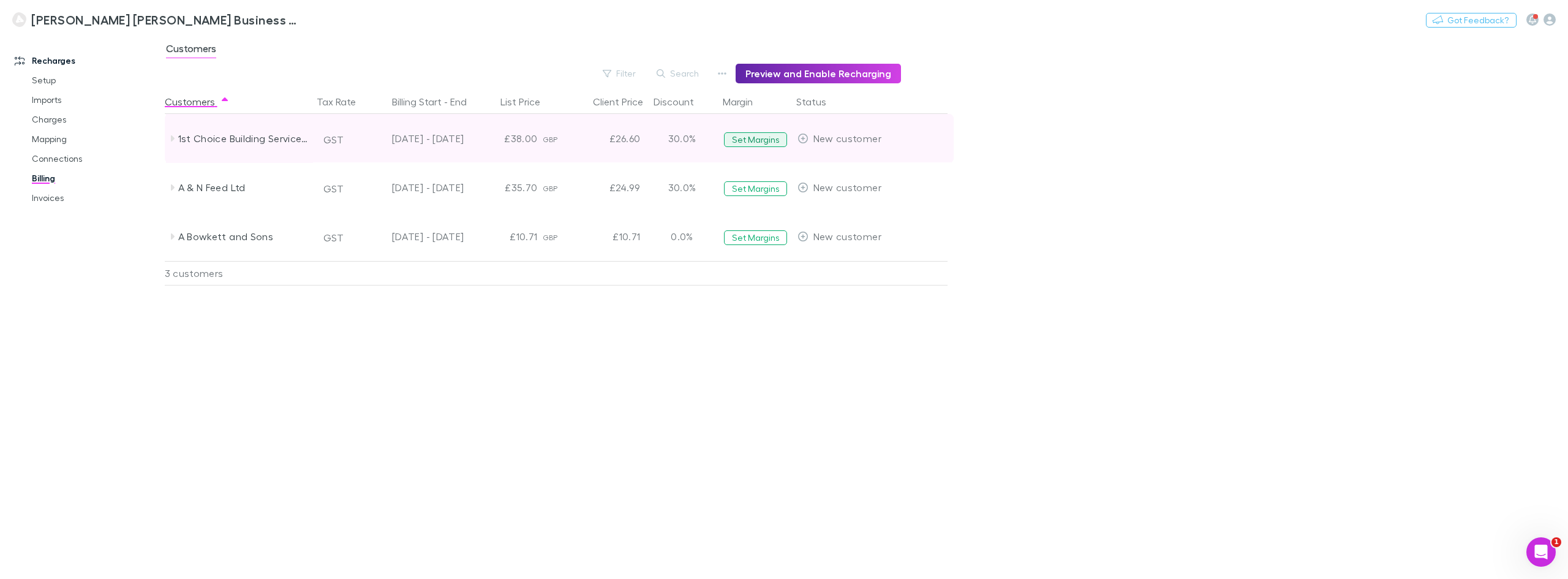
click at [760, 138] on button "Set Margins" at bounding box center [755, 140] width 63 height 15
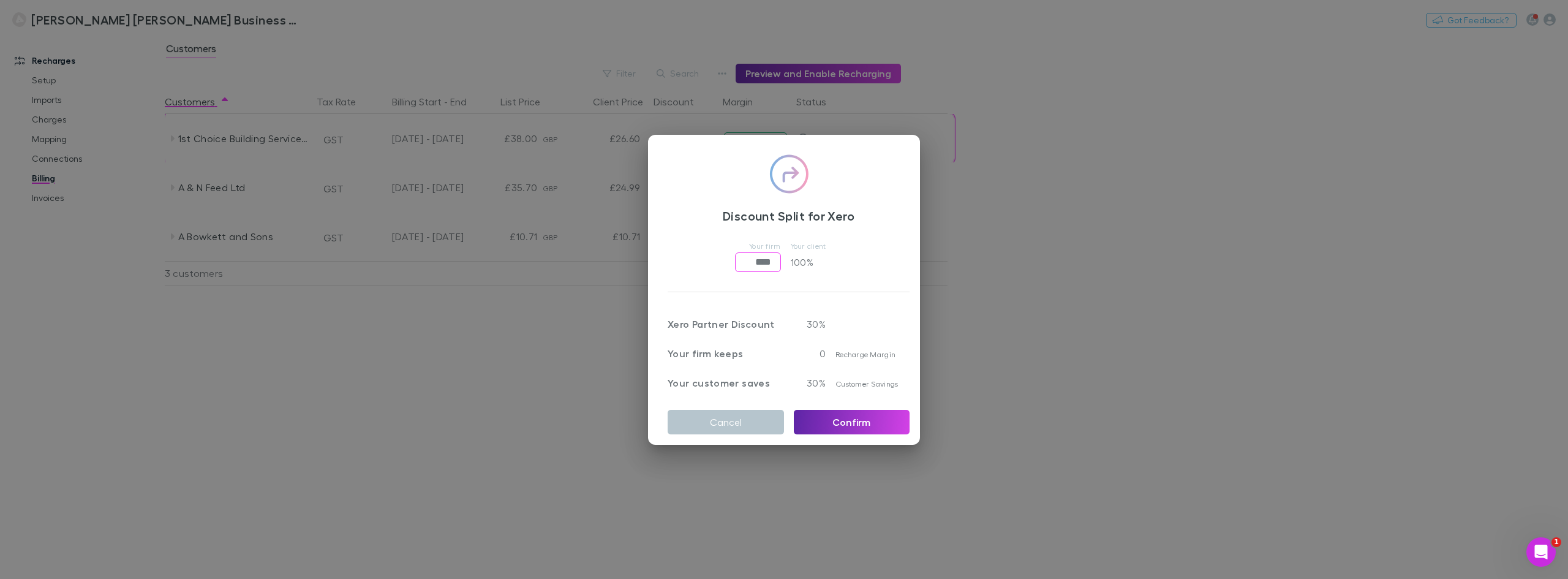
click at [761, 253] on input "****" at bounding box center [758, 262] width 46 height 19
click at [753, 253] on input "****" at bounding box center [758, 262] width 46 height 19
click at [737, 257] on input "****" at bounding box center [758, 262] width 46 height 19
click at [799, 238] on span "Your client 70 %" at bounding box center [817, 255] width 52 height 34
click at [847, 350] on span "Recharge Margin" at bounding box center [866, 354] width 60 height 9
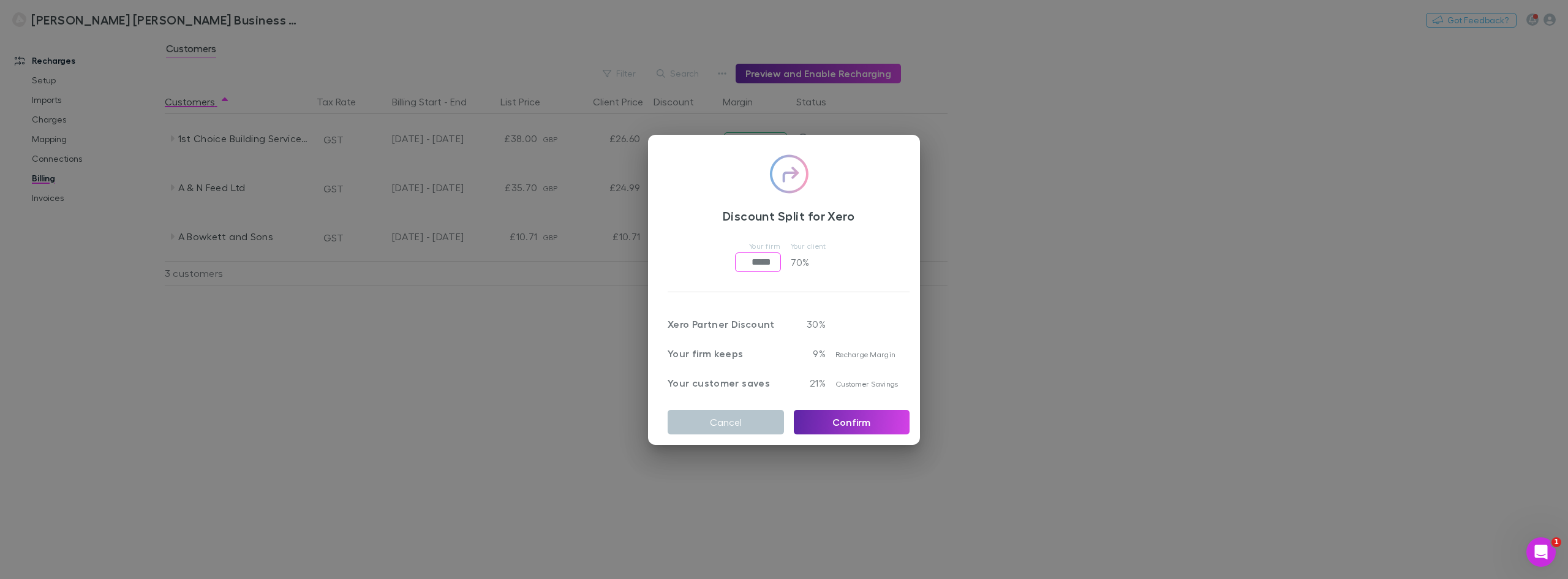
click at [753, 253] on input "*****" at bounding box center [758, 262] width 46 height 19
type input "******"
click at [804, 210] on h3 "Discount Split for Xero" at bounding box center [789, 216] width 242 height 15
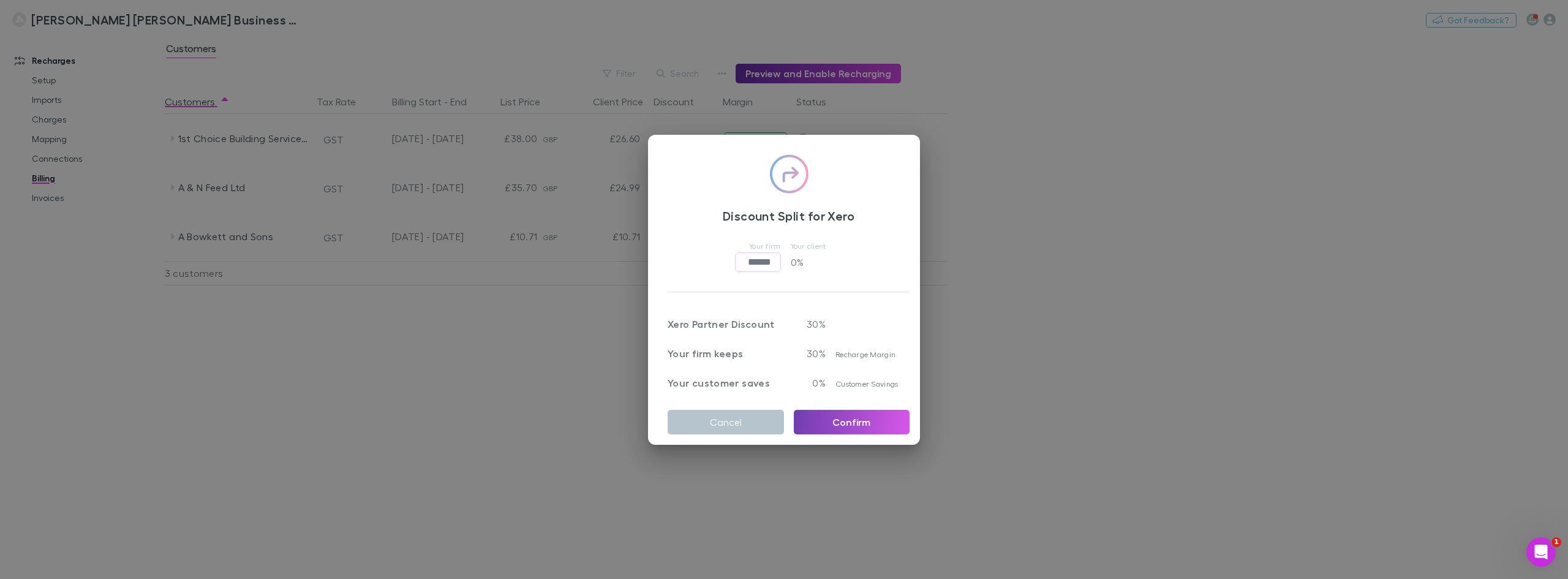
click at [830, 413] on button "Confirm" at bounding box center [852, 422] width 116 height 25
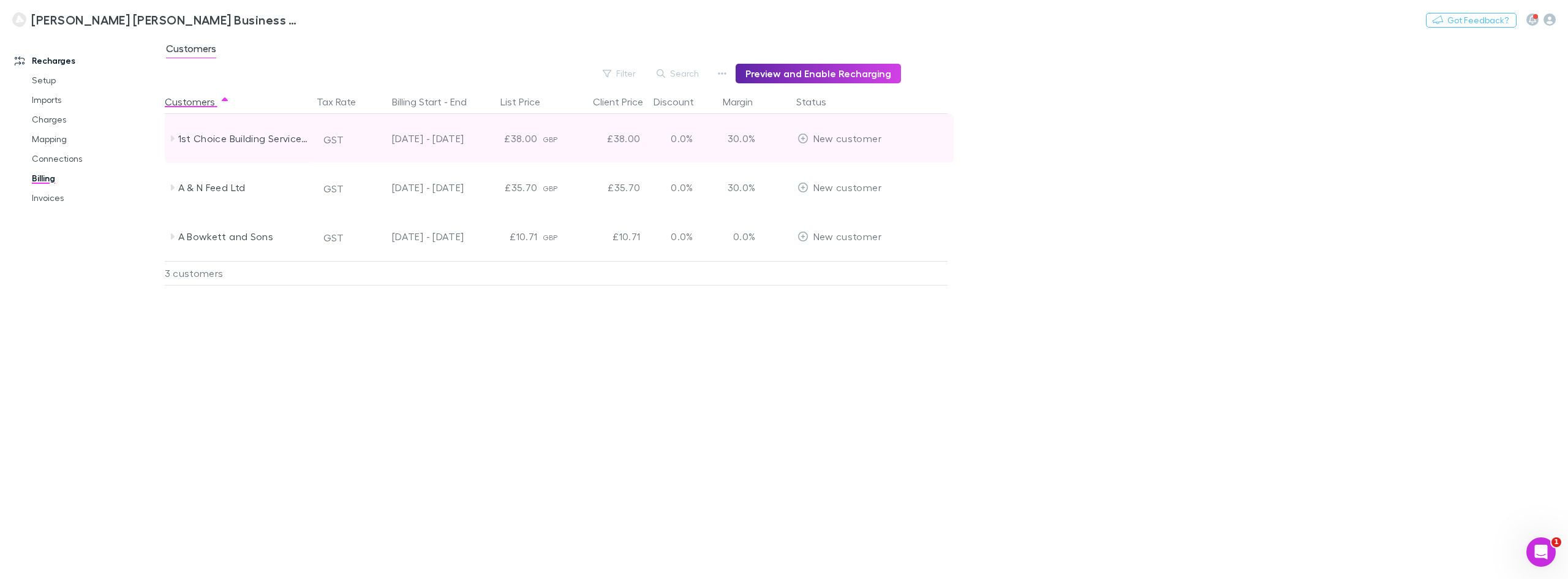
click at [172, 140] on icon at bounding box center [172, 138] width 3 height 6
click at [172, 140] on icon at bounding box center [172, 138] width 6 height 3
click at [173, 141] on icon at bounding box center [172, 138] width 10 height 10
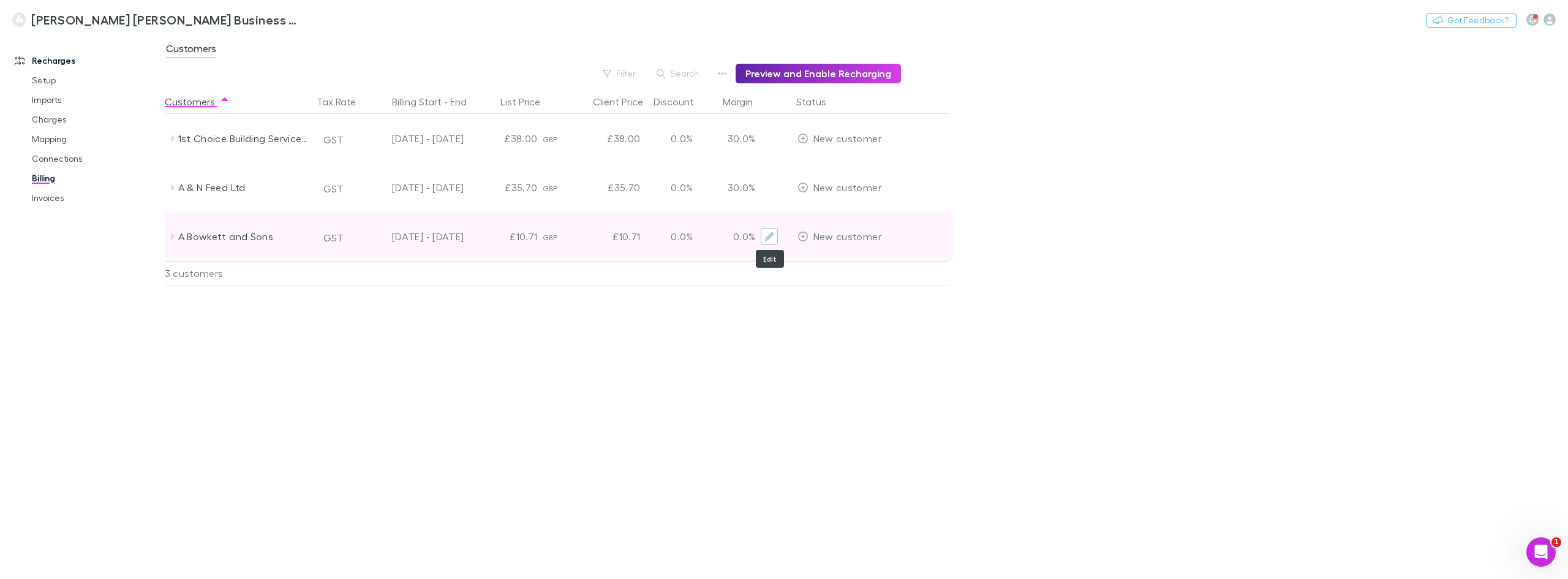
click at [772, 231] on button "Edit" at bounding box center [769, 237] width 17 height 17
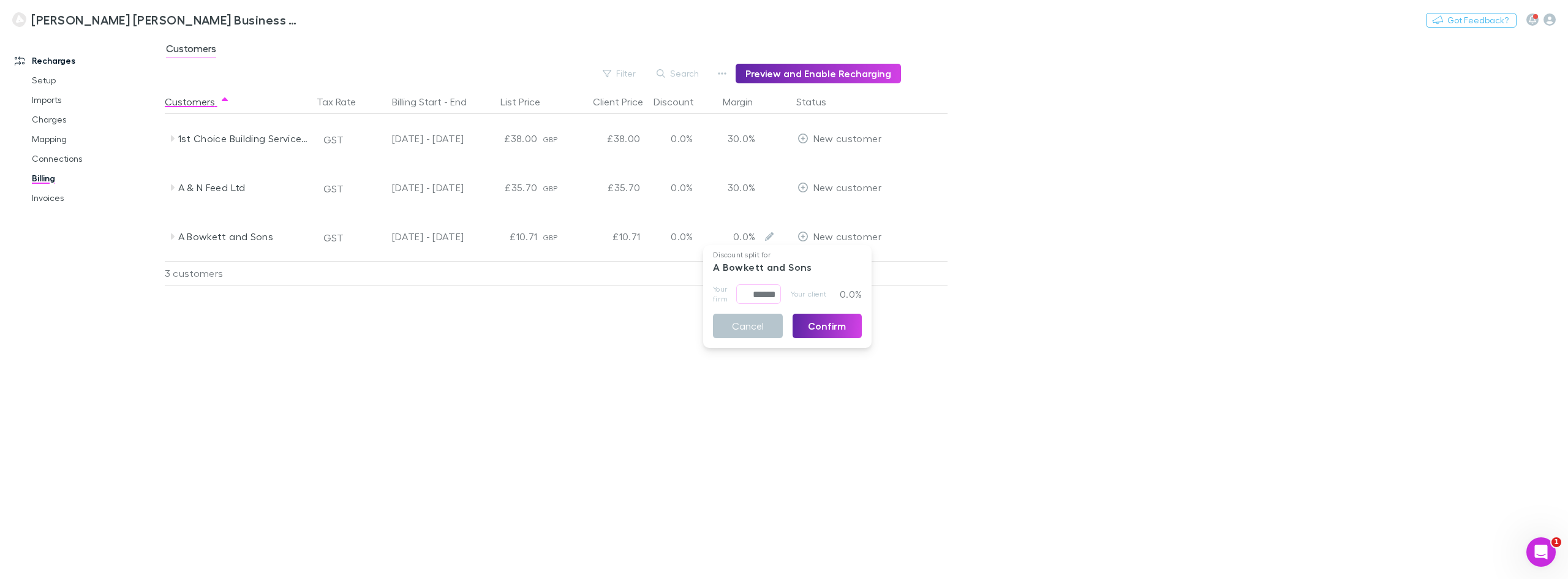
click at [665, 321] on div at bounding box center [784, 290] width 1568 height 579
click at [736, 358] on div "Customers Tax Rate Billing Start - End List Price Client Price Discount Margin …" at bounding box center [585, 334] width 842 height 489
click at [47, 195] on link "Invoices" at bounding box center [95, 197] width 152 height 19
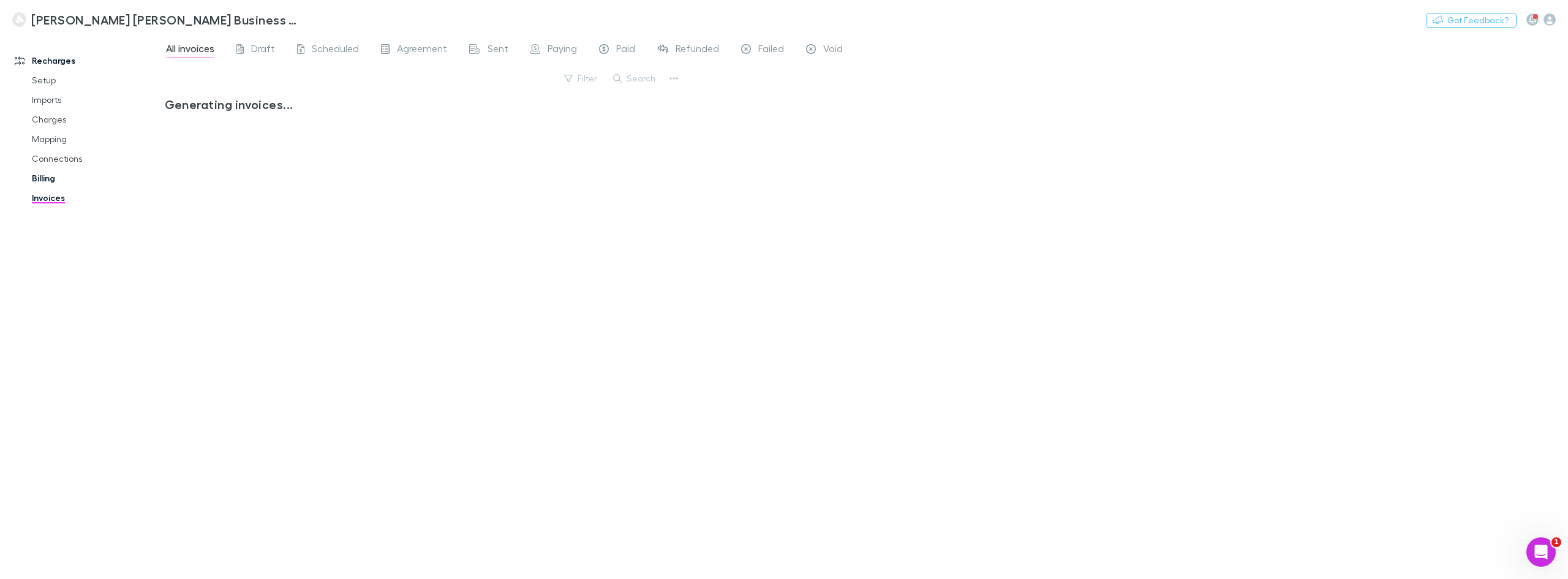
click at [49, 174] on link "Billing" at bounding box center [95, 178] width 152 height 19
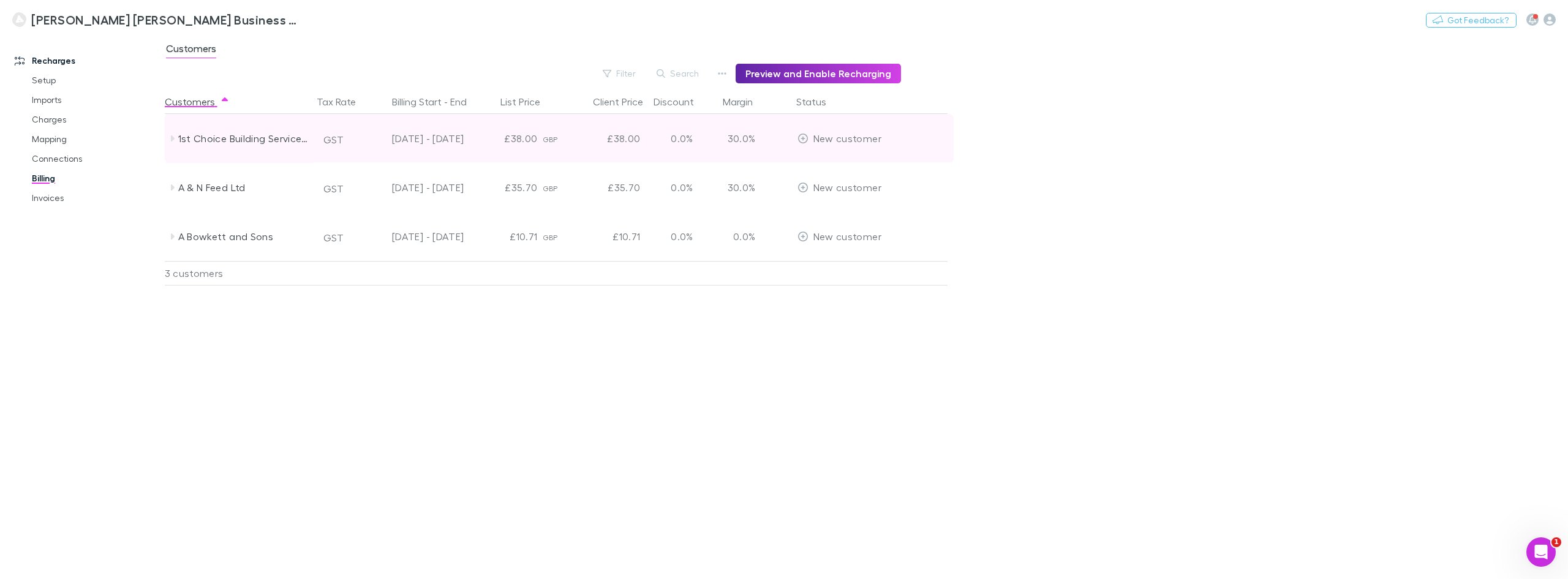
click at [172, 138] on icon at bounding box center [172, 138] width 3 height 6
click at [172, 138] on icon at bounding box center [172, 138] width 6 height 3
click at [850, 142] on span "New customer" at bounding box center [847, 138] width 68 height 11
click at [801, 136] on icon at bounding box center [803, 138] width 11 height 10
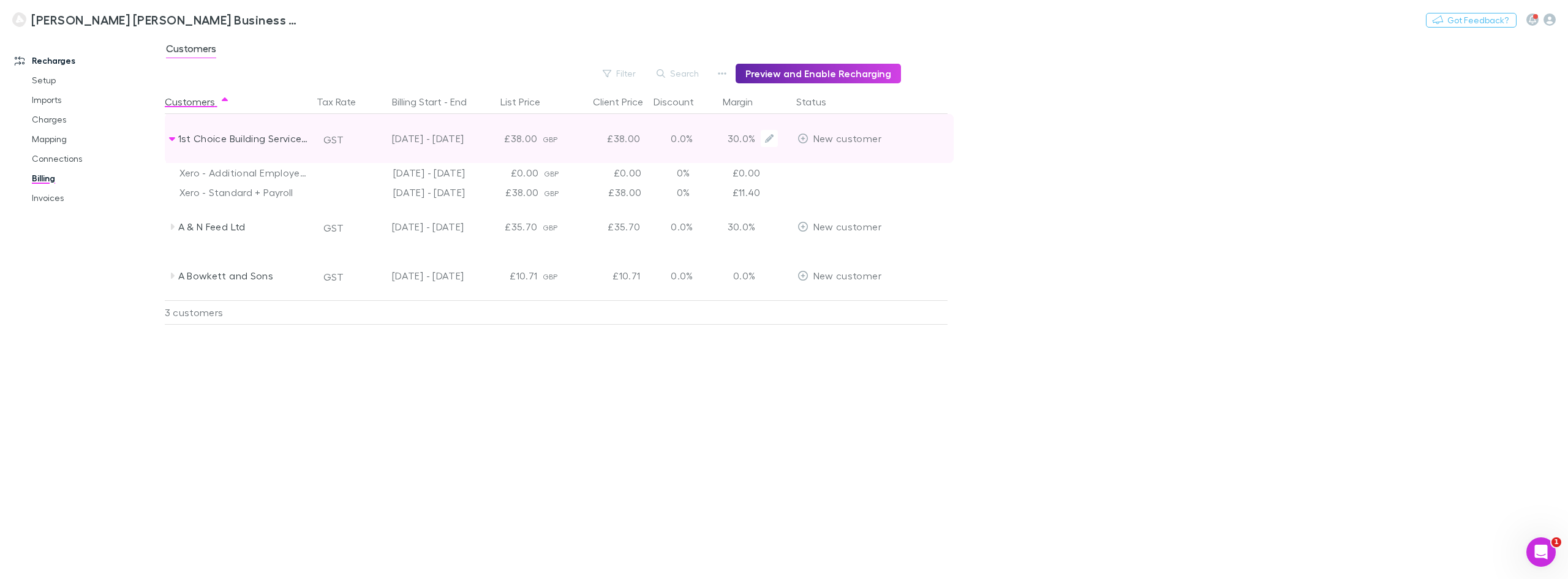
click at [801, 136] on icon at bounding box center [803, 138] width 11 height 10
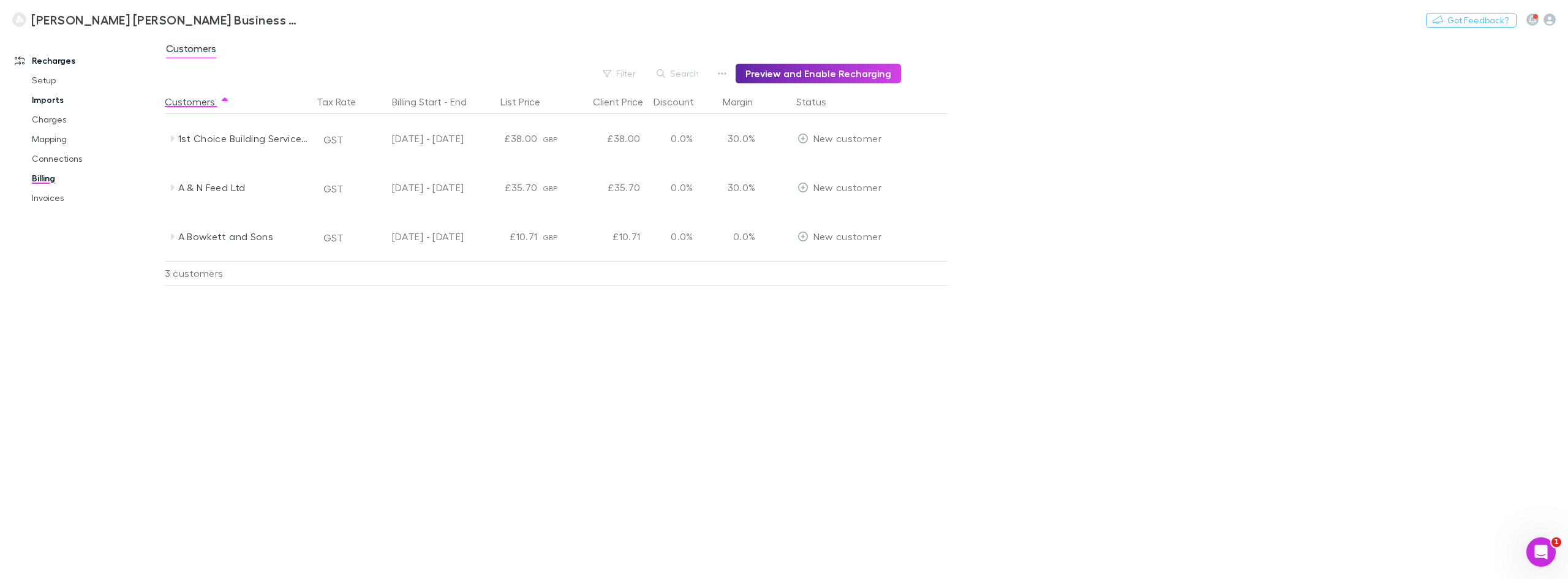
click at [55, 103] on link "Imports" at bounding box center [95, 100] width 152 height 19
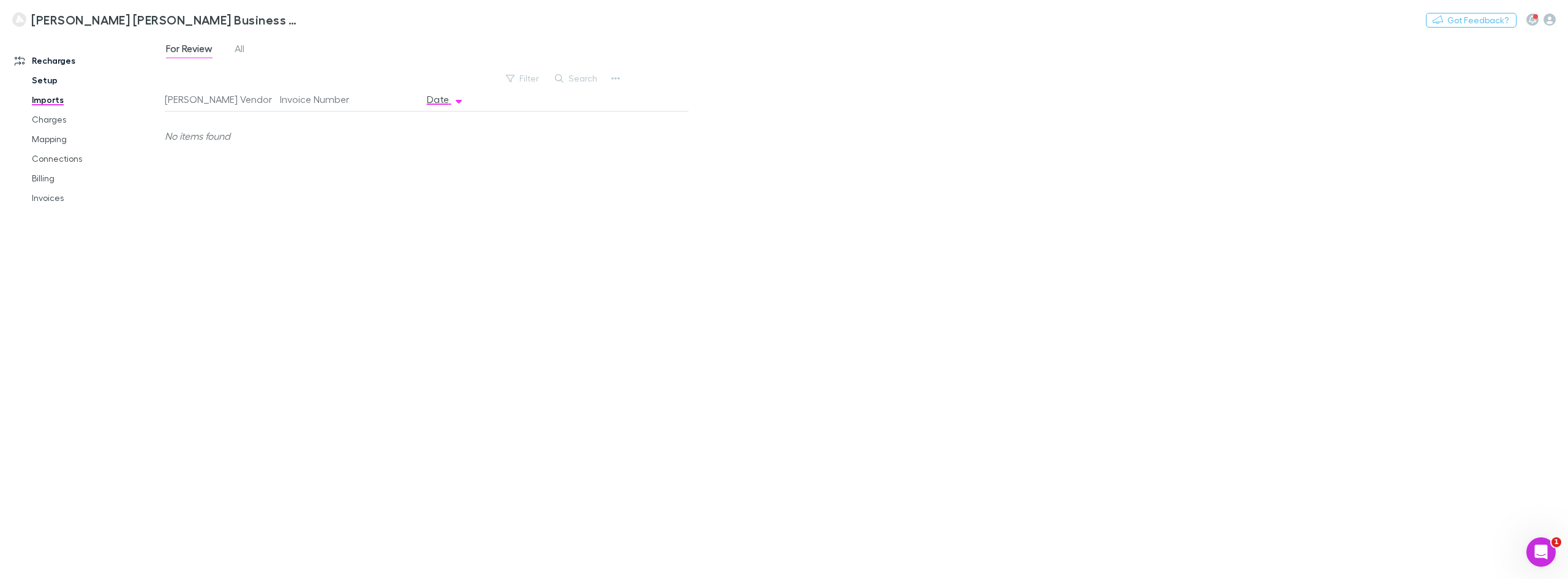
click at [51, 83] on link "Setup" at bounding box center [95, 80] width 152 height 19
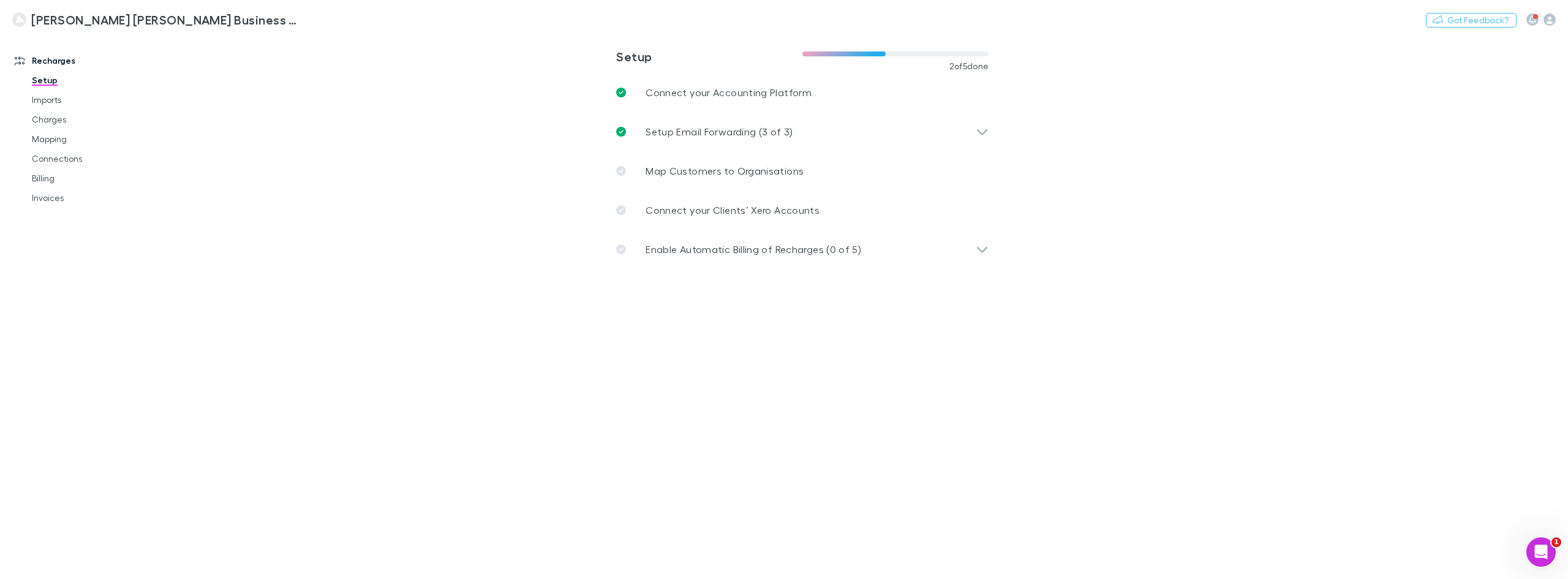
click at [479, 143] on main "**********" at bounding box center [866, 306] width 1403 height 545
click at [68, 197] on link "Invoices" at bounding box center [95, 197] width 152 height 19
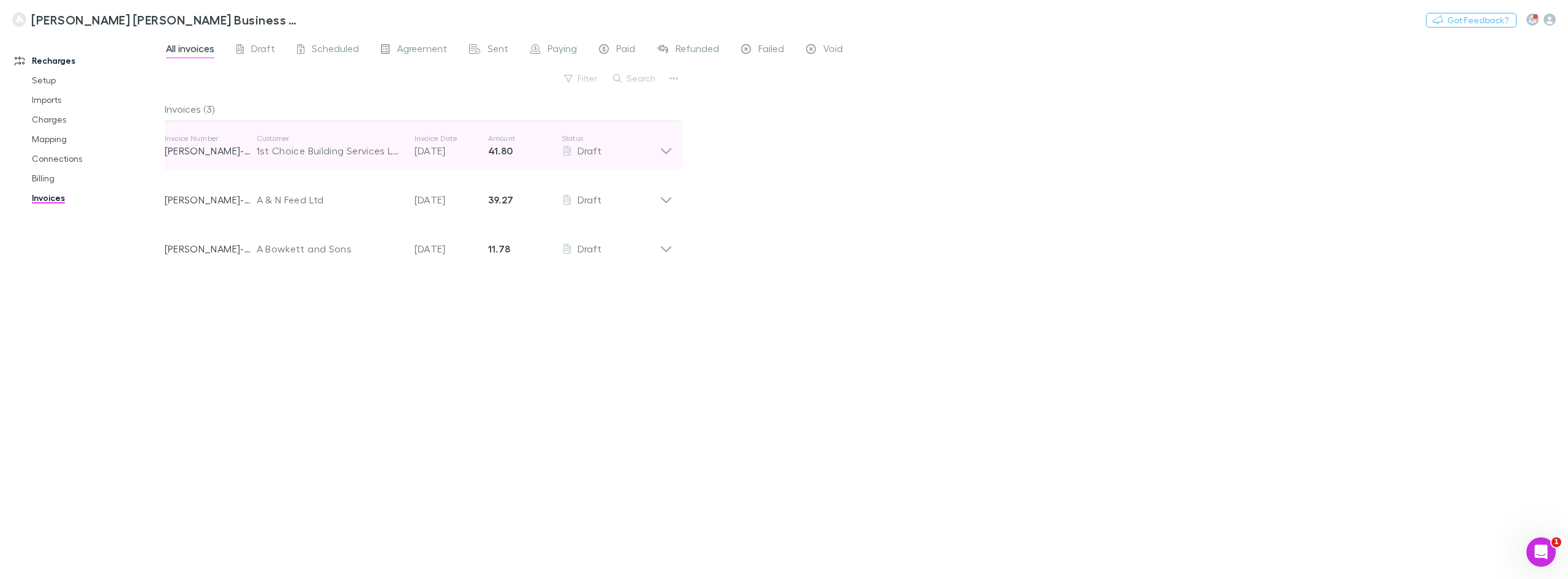
click at [660, 148] on icon at bounding box center [666, 146] width 13 height 25
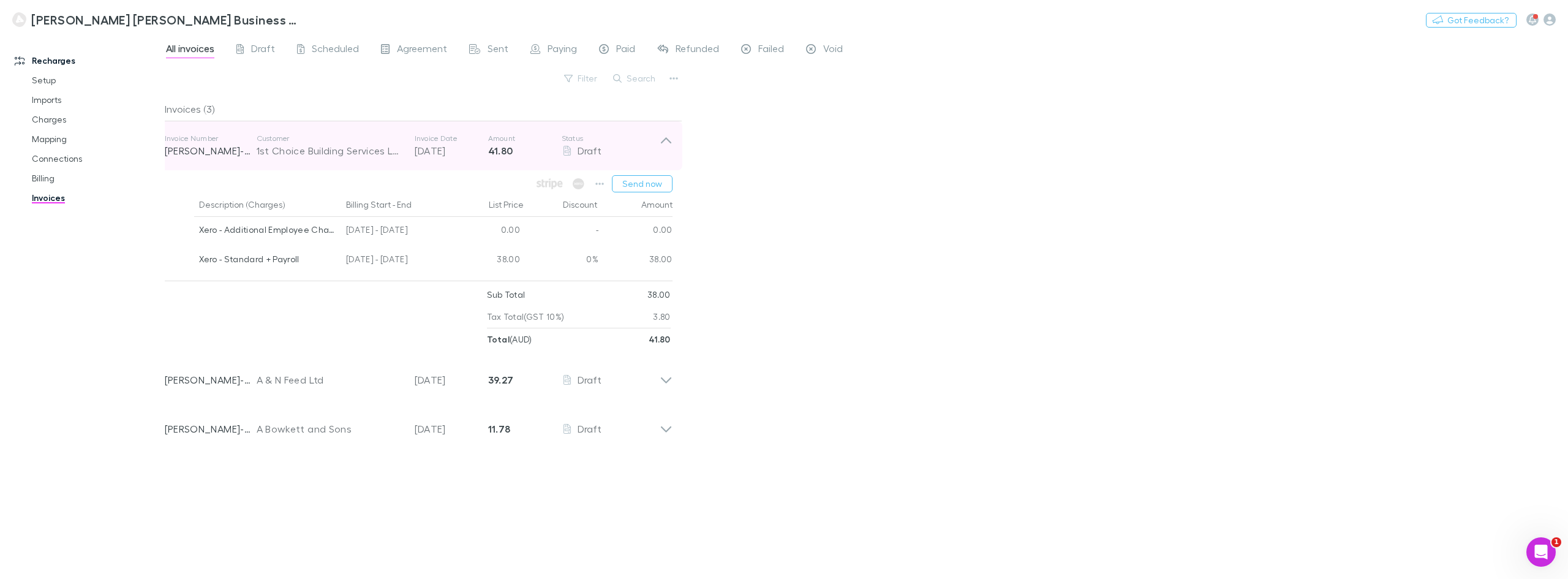
click at [660, 148] on icon at bounding box center [666, 146] width 13 height 25
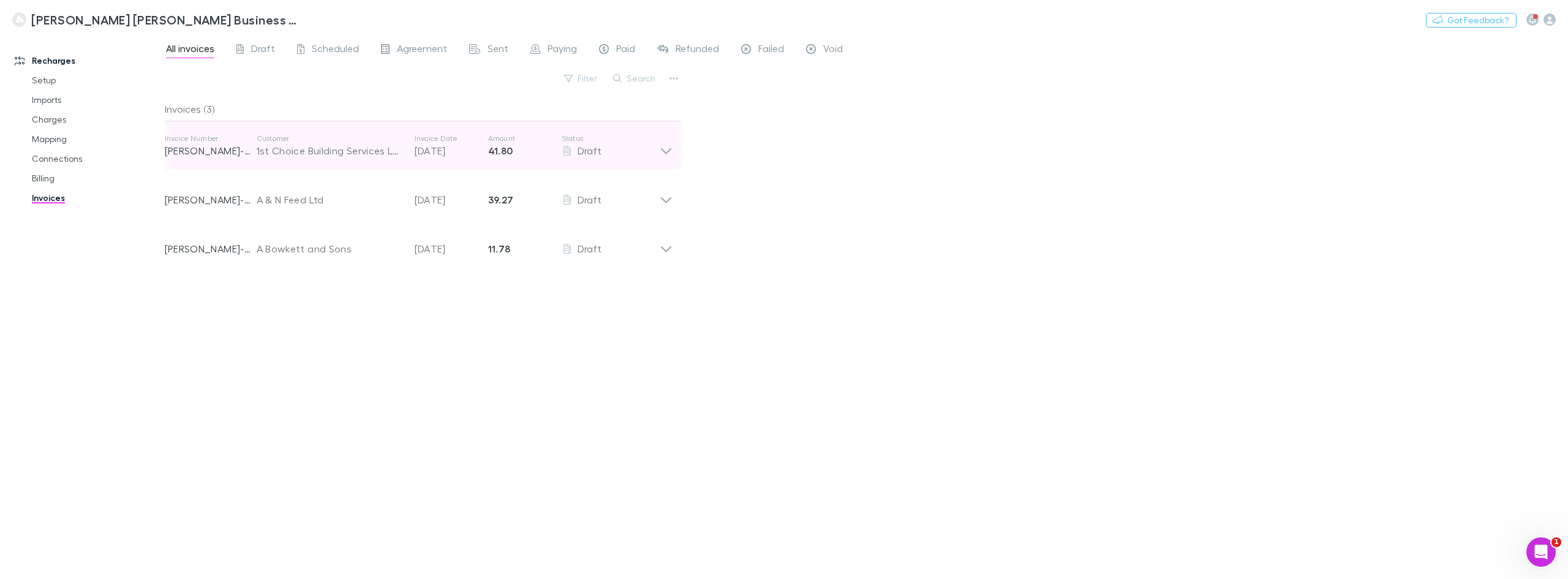
click at [666, 150] on icon at bounding box center [666, 146] width 13 height 25
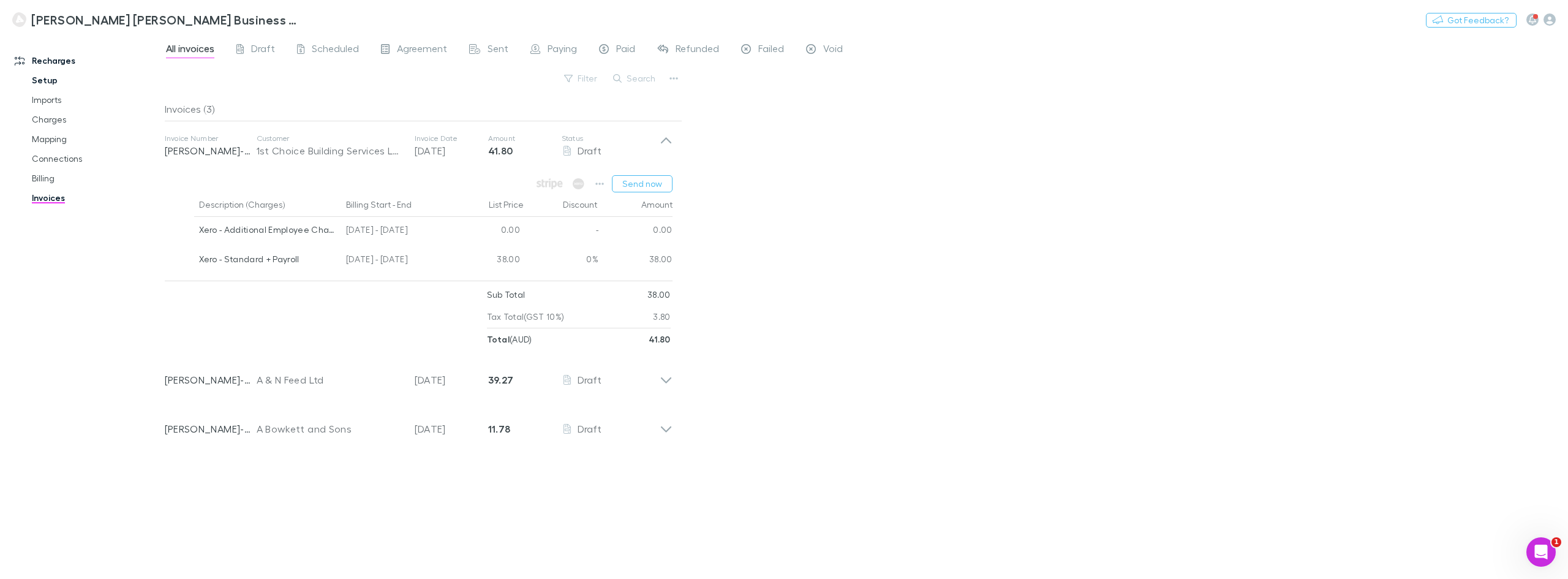
click at [37, 82] on link "Setup" at bounding box center [95, 80] width 152 height 19
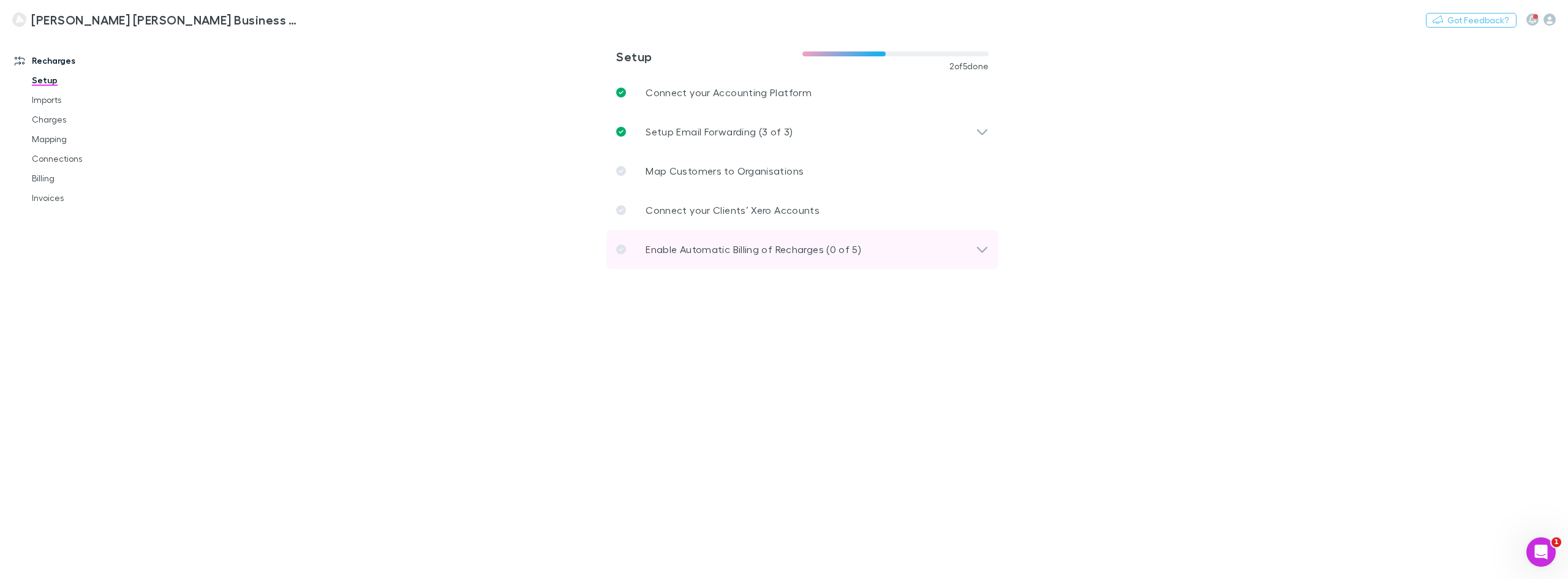
click at [920, 258] on div "Enable Automatic Billing of Recharges (0 of 5)" at bounding box center [802, 249] width 392 height 39
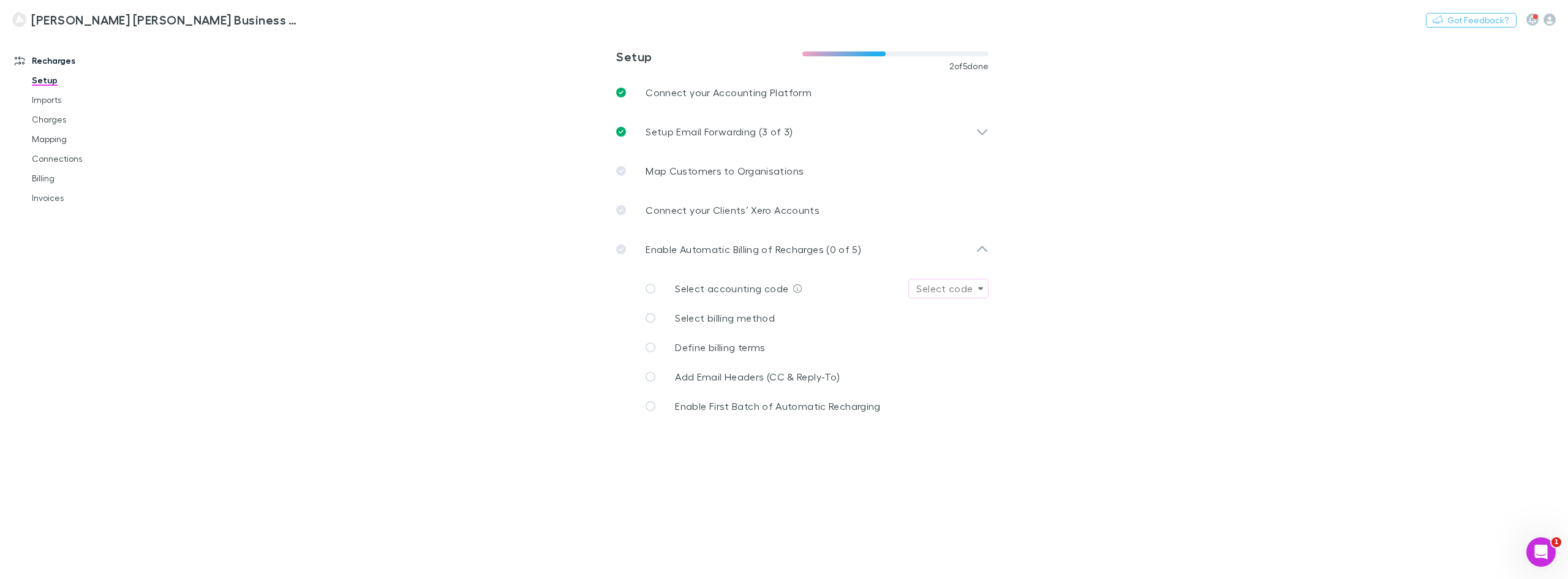
click at [947, 285] on div "Select code" at bounding box center [944, 289] width 56 height 15
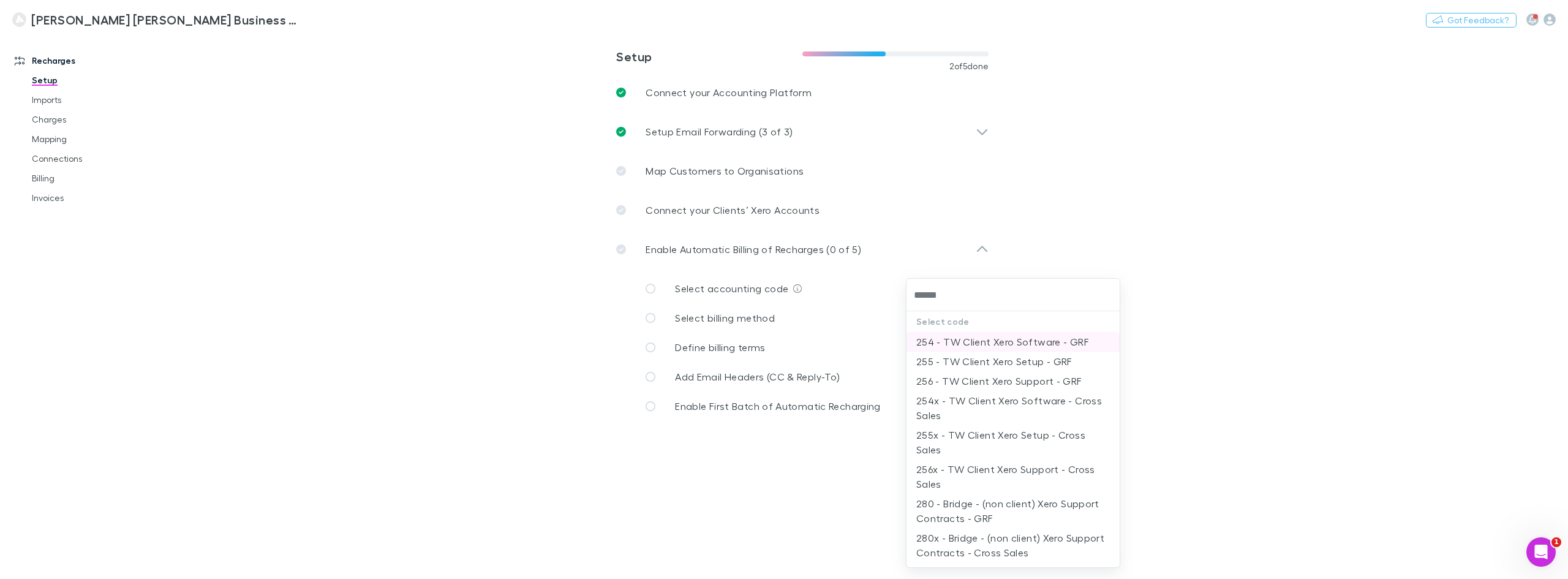
click at [1021, 336] on li "254 - TW Client Xero Software - GRF" at bounding box center [1013, 342] width 213 height 19
type input "**********"
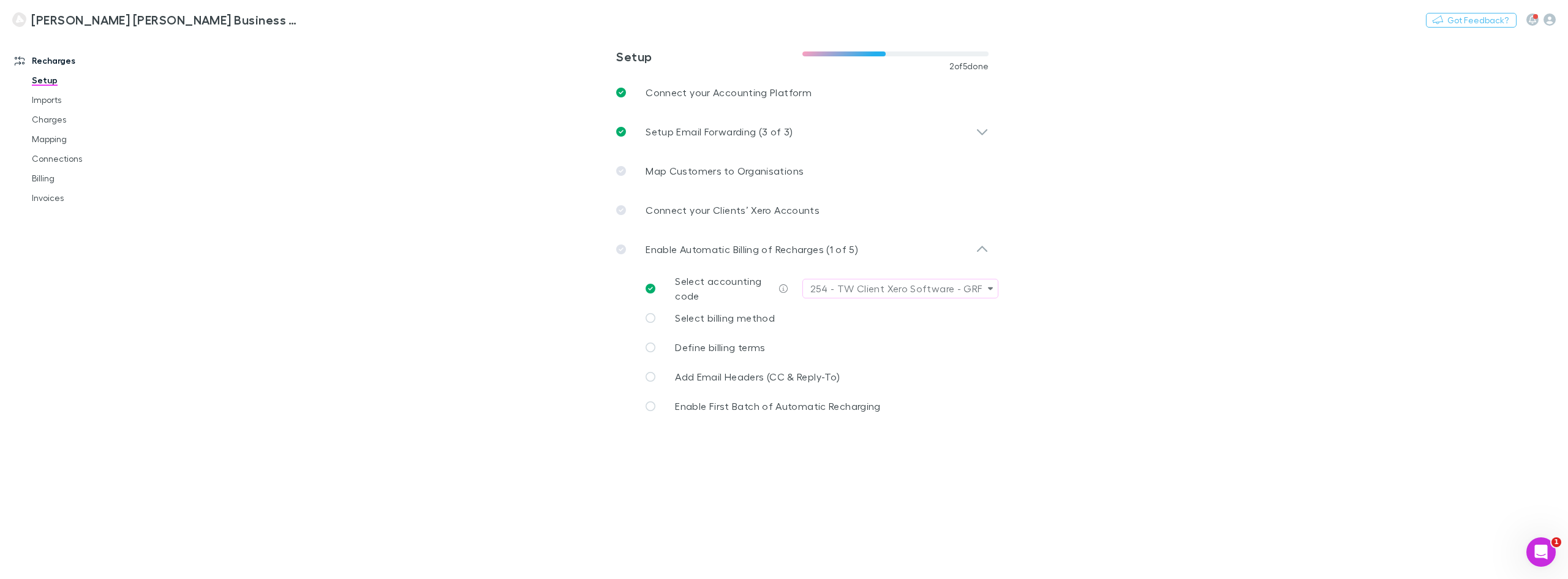
click at [1198, 338] on main "**********" at bounding box center [866, 306] width 1403 height 545
click at [752, 326] on link "Select billing method" at bounding box center [817, 318] width 362 height 29
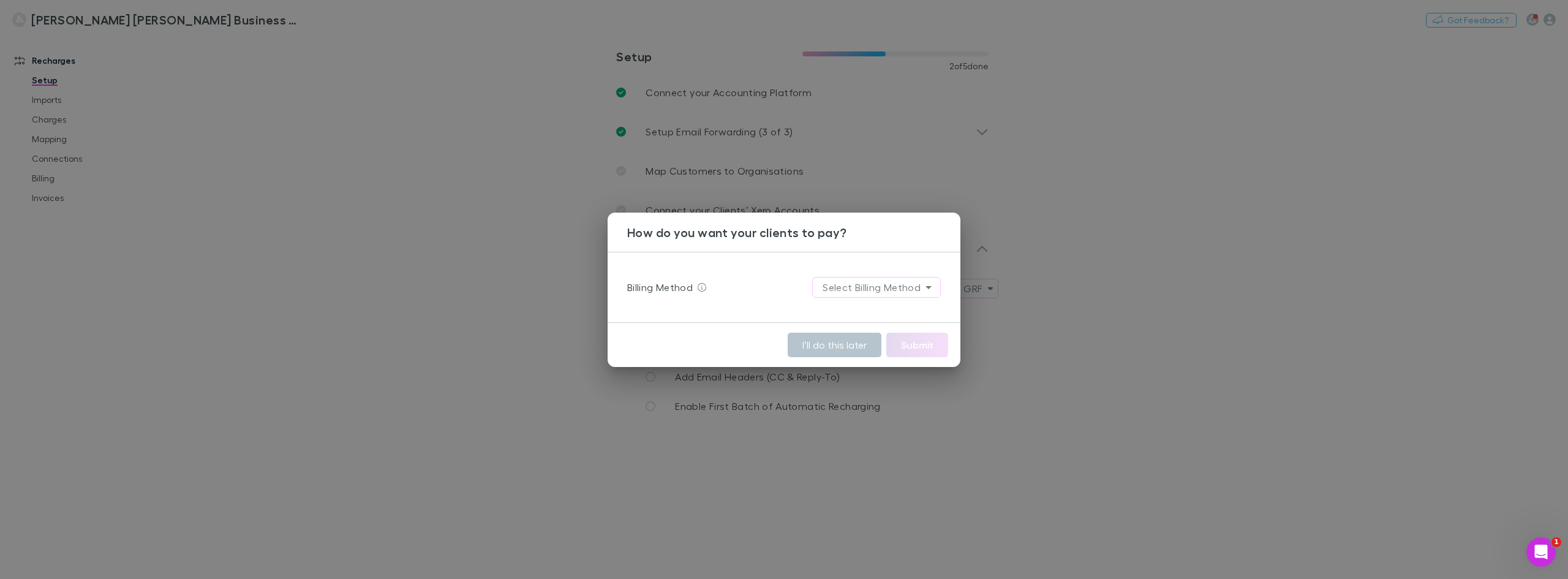
click at [874, 292] on body "**********" at bounding box center [784, 290] width 1568 height 579
click at [864, 312] on li "Stripe" at bounding box center [877, 314] width 148 height 22
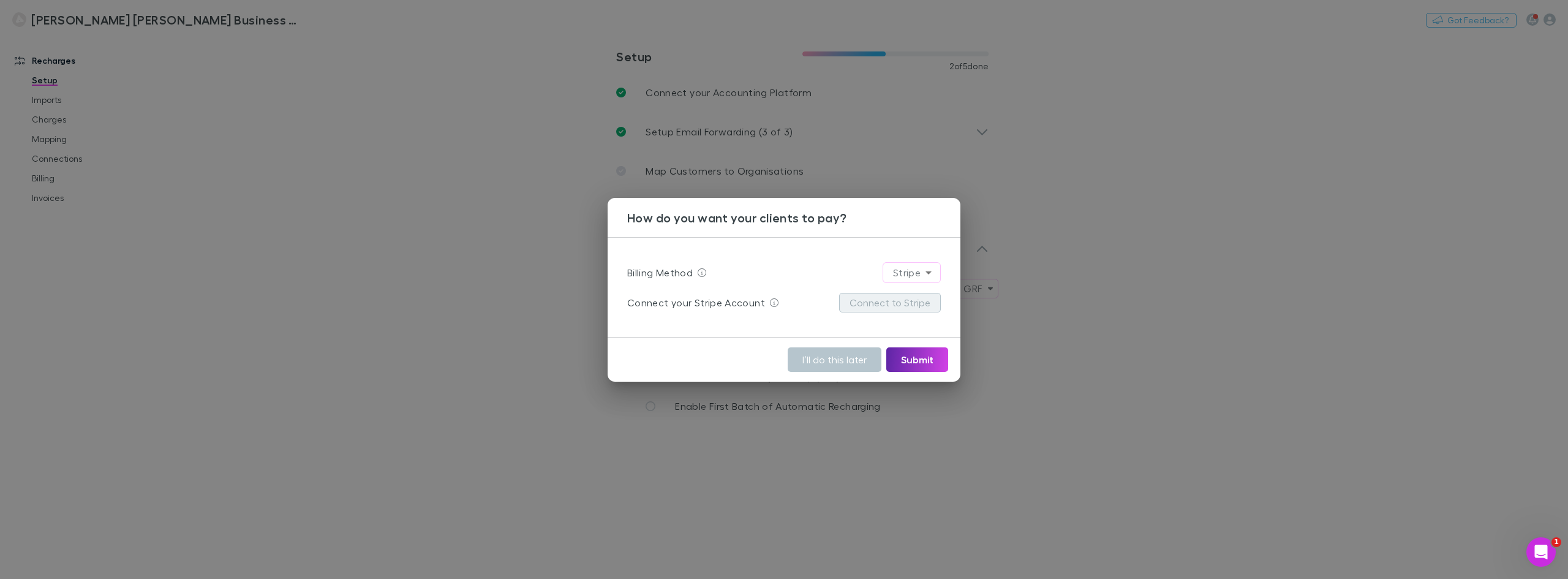
click at [874, 305] on button "Connect to Stripe" at bounding box center [890, 302] width 102 height 19
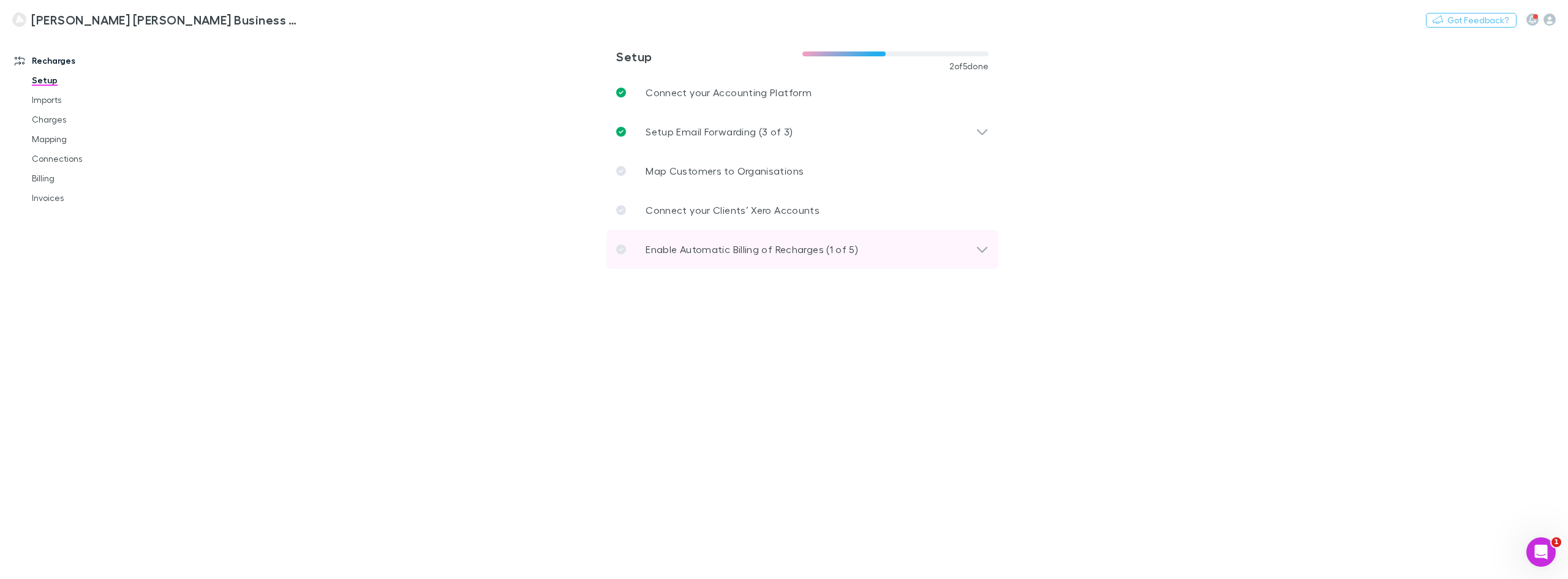
click at [894, 248] on div "Enable Automatic Billing of Recharges (1 of 5)" at bounding box center [796, 249] width 360 height 15
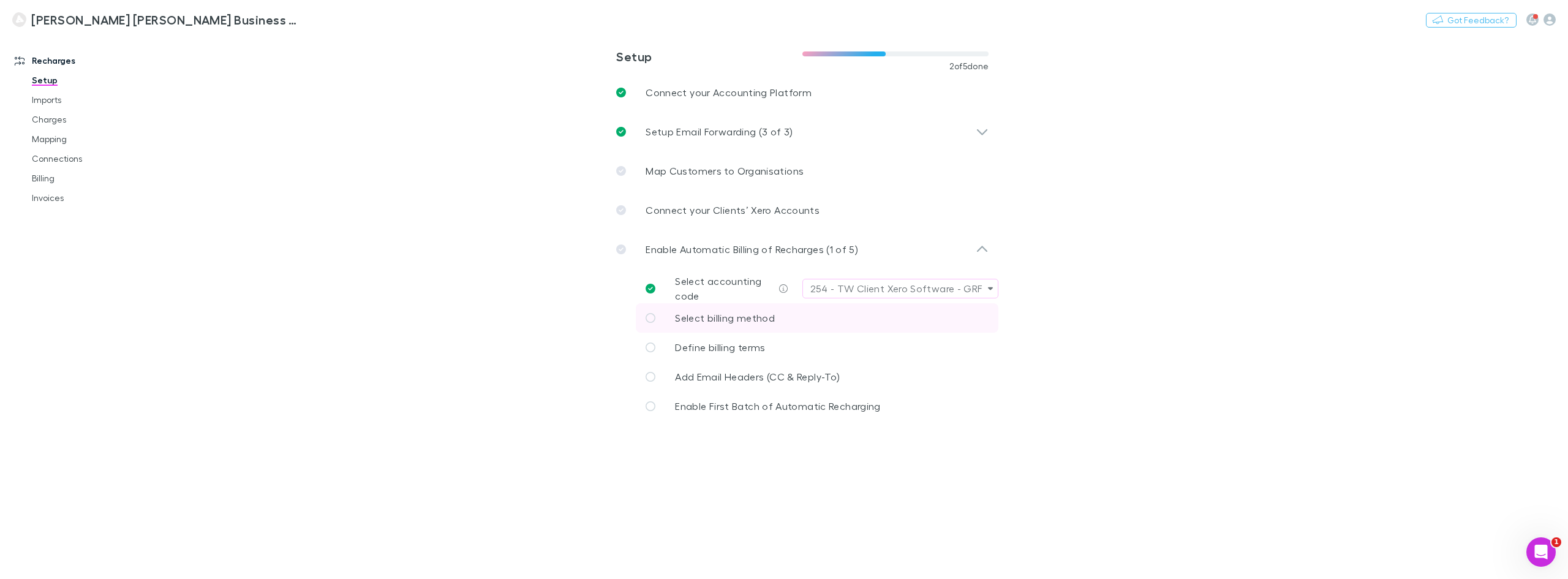
click at [768, 318] on span "Select billing method" at bounding box center [725, 317] width 100 height 11
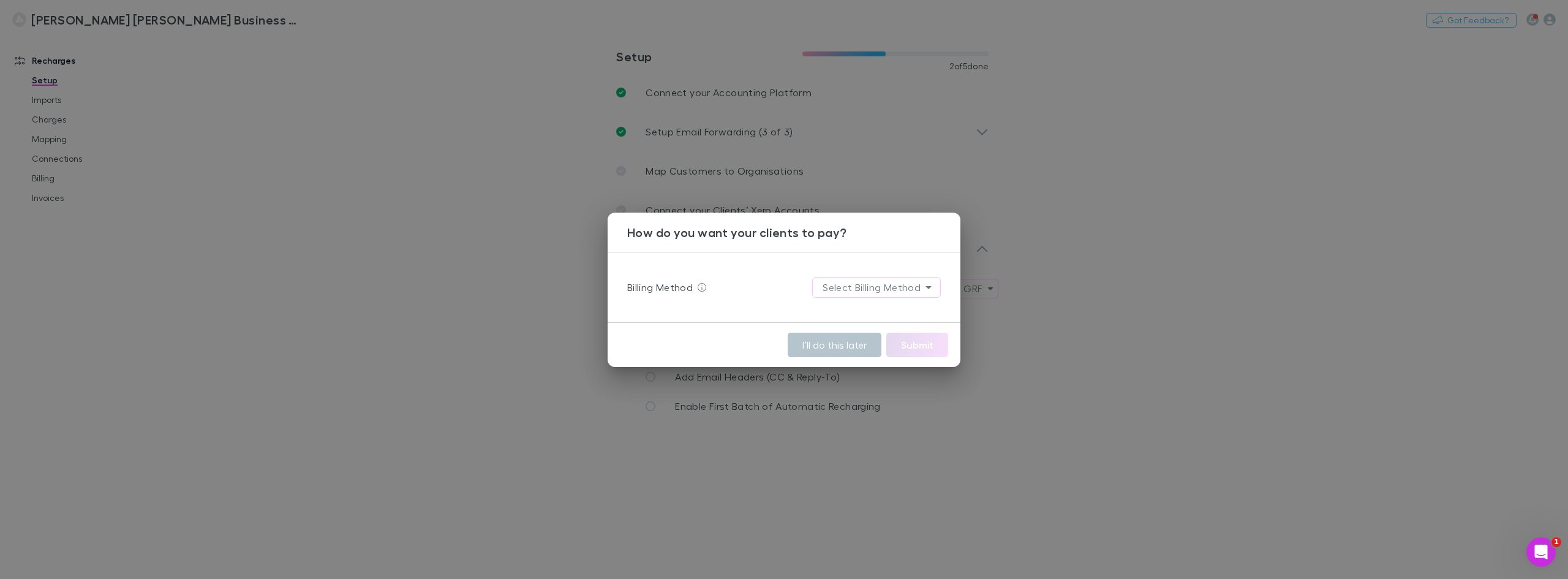
click at [869, 294] on body "**********" at bounding box center [784, 290] width 1568 height 579
click at [854, 312] on li "Stripe" at bounding box center [877, 314] width 148 height 22
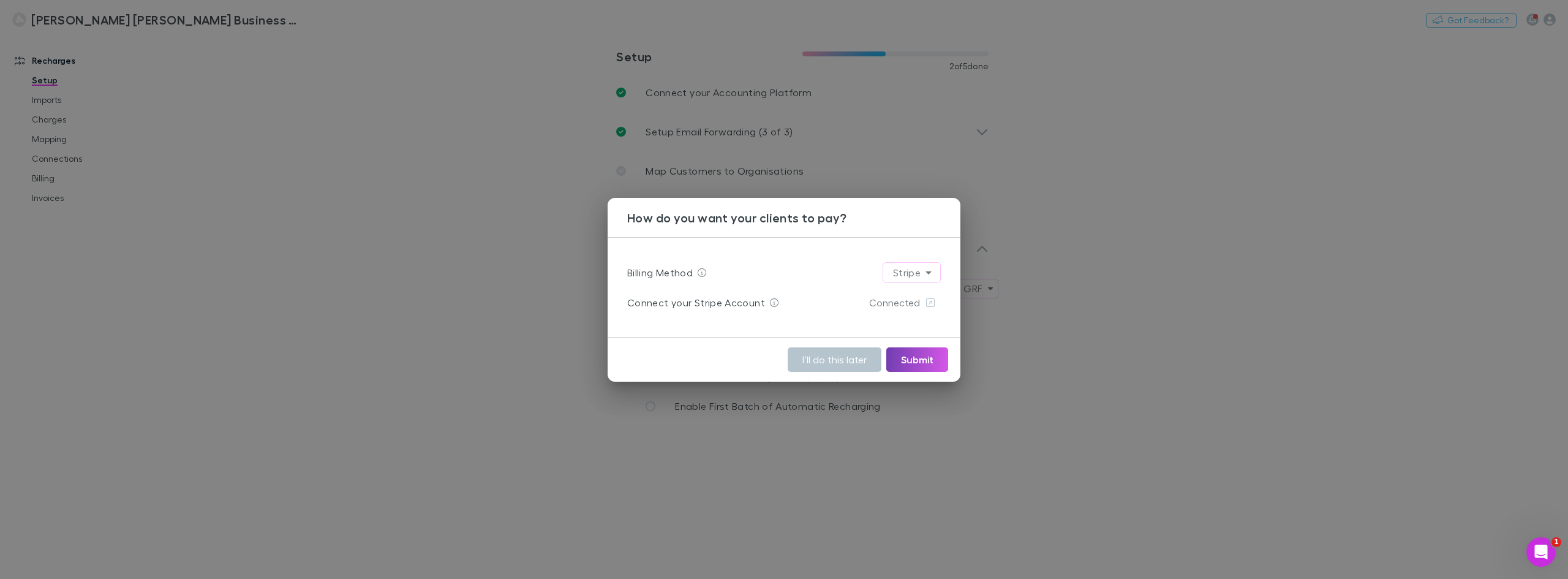
click at [926, 358] on button "Submit" at bounding box center [917, 360] width 62 height 25
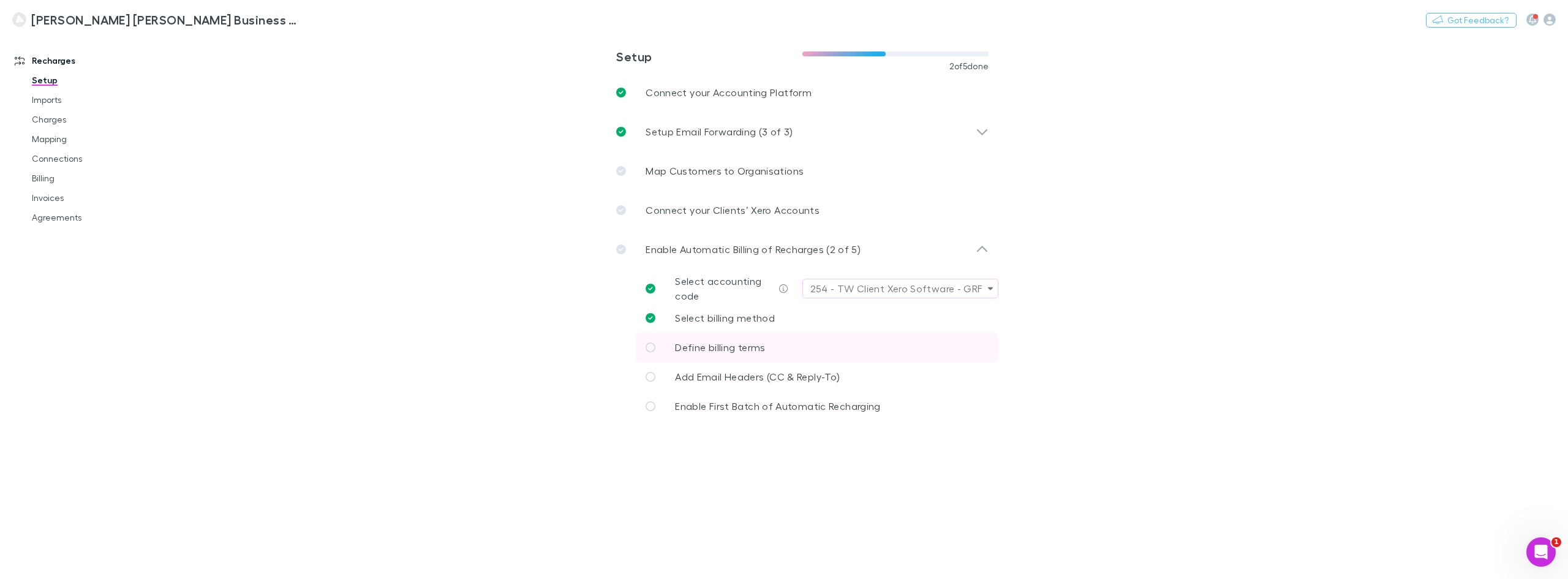
click at [775, 346] on link "Define billing terms" at bounding box center [817, 348] width 362 height 29
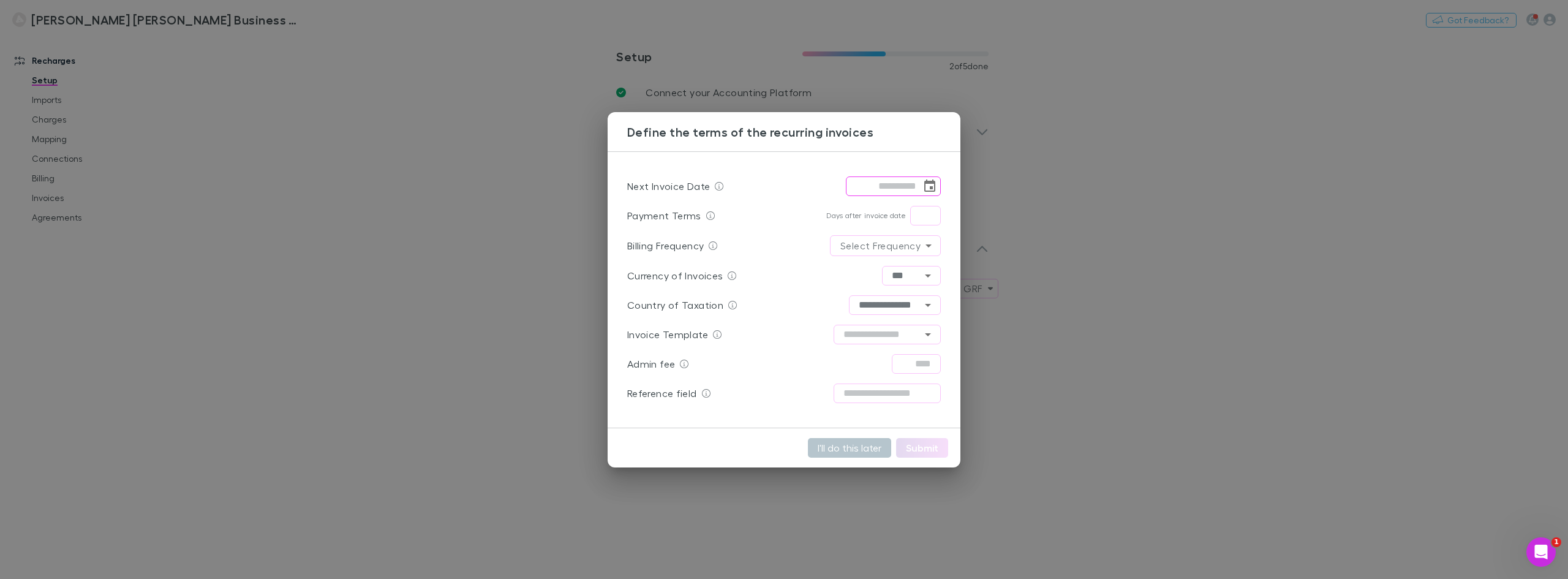
click at [783, 128] on h3 "Define the terms of the recurring invoices" at bounding box center [793, 132] width 333 height 15
click at [946, 112] on div "Define the terms of the recurring invoices" at bounding box center [784, 132] width 353 height 39
click at [525, 201] on div "**********" at bounding box center [784, 290] width 1568 height 579
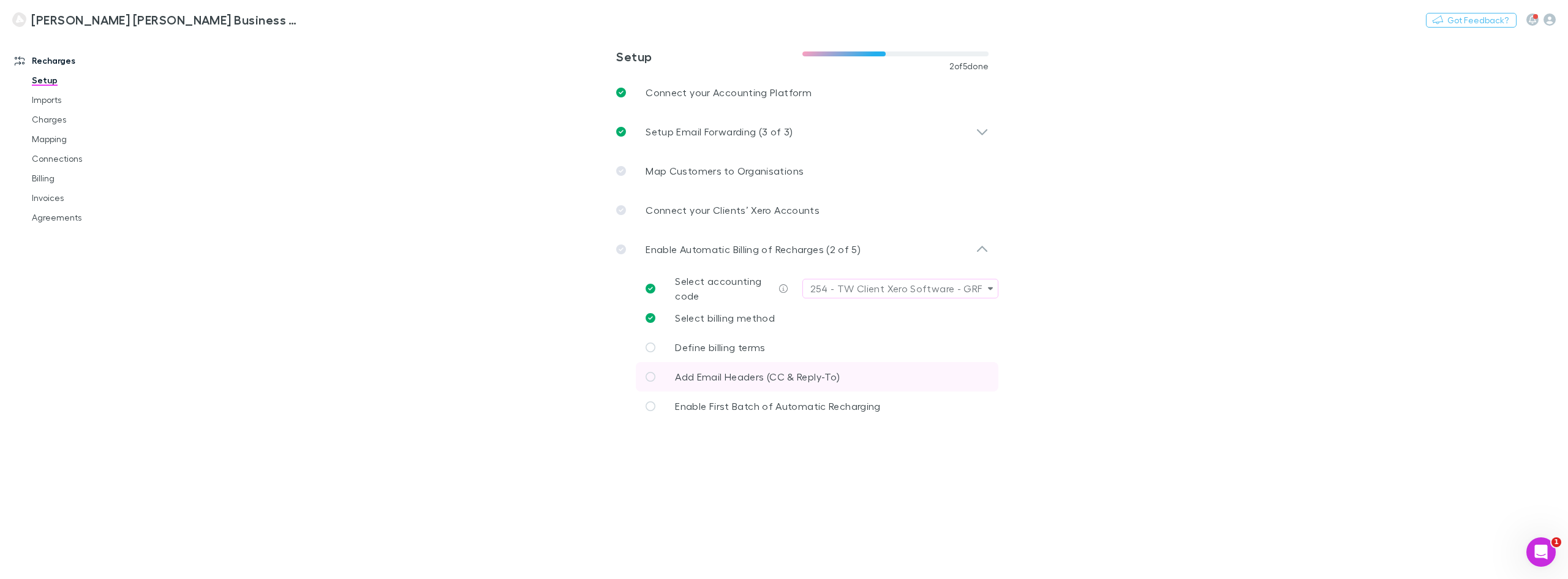
click at [823, 383] on p "Add Email Headers (CC & Reply-To)" at bounding box center [757, 377] width 164 height 15
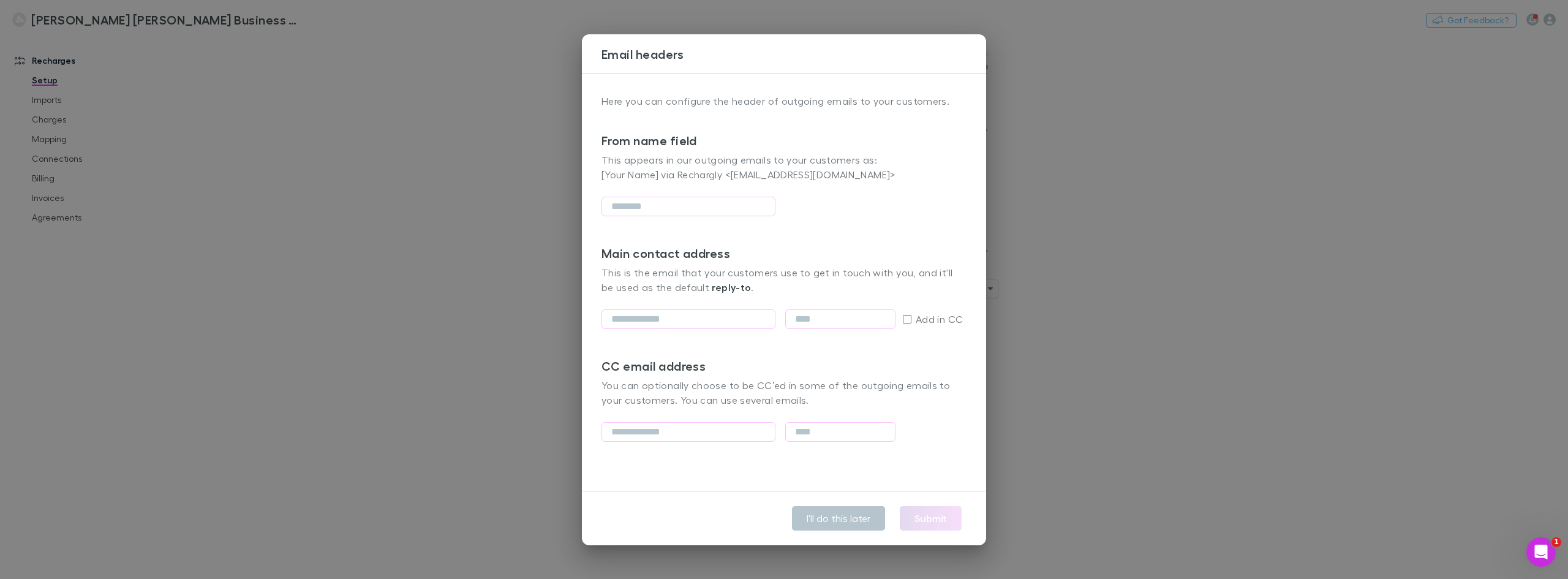
click at [394, 132] on div "Email headers Here you can configure the header of outgoing emails to your cust…" at bounding box center [784, 290] width 1568 height 579
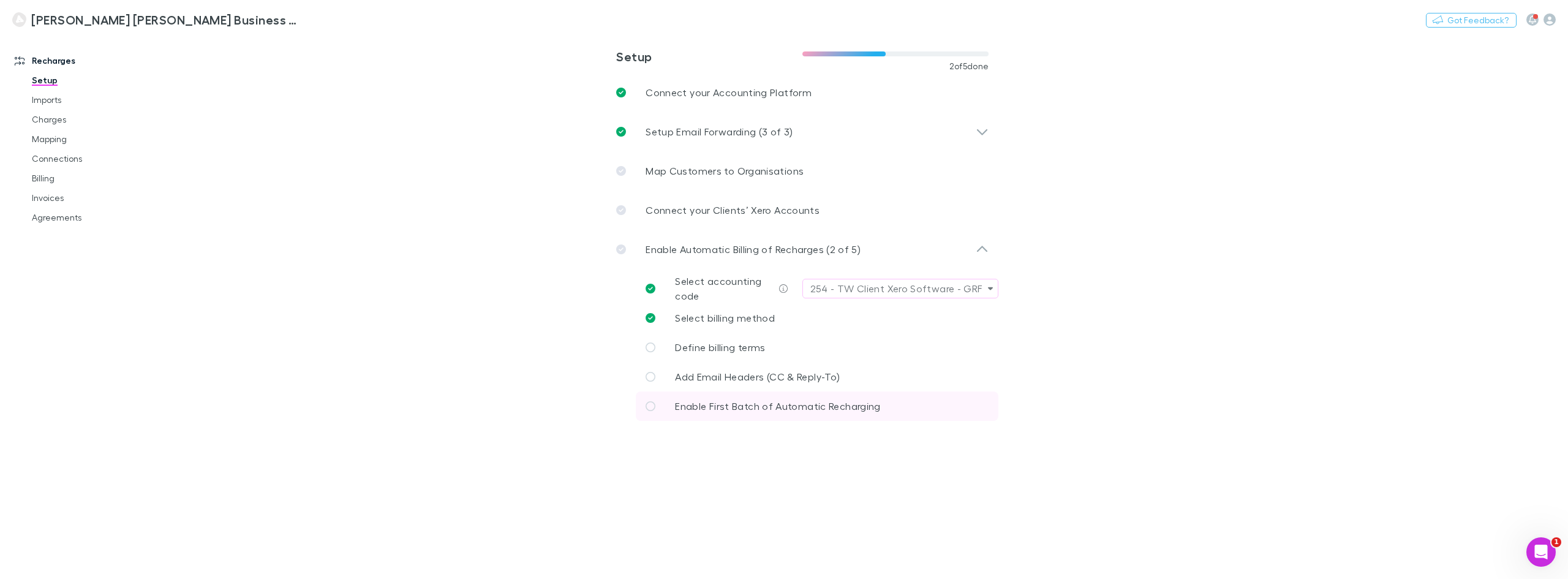
click at [768, 404] on span "Enable First Batch of Automatic Recharging" at bounding box center [777, 405] width 205 height 11
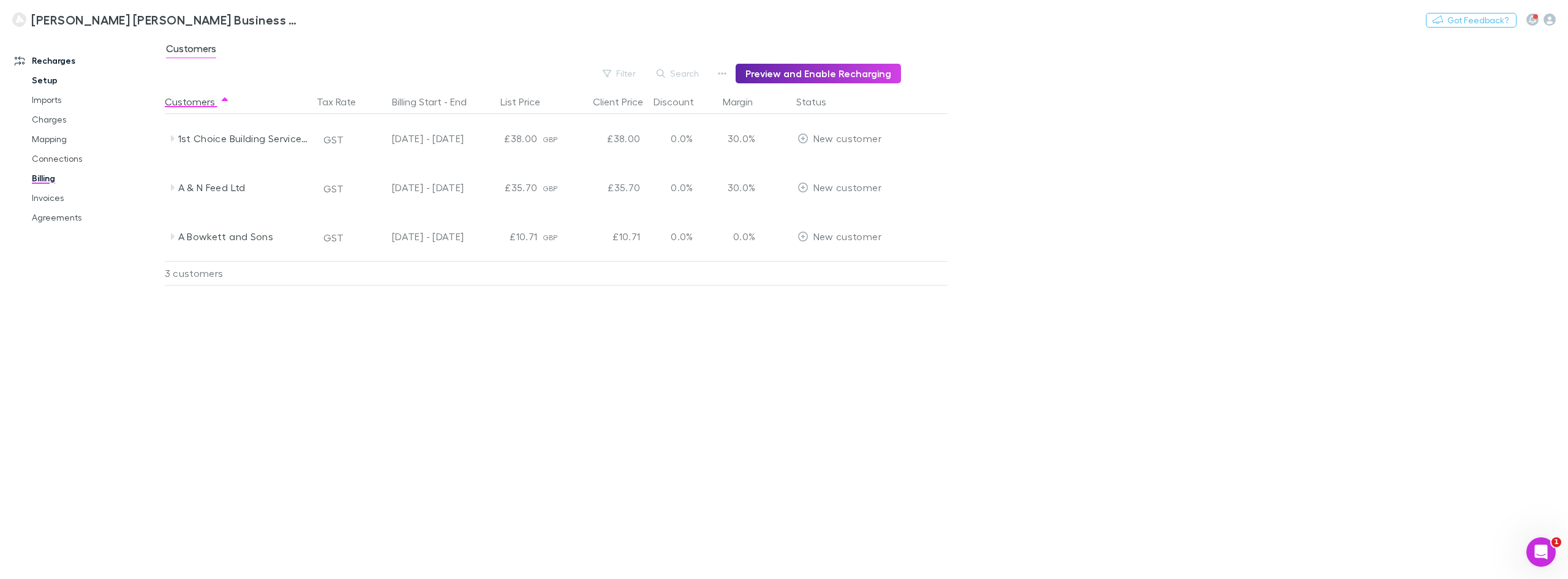
click at [45, 78] on link "Setup" at bounding box center [95, 80] width 152 height 19
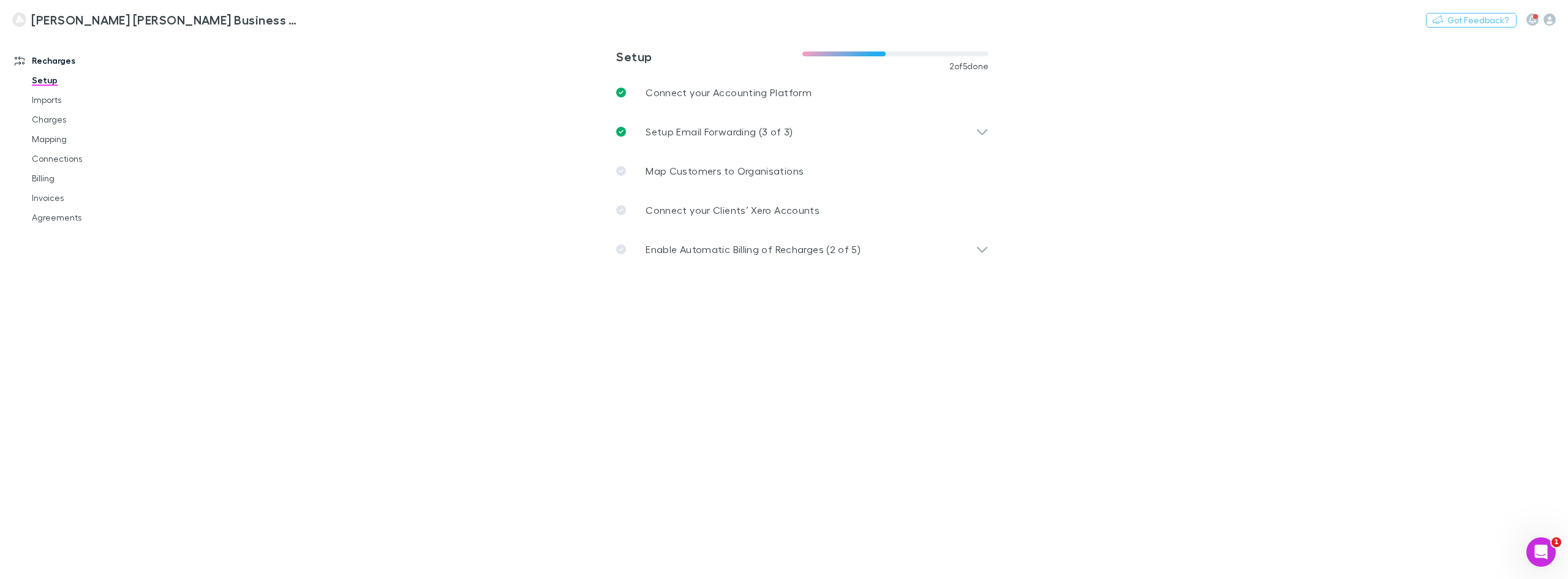
click at [479, 137] on main "**********" at bounding box center [866, 306] width 1403 height 545
click at [741, 165] on p "Map Customers to Organisations" at bounding box center [725, 171] width 158 height 15
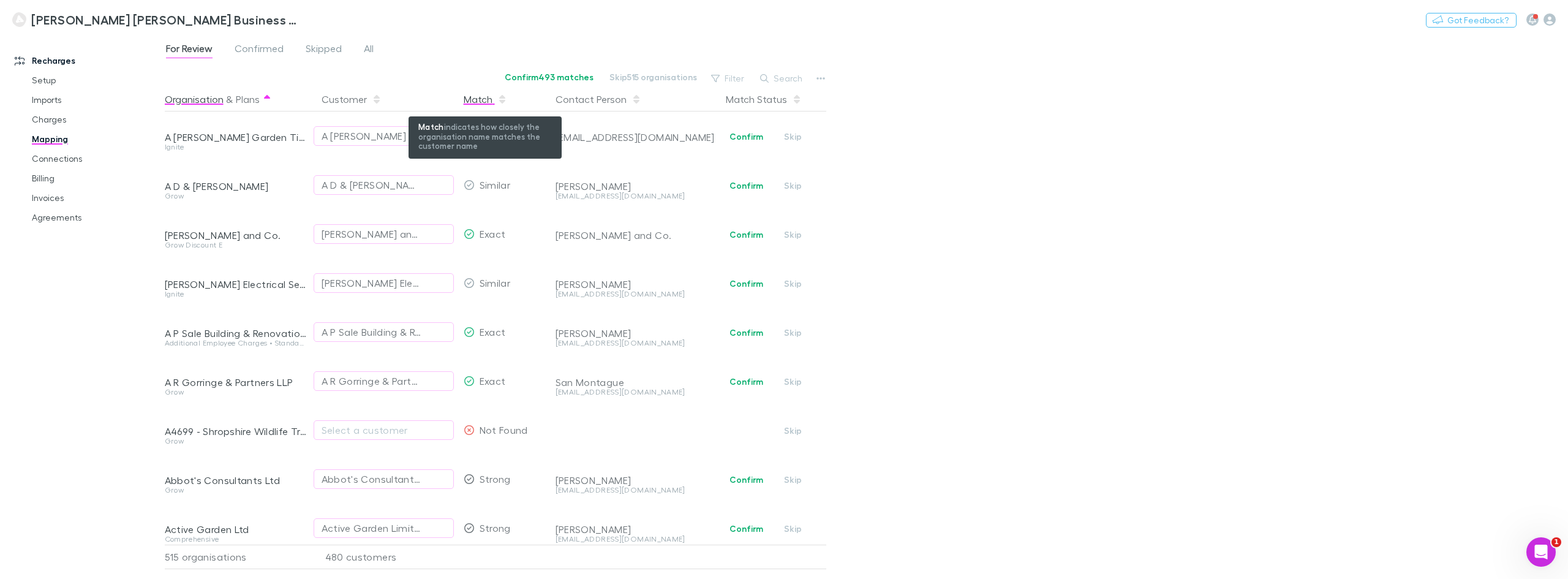
click at [482, 98] on div "Match" at bounding box center [485, 99] width 43 height 25
click at [503, 100] on icon "button" at bounding box center [502, 101] width 6 height 3
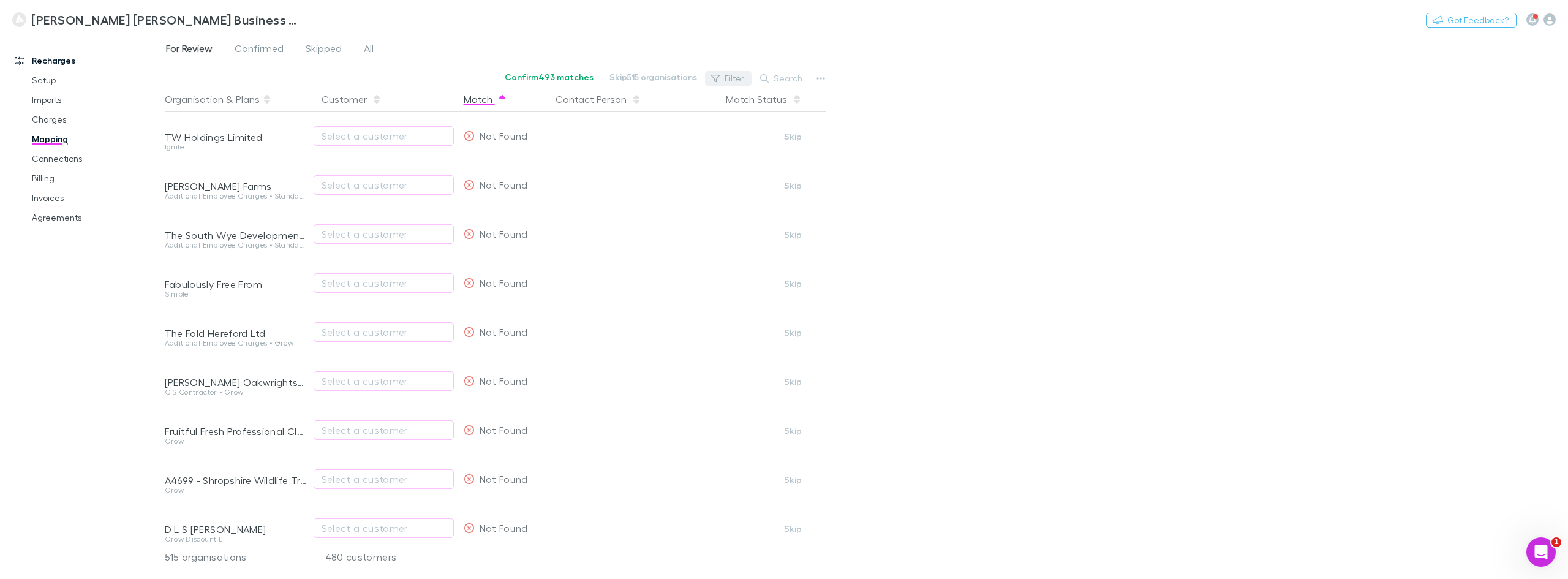
click at [727, 78] on button "Filter" at bounding box center [729, 78] width 47 height 15
click at [609, 162] on li "Exact" at bounding box center [645, 158] width 213 height 19
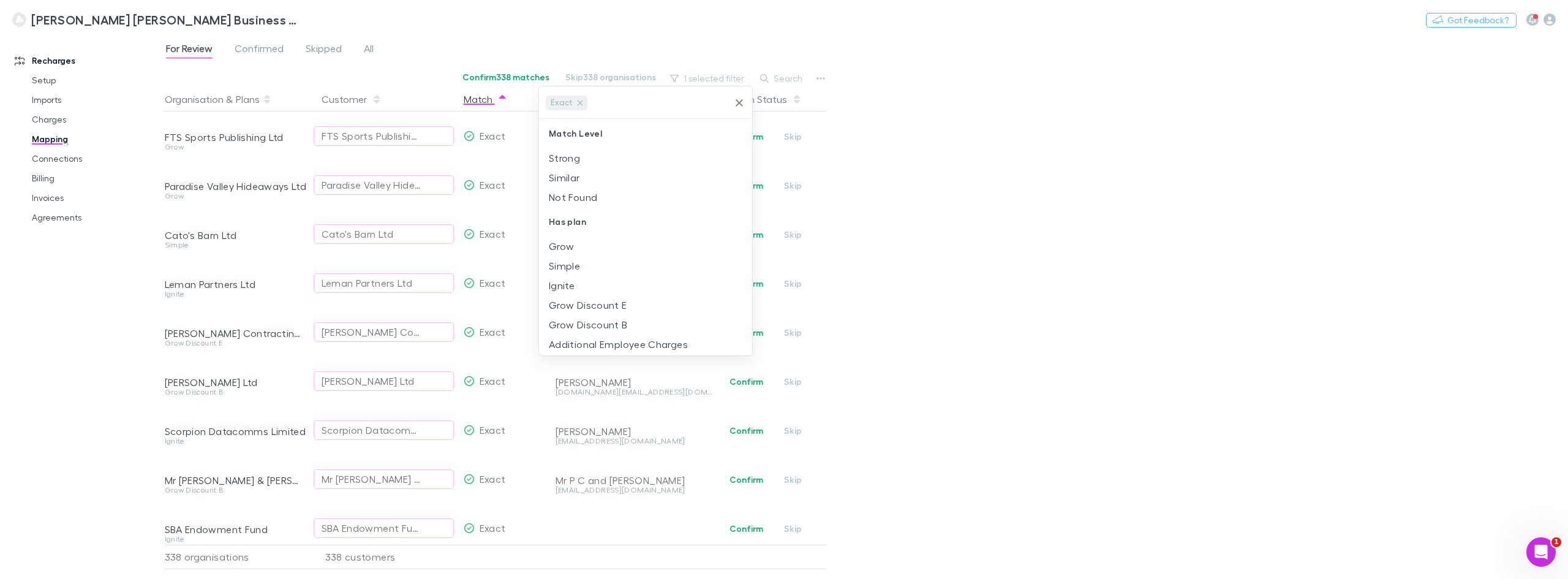
click at [1036, 164] on div at bounding box center [784, 290] width 1568 height 579
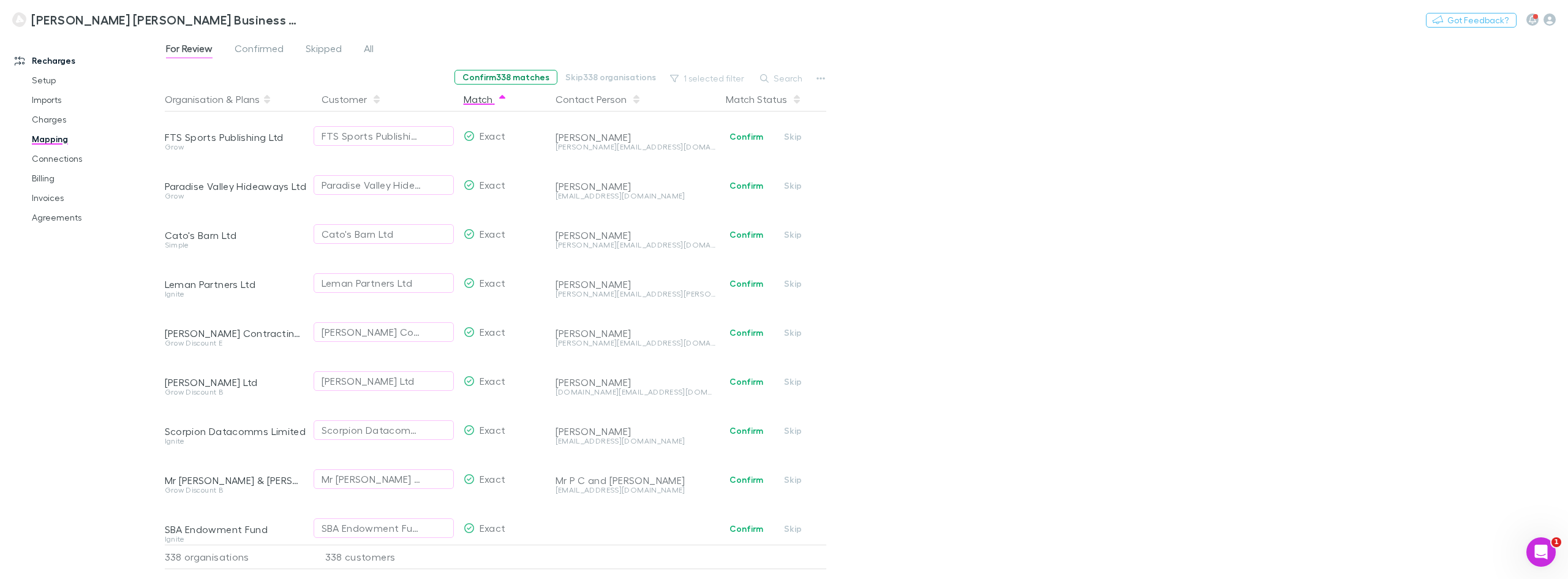
click at [511, 72] on button "Confirm 338 matches" at bounding box center [506, 77] width 103 height 15
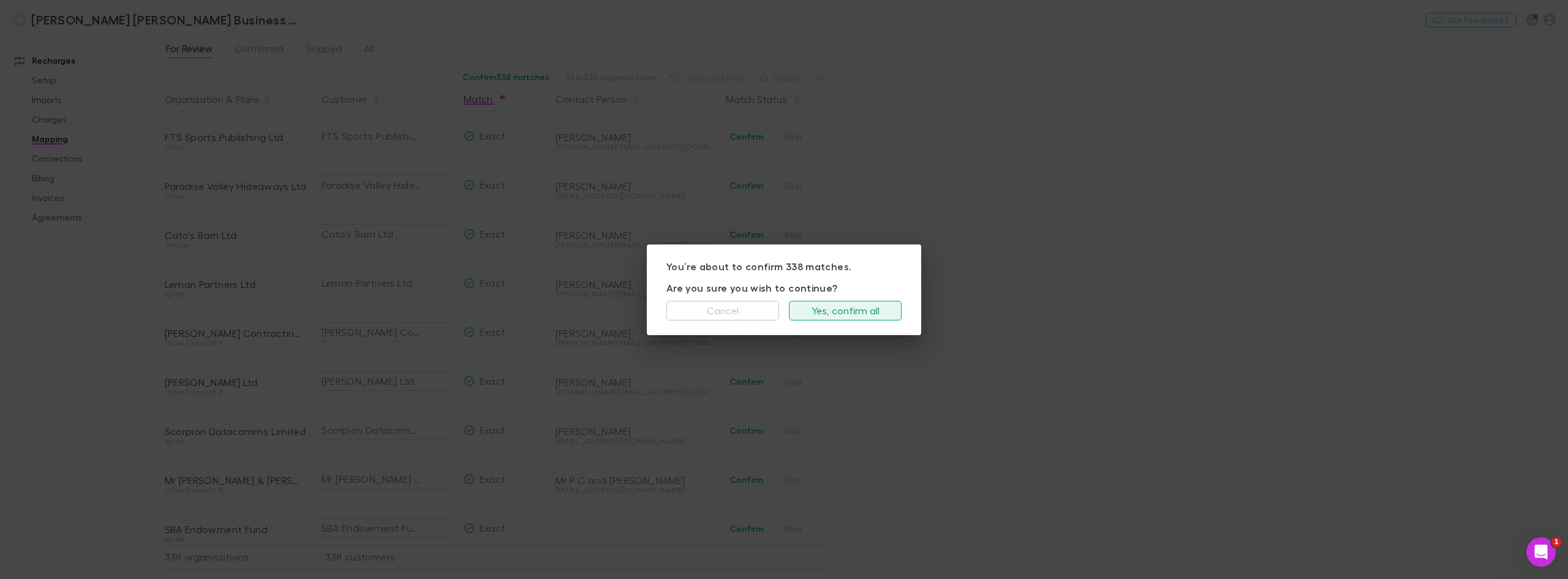
click at [845, 308] on button "Yes, confirm all" at bounding box center [845, 310] width 113 height 19
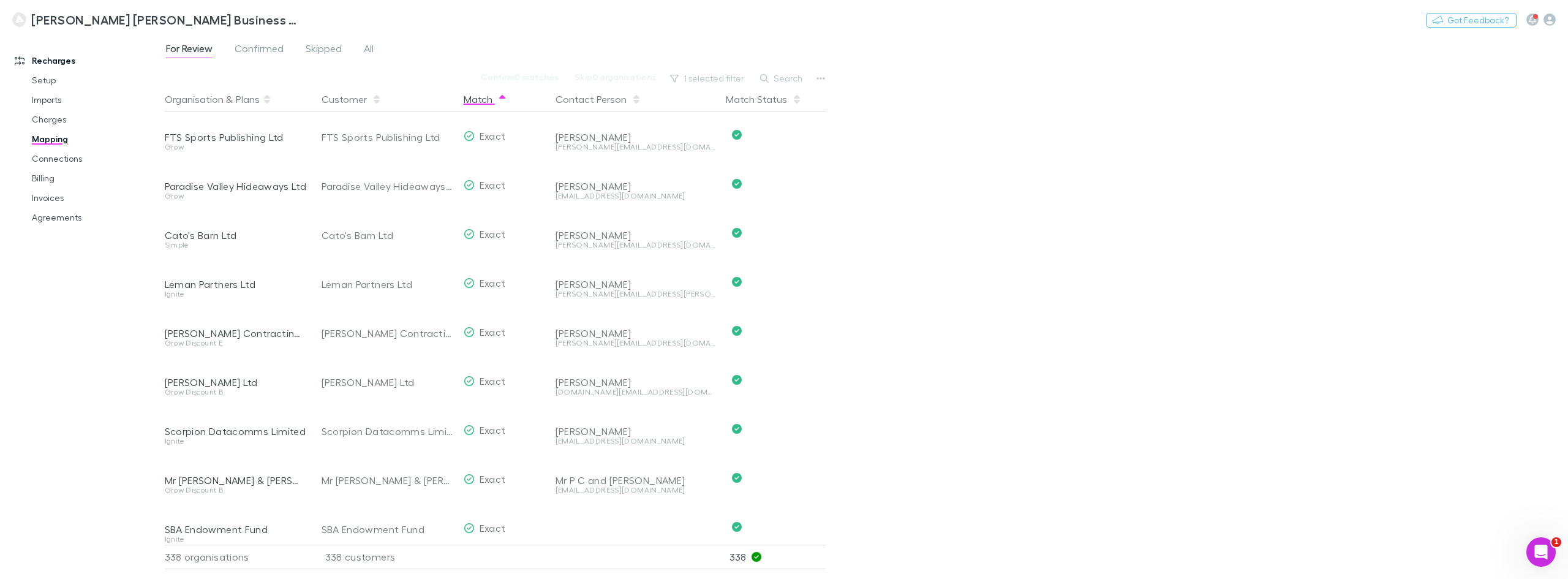
click at [535, 38] on div "[PERSON_NAME] [PERSON_NAME] Business Advisors and Chartered Accountants Nothing…" at bounding box center [784, 19] width 1568 height 39
click at [715, 78] on button "1 selected filter" at bounding box center [707, 78] width 88 height 15
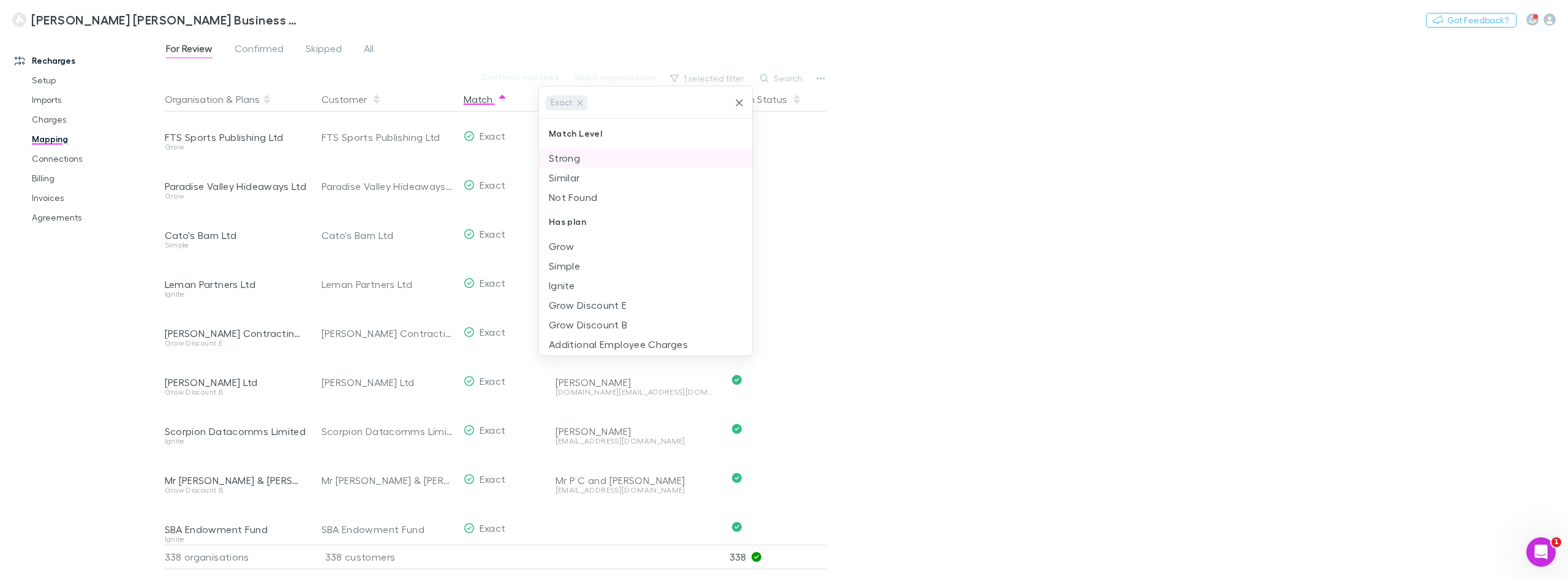
click at [612, 154] on li "Strong" at bounding box center [645, 158] width 213 height 19
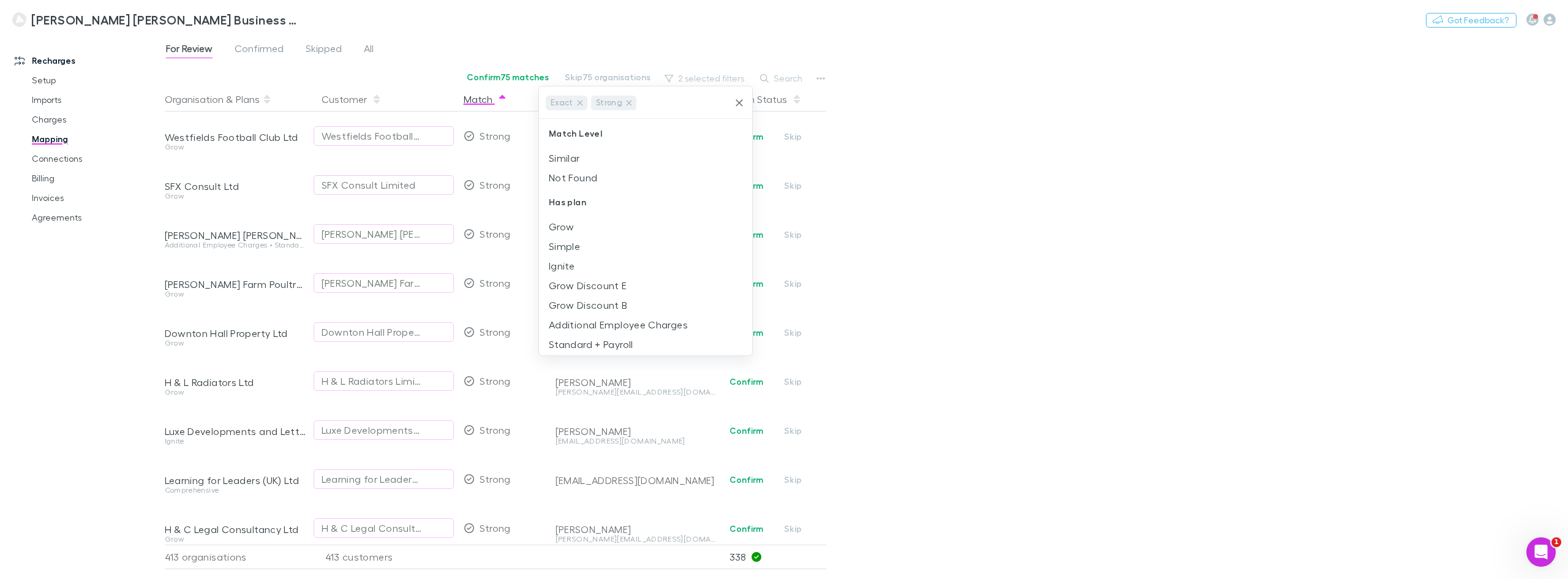
click at [516, 25] on div at bounding box center [784, 290] width 1568 height 579
click at [1252, 288] on div at bounding box center [784, 290] width 1568 height 579
click at [371, 551] on div at bounding box center [784, 290] width 1568 height 579
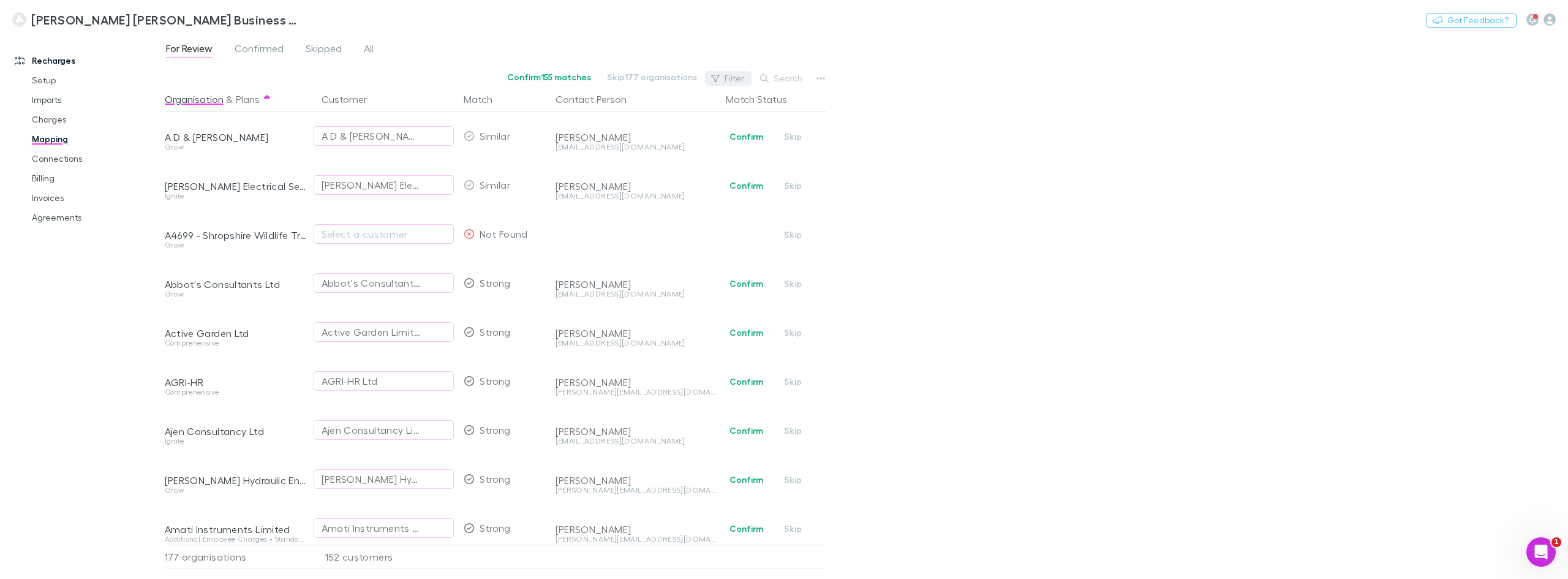
click at [739, 83] on button "Filter" at bounding box center [729, 78] width 47 height 15
click at [612, 161] on li "Strong" at bounding box center [645, 158] width 213 height 19
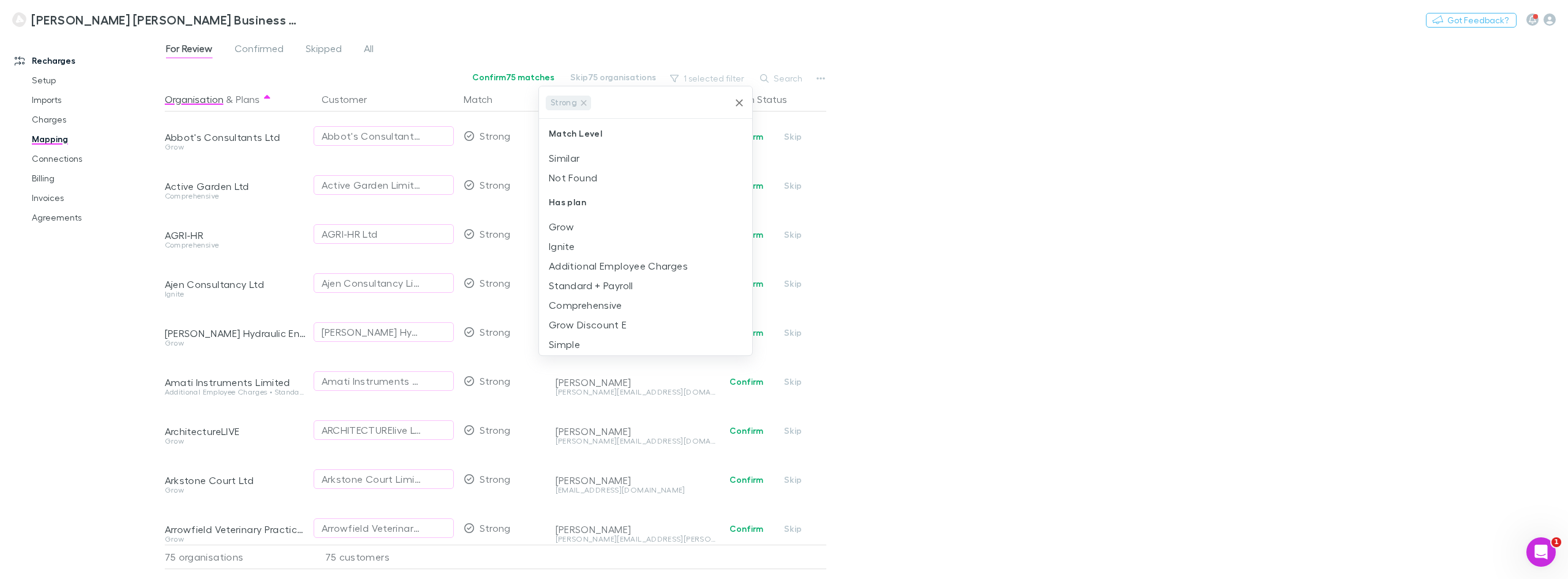
click at [489, 54] on div at bounding box center [784, 290] width 1568 height 579
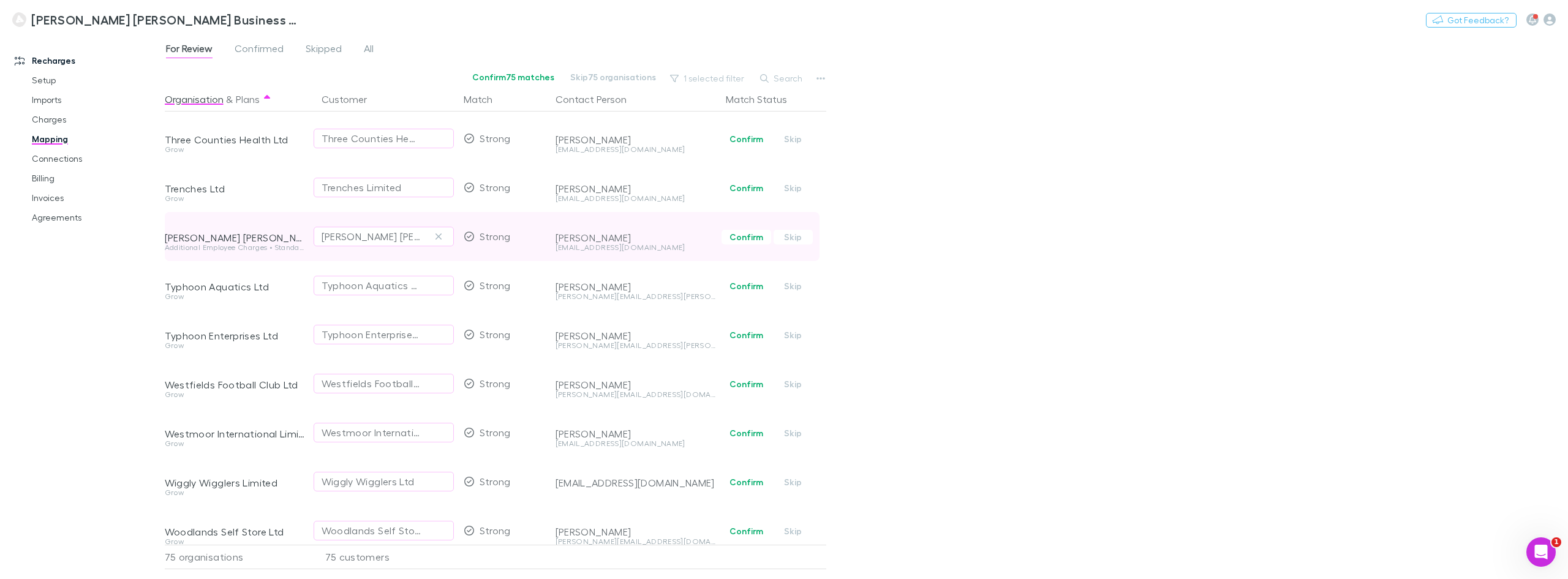
scroll to position [3253, 0]
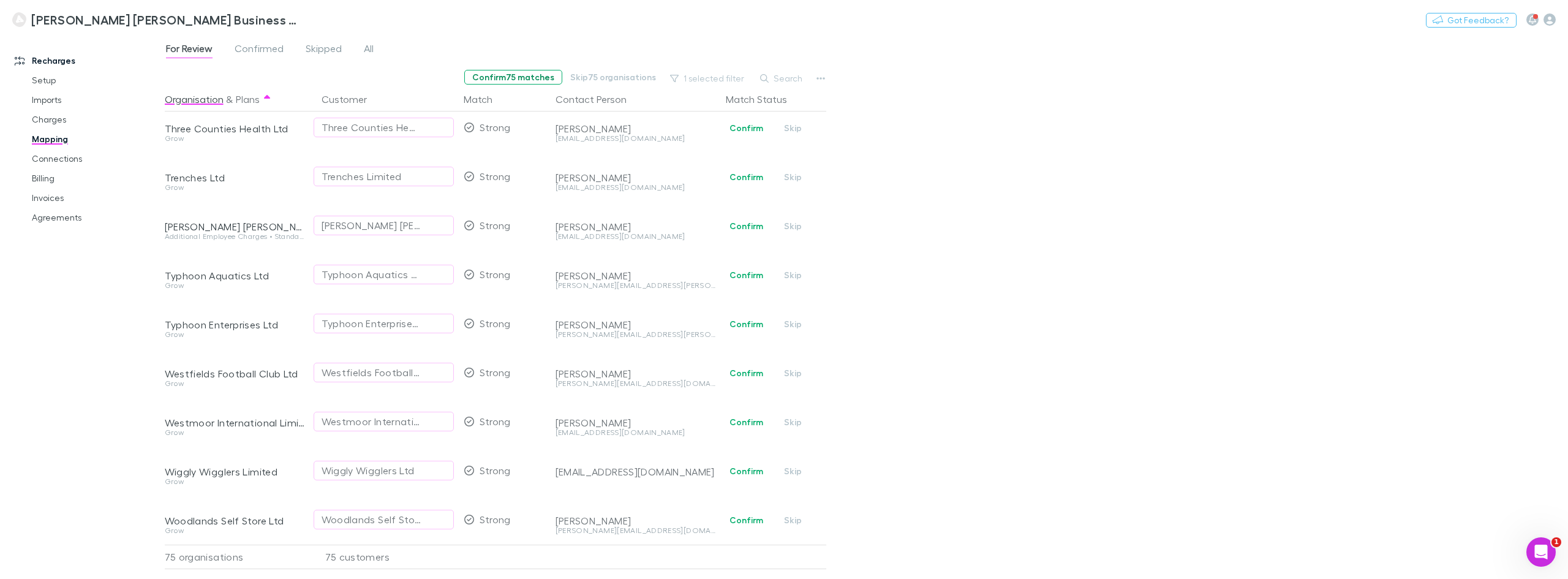
click at [512, 78] on button "Confirm 75 matches" at bounding box center [513, 77] width 98 height 15
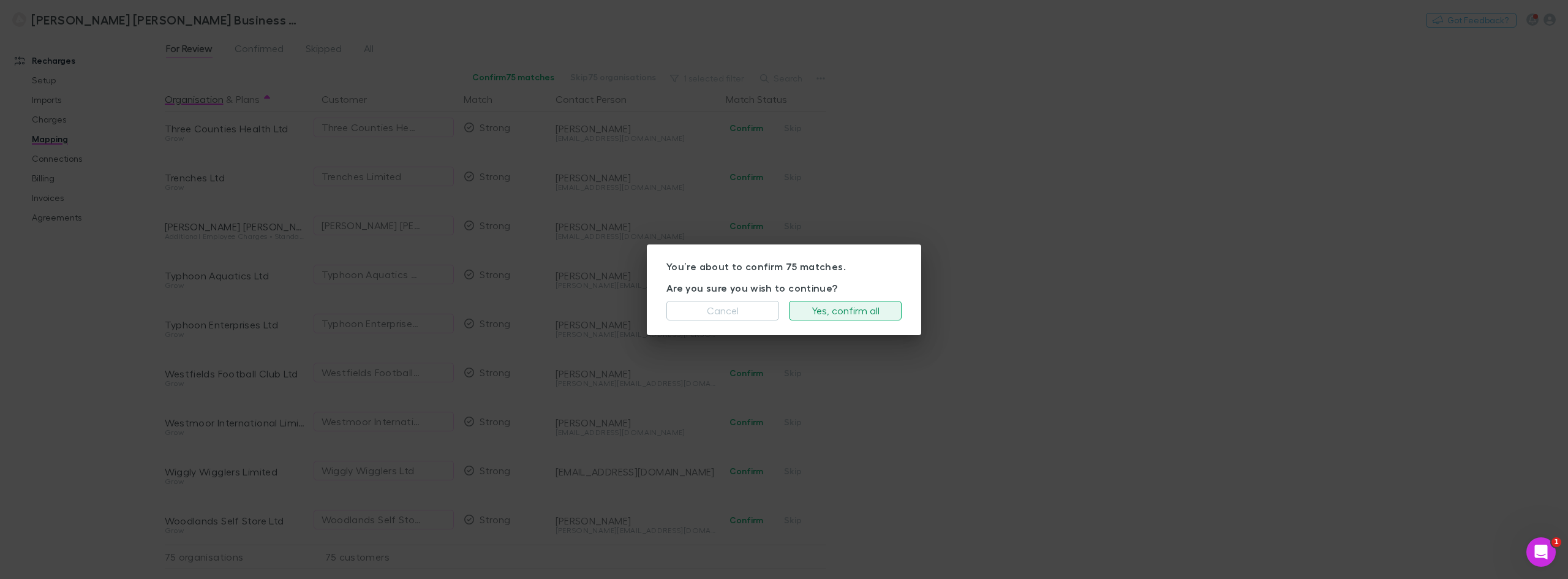
click at [834, 308] on button "Yes, confirm all" at bounding box center [845, 310] width 113 height 19
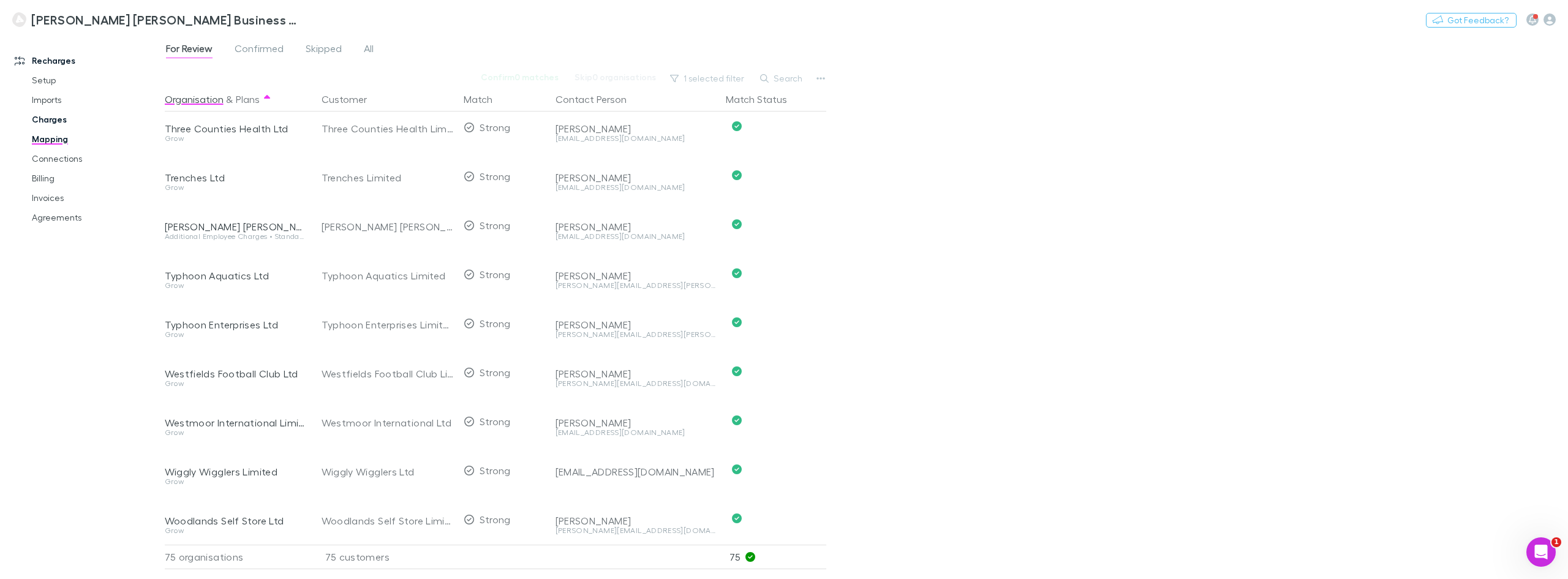
click at [57, 119] on link "Charges" at bounding box center [95, 119] width 152 height 19
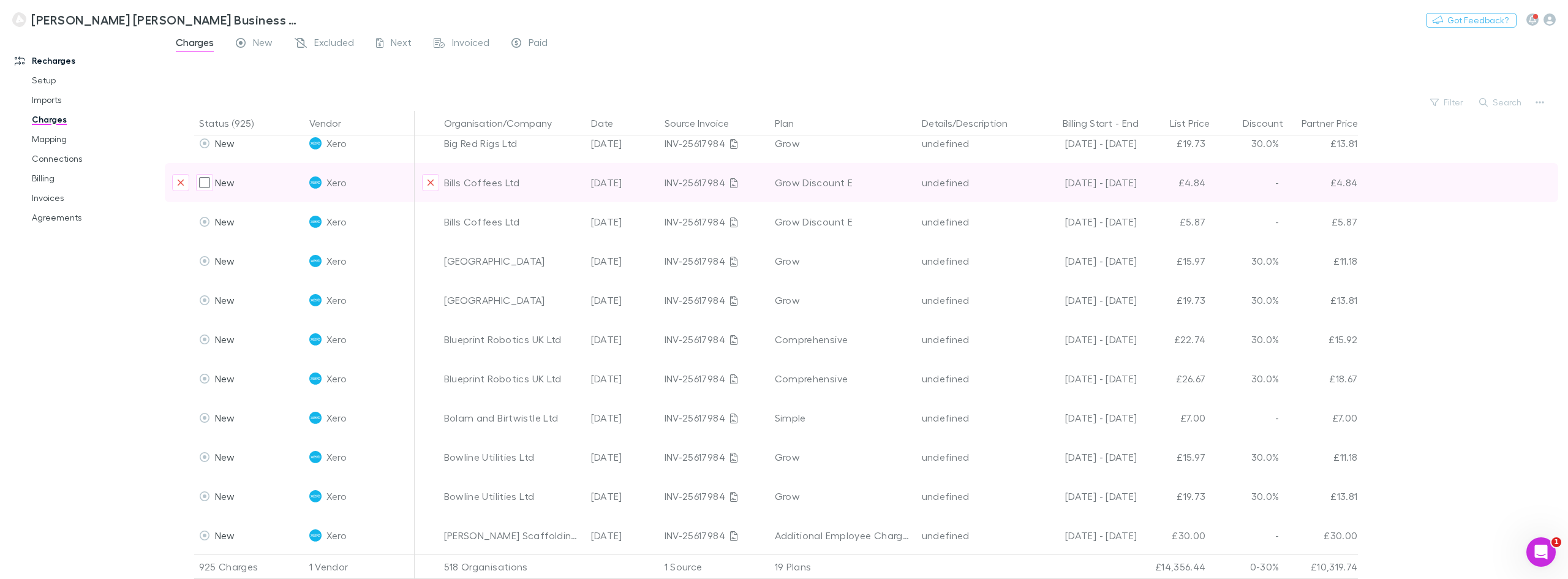
scroll to position [1409, 0]
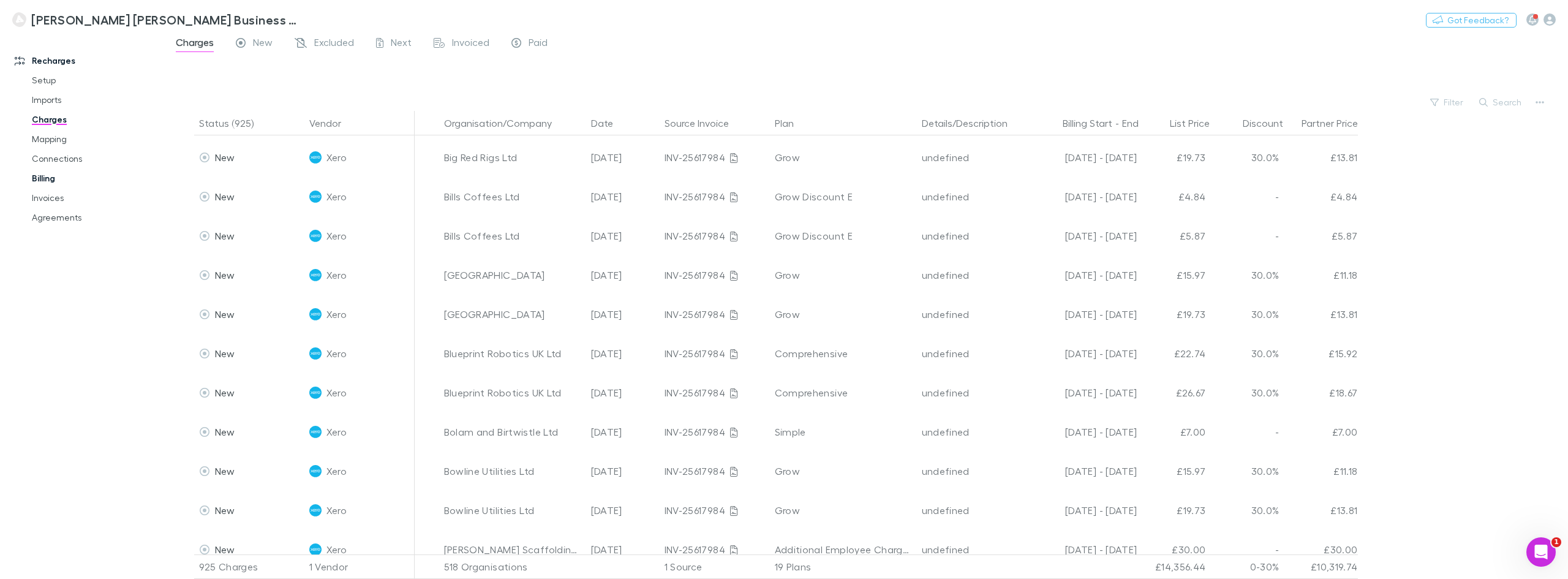
click at [47, 175] on link "Billing" at bounding box center [95, 178] width 152 height 19
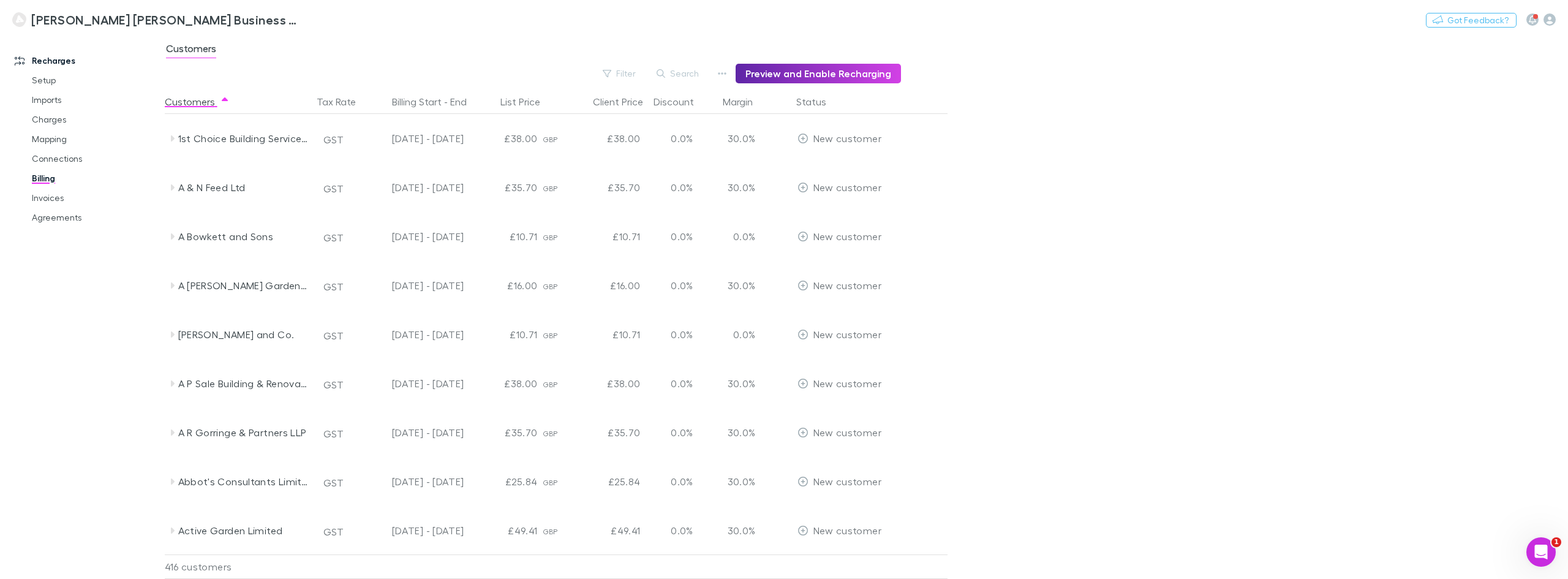
click at [446, 41] on div "Customers" at bounding box center [866, 51] width 1403 height 23
click at [523, 29] on div "[PERSON_NAME] [PERSON_NAME] Business Advisors and Chartered Accountants Nothing…" at bounding box center [784, 19] width 1568 height 39
